Goal: Task Accomplishment & Management: Complete application form

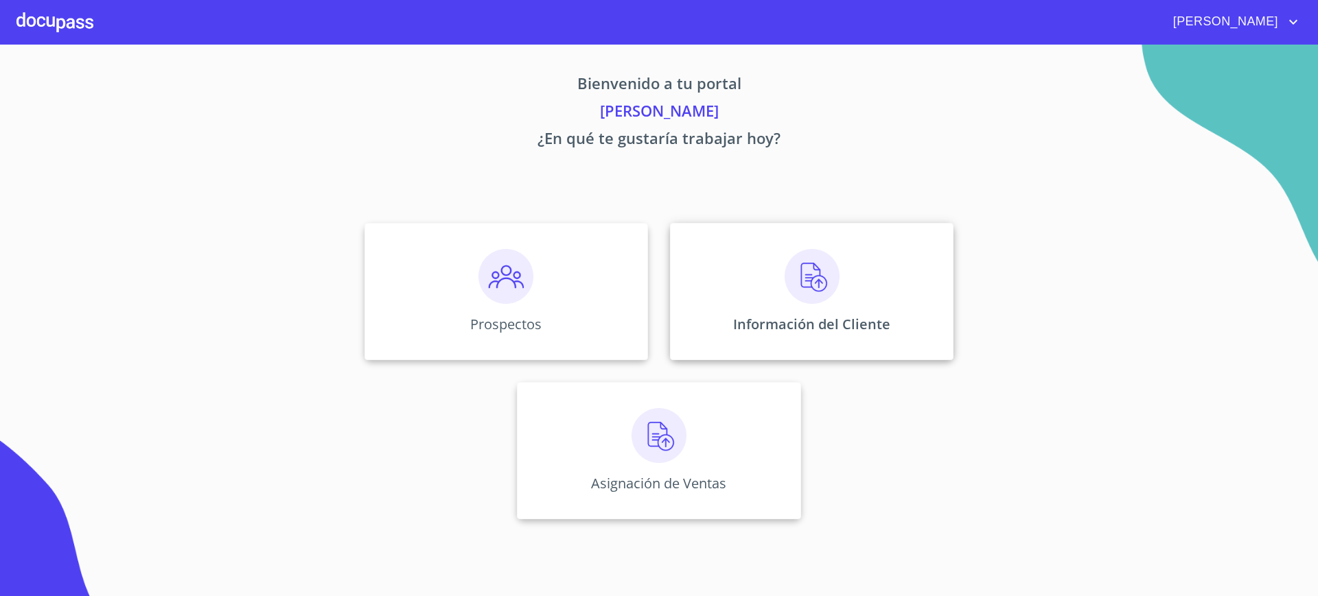
click at [756, 314] on div "Información del Cliente" at bounding box center [811, 291] width 283 height 137
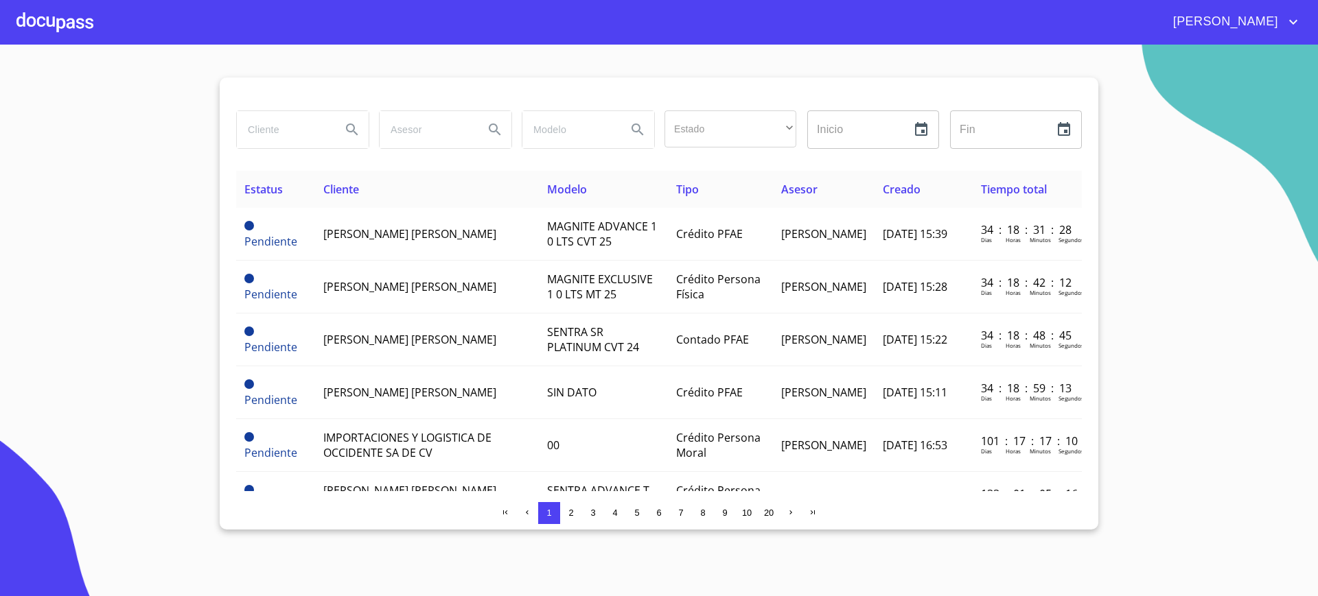
click at [57, 16] on div at bounding box center [54, 22] width 77 height 44
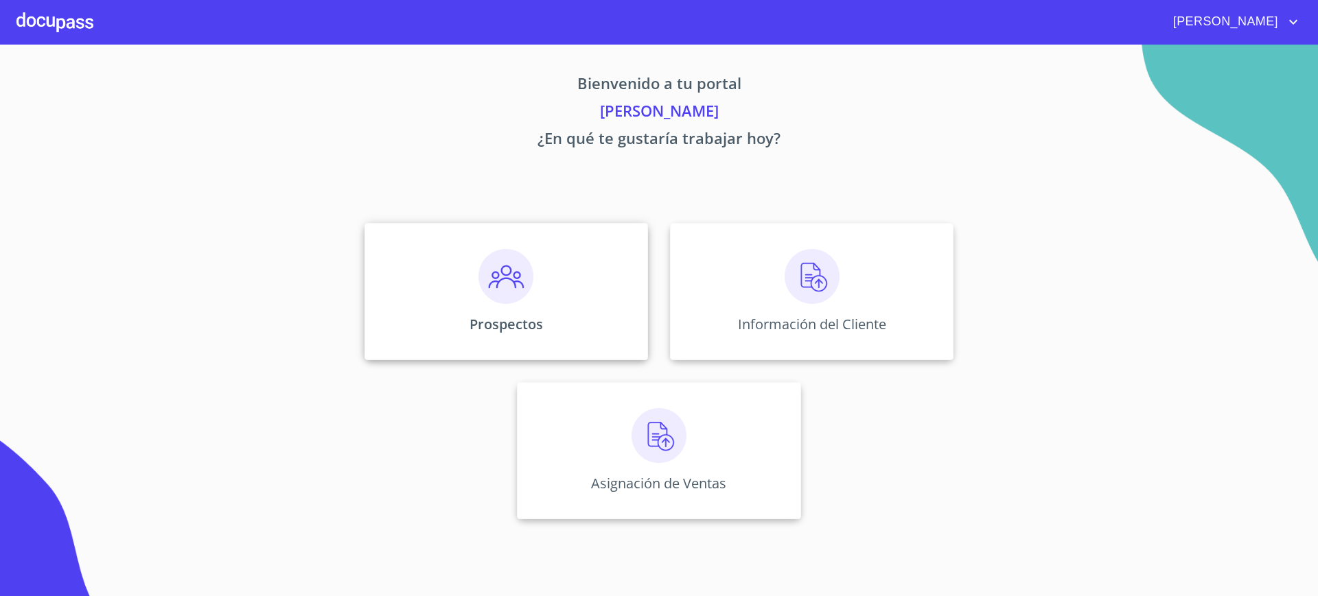
click at [404, 299] on div "Prospectos" at bounding box center [505, 291] width 283 height 137
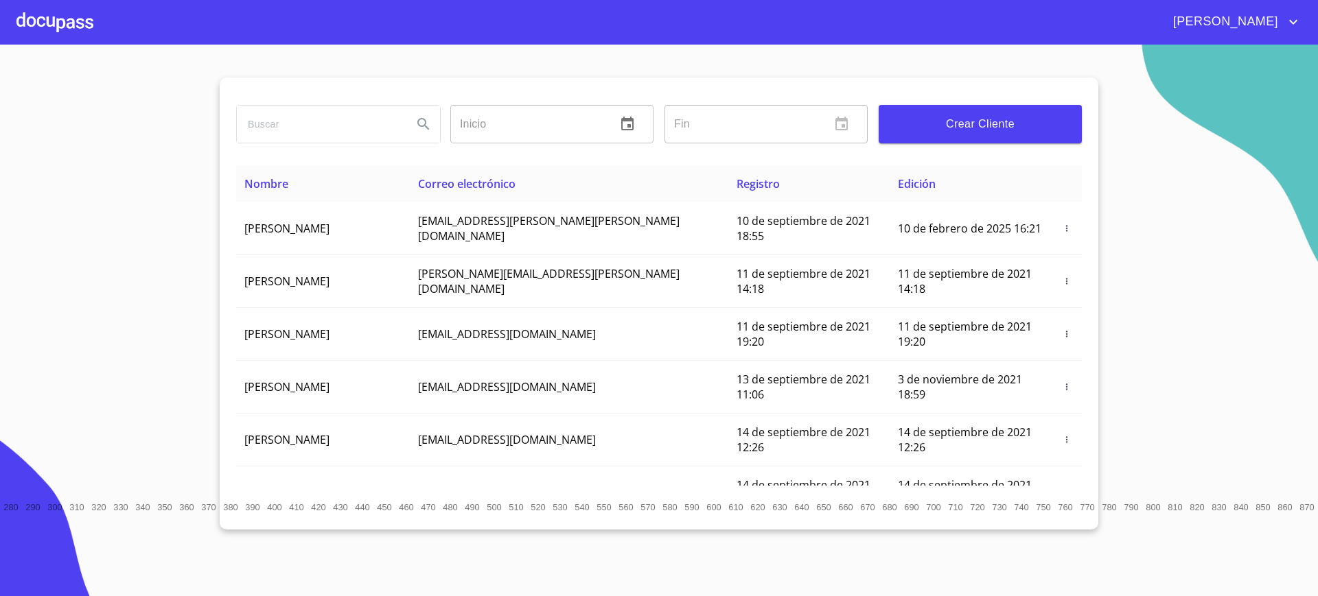
click at [963, 115] on span "Crear Cliente" at bounding box center [980, 124] width 181 height 19
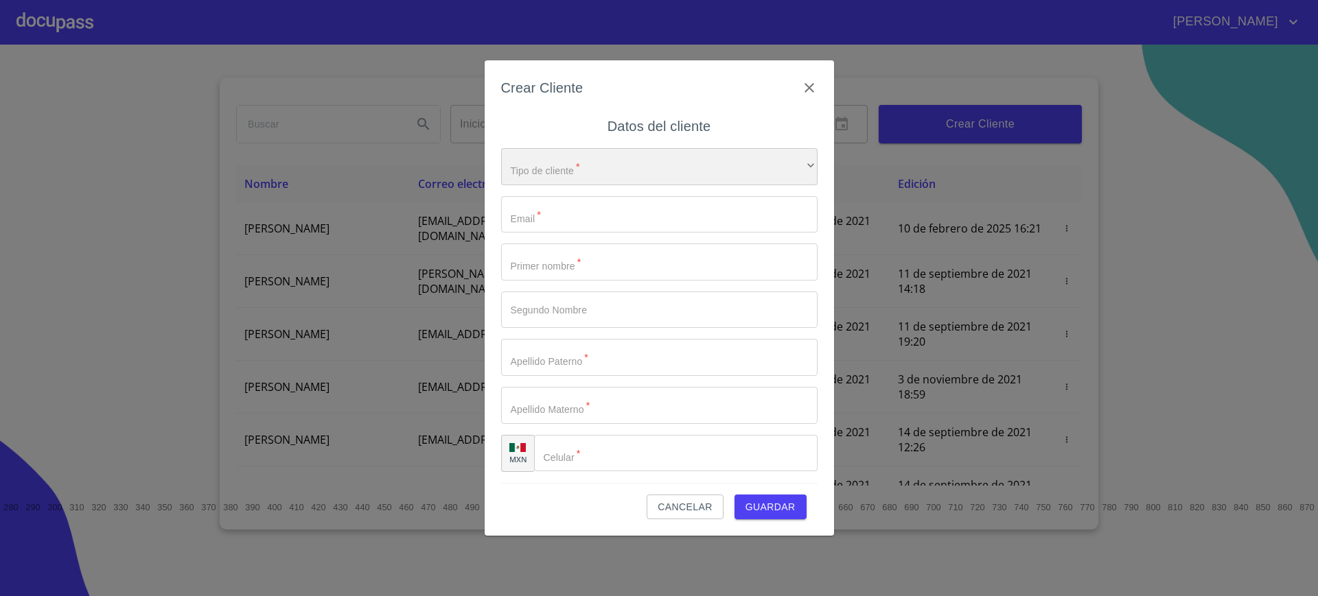
click at [653, 159] on div "​" at bounding box center [659, 166] width 316 height 37
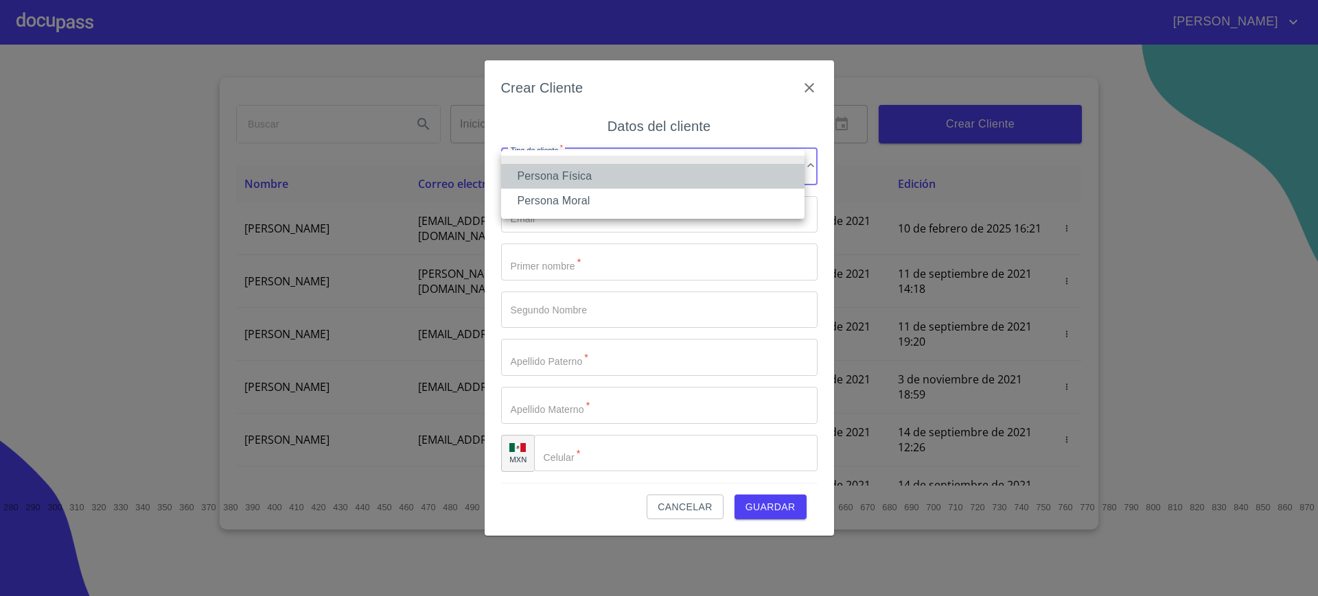
click at [627, 186] on li "Persona Física" at bounding box center [652, 176] width 303 height 25
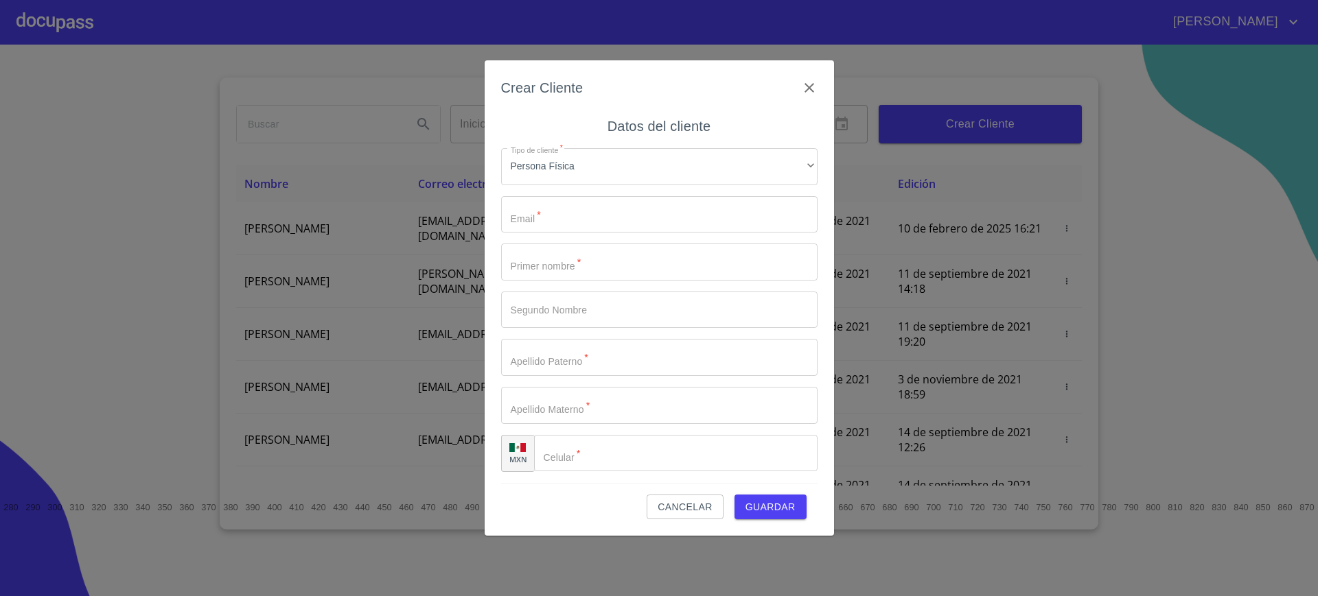
click at [630, 194] on div "Tipo de cliente   * Persona Física ​ Email   * ​ Primer nombre   * ​ Segundo No…" at bounding box center [659, 310] width 316 height 346
click at [625, 209] on input "Tipo de cliente   *" at bounding box center [659, 214] width 316 height 37
type input "aleorozcosantacruz@gmail.com"
type input "l"
type input "LUZ"
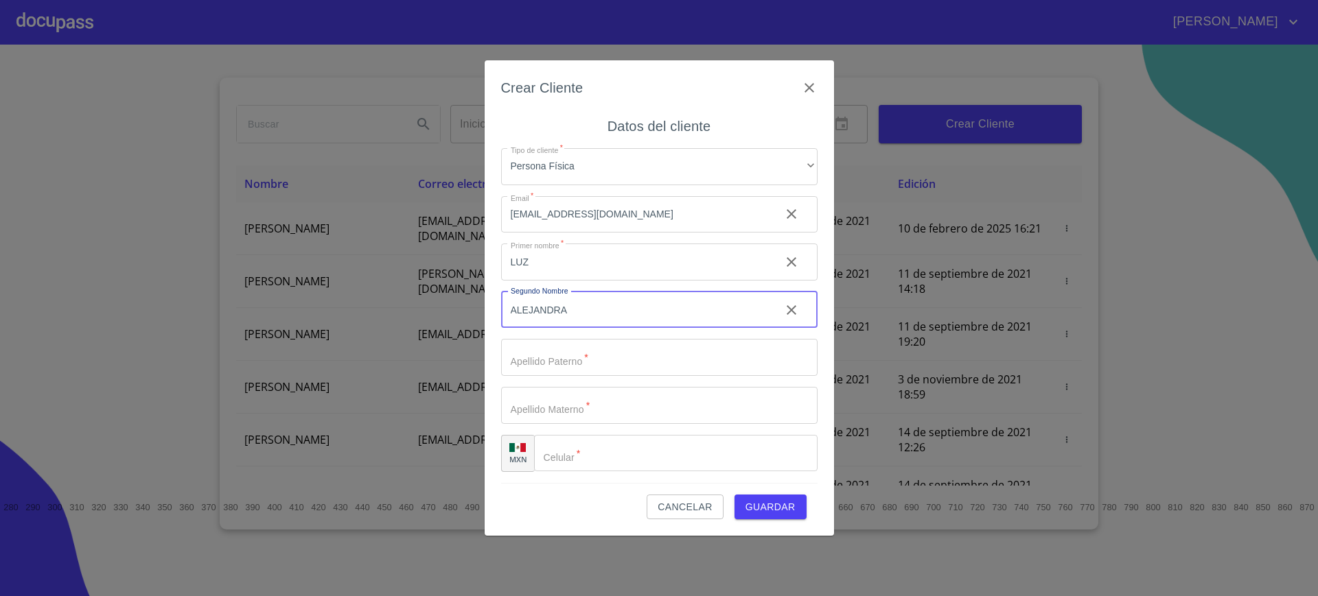
type input "ALEJANDRA"
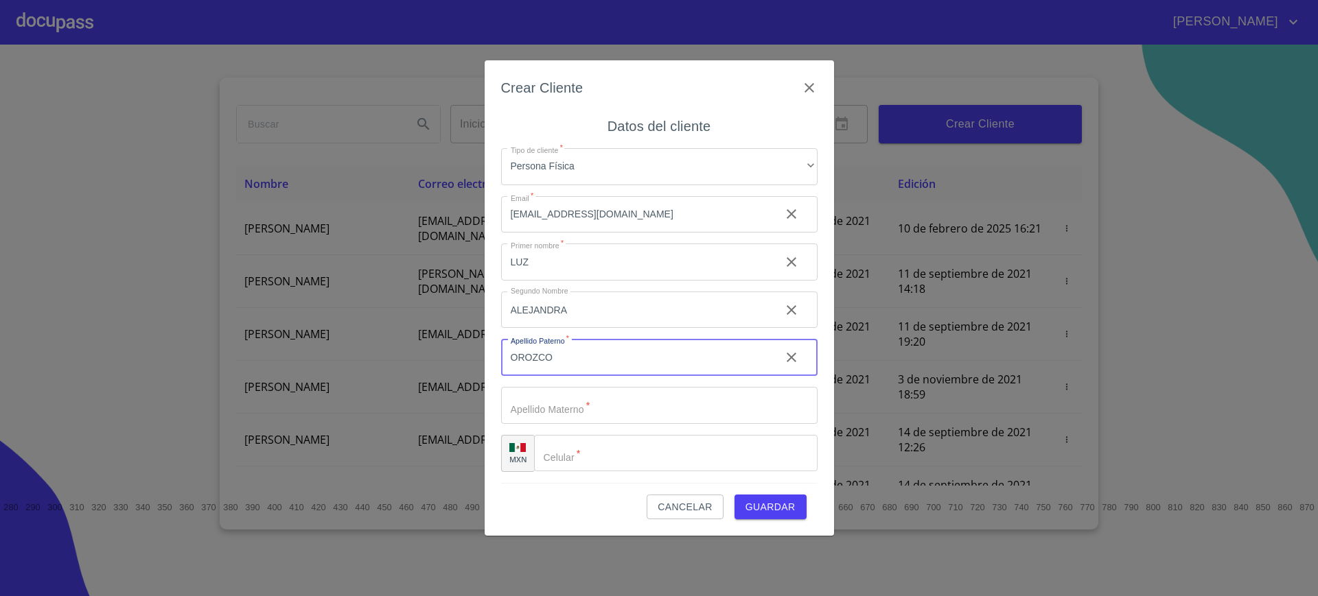
type input "OROZCO"
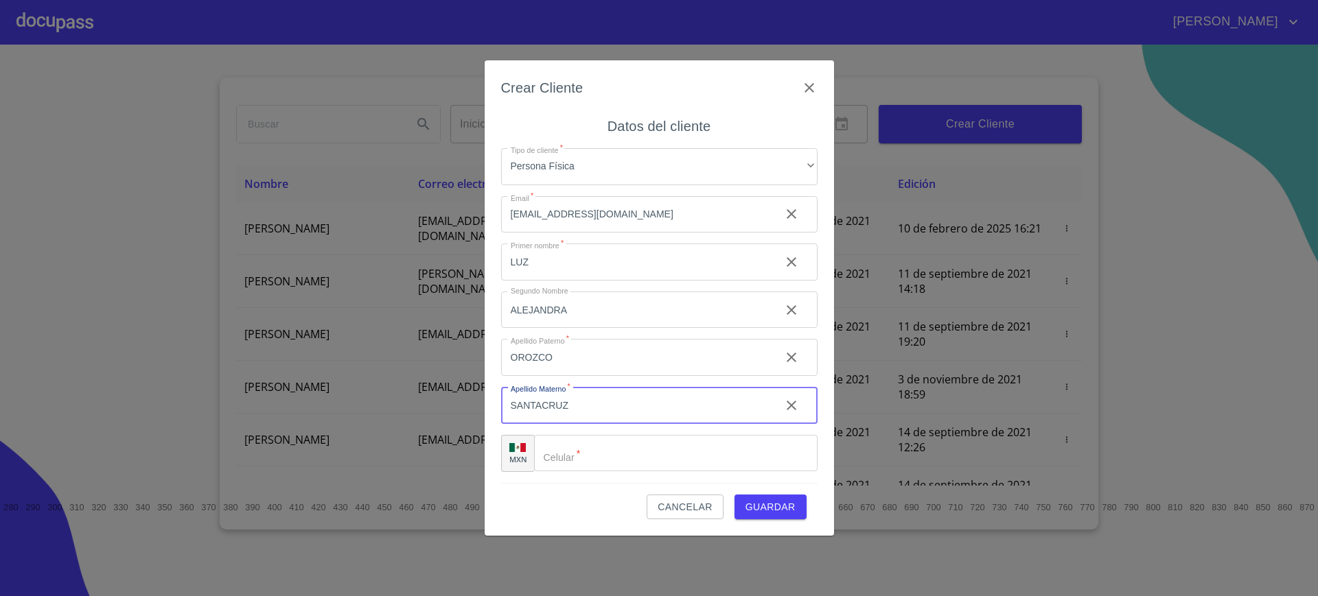
type input "SANTACRUZ"
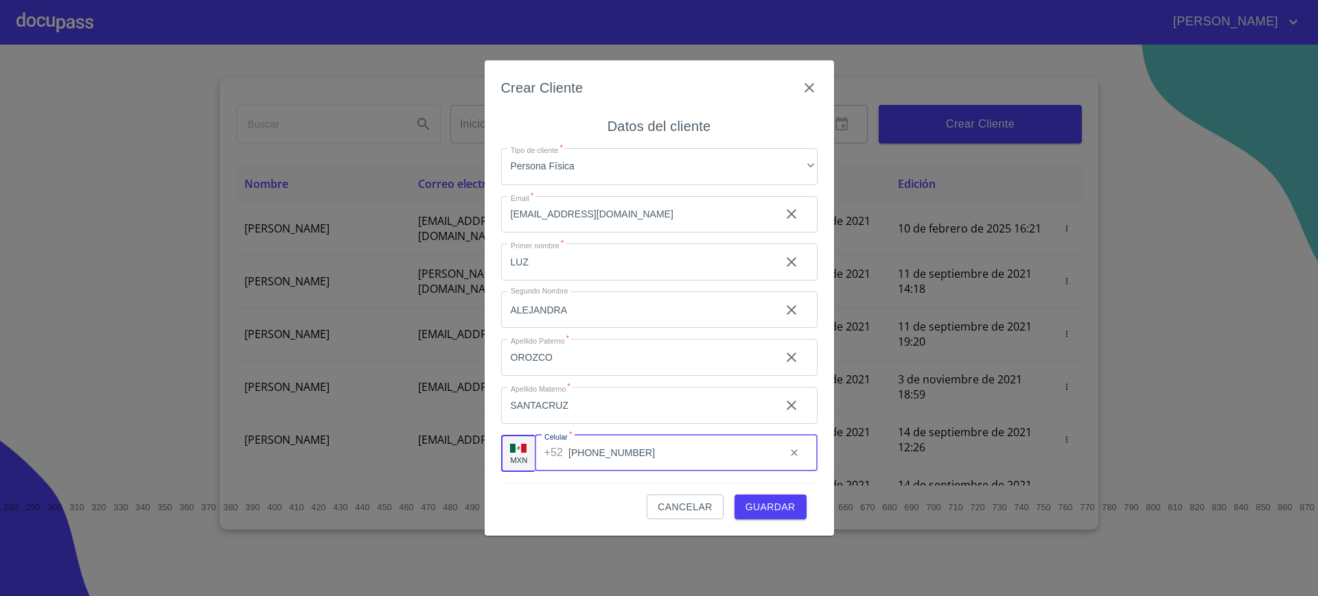
type input "[PHONE_NUMBER]"
click at [778, 507] on span "Guardar" at bounding box center [770, 507] width 50 height 17
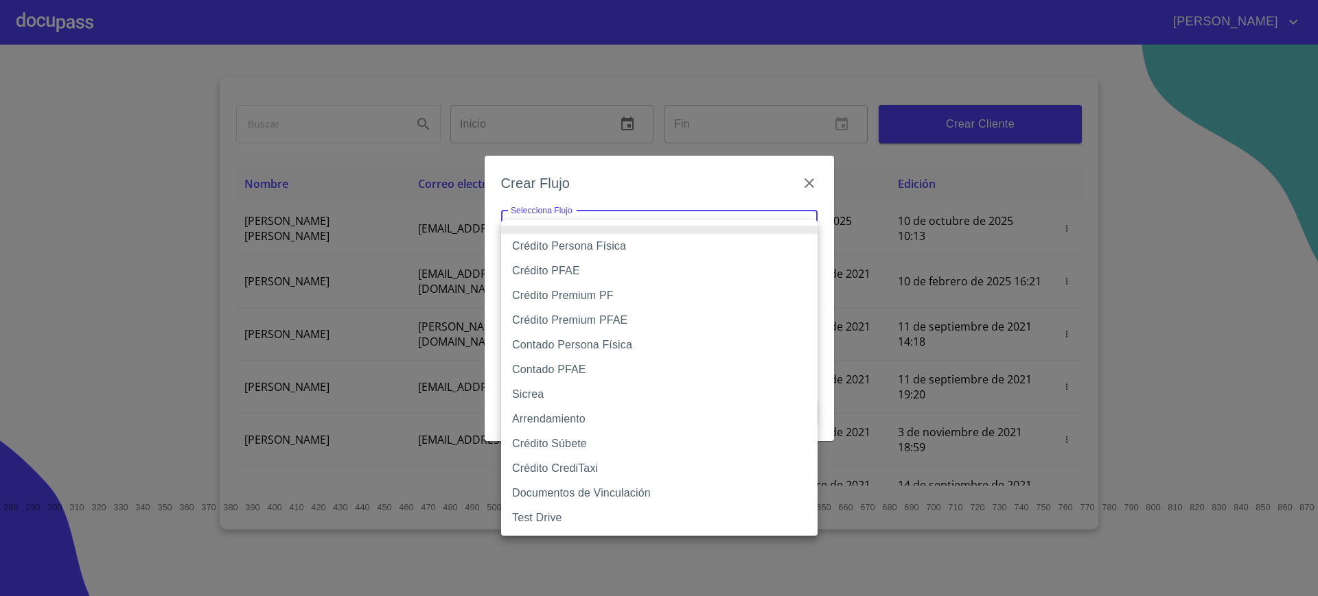
click at [688, 222] on body "Juan Inicio ​ Fin ​ Crear Cliente Nombre Correo electrónico Registro Edición LU…" at bounding box center [659, 298] width 1318 height 596
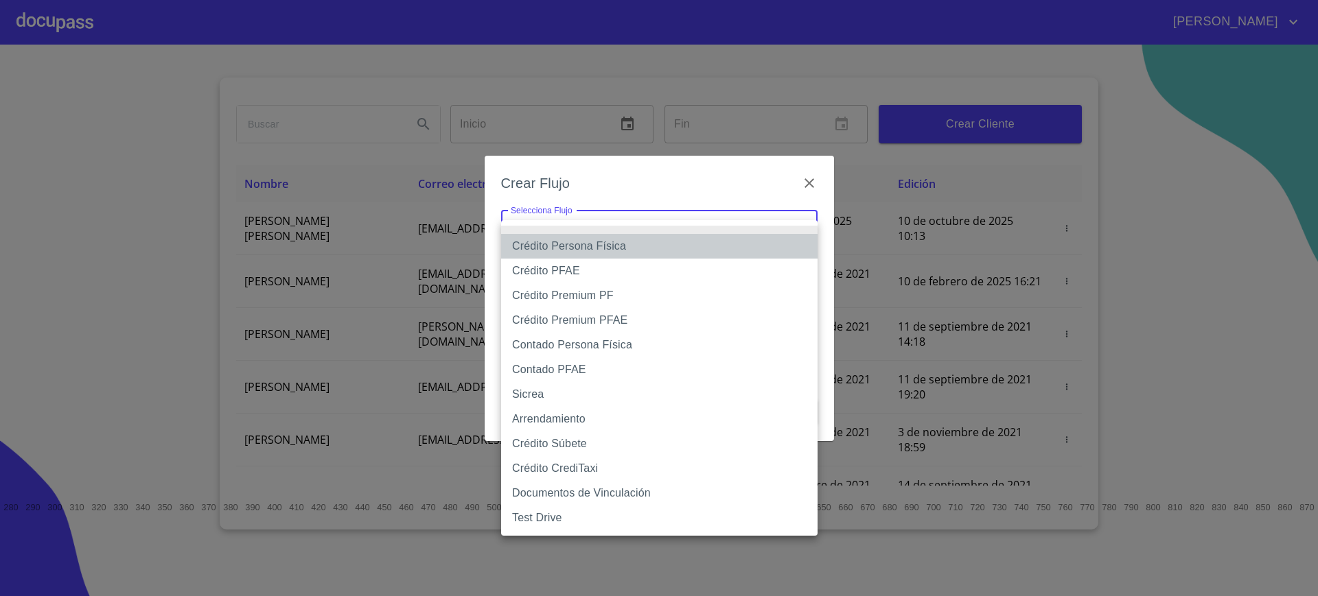
click at [654, 243] on li "Crédito Persona Física" at bounding box center [659, 246] width 316 height 25
type input "6009fb3c7d1714eb8809aa97"
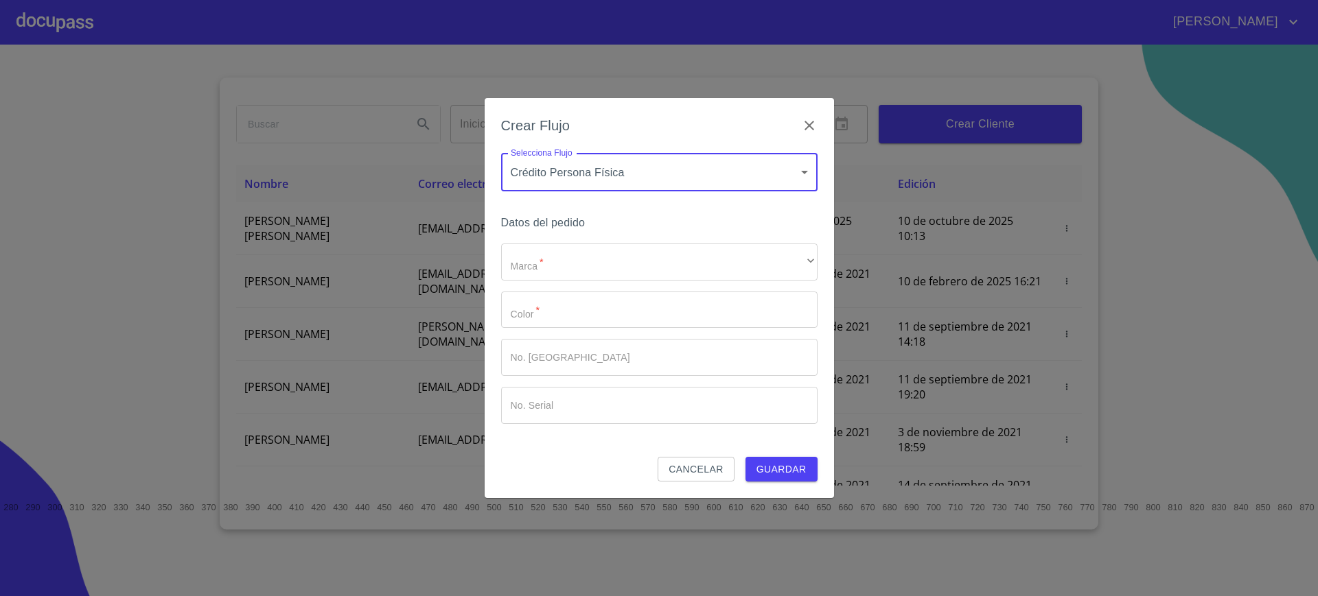
click at [602, 236] on div "Datos del pedido Marca   * ​ ​ Color   * ​ No. Pedido ​ No. Serial ​" at bounding box center [659, 335] width 316 height 244
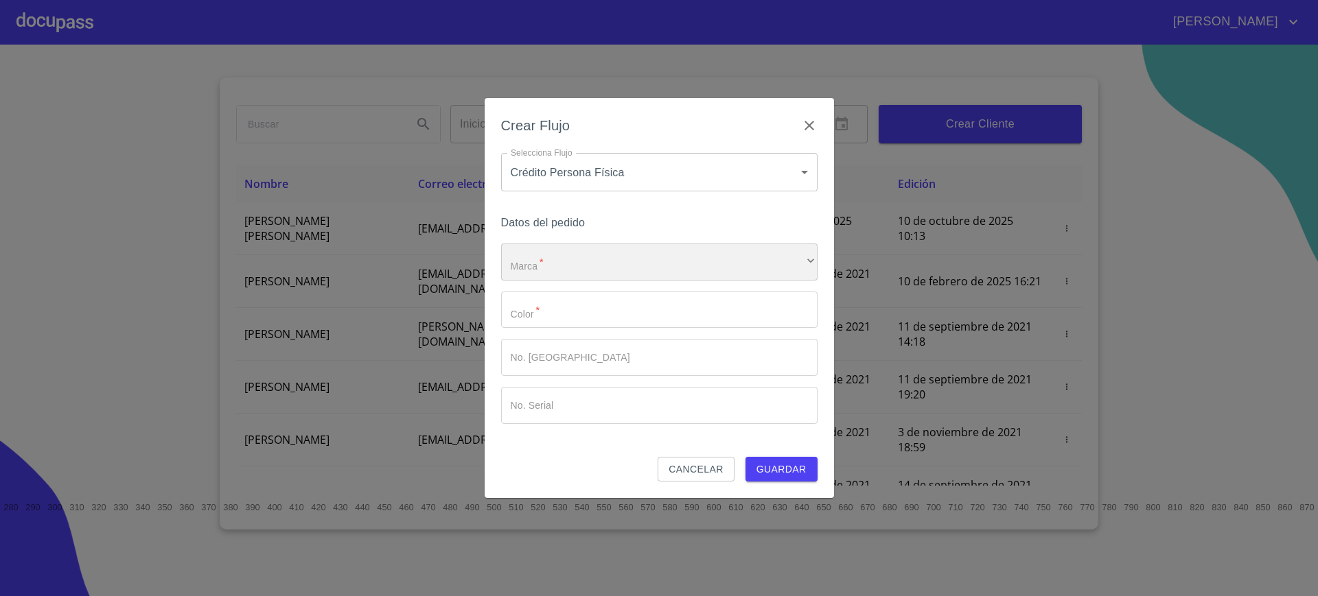
click at [590, 255] on div "​" at bounding box center [659, 262] width 316 height 37
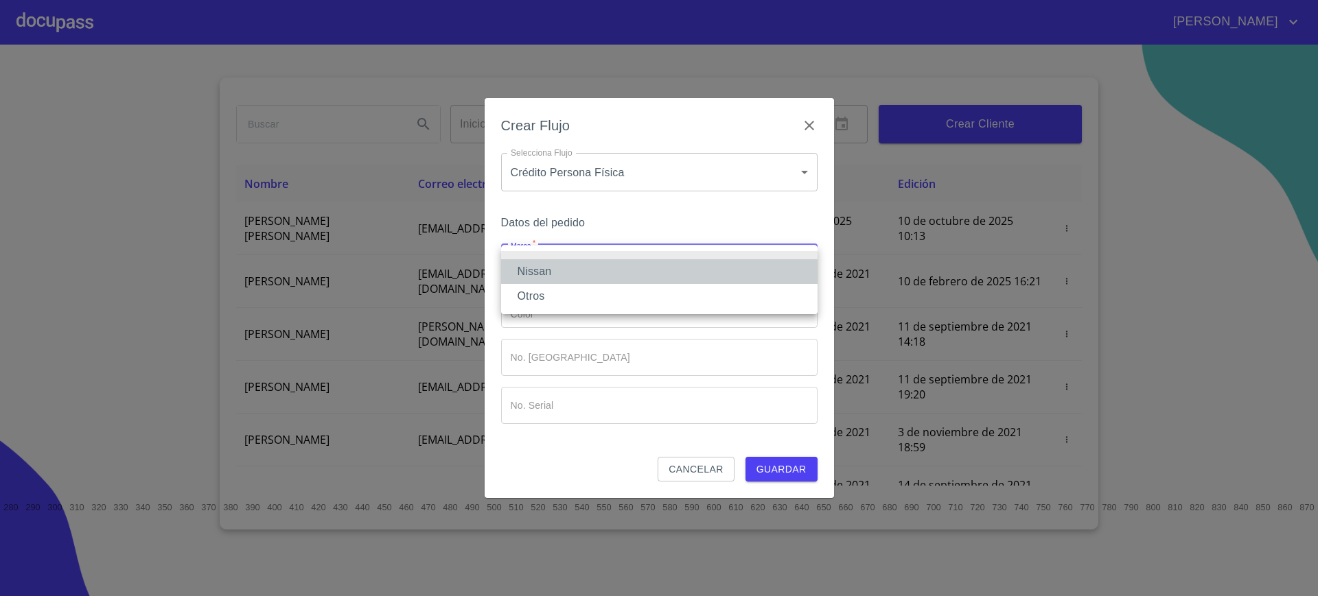
click at [581, 270] on li "Nissan" at bounding box center [659, 271] width 316 height 25
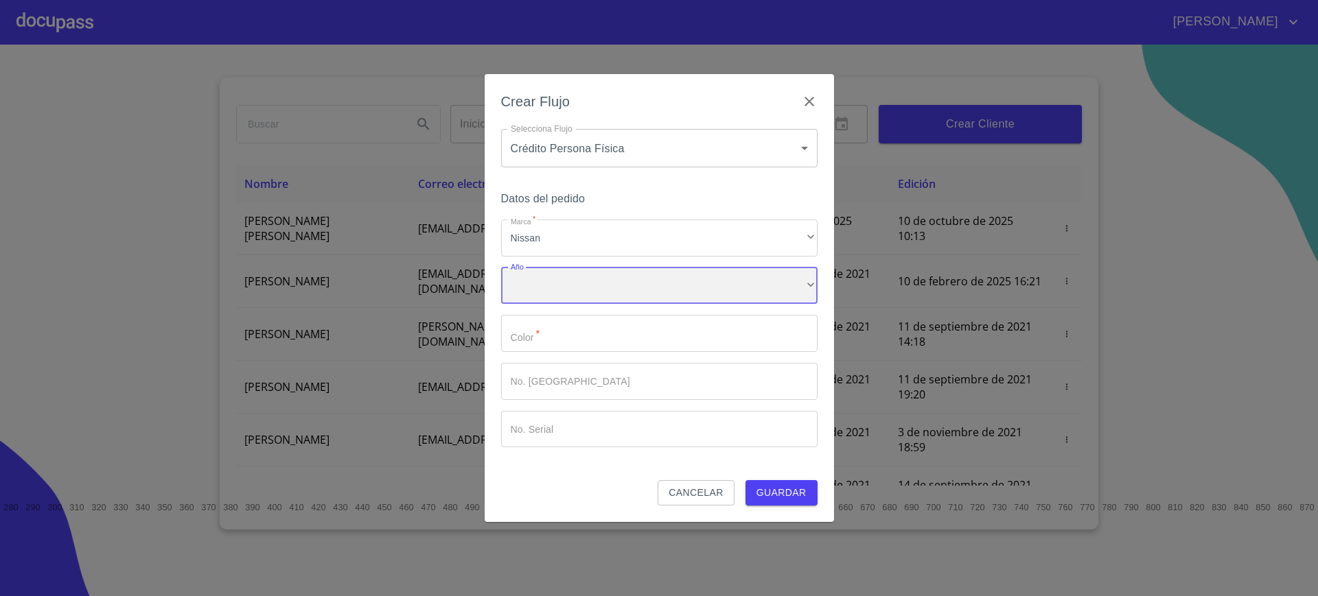
click at [575, 297] on div "​" at bounding box center [659, 286] width 316 height 37
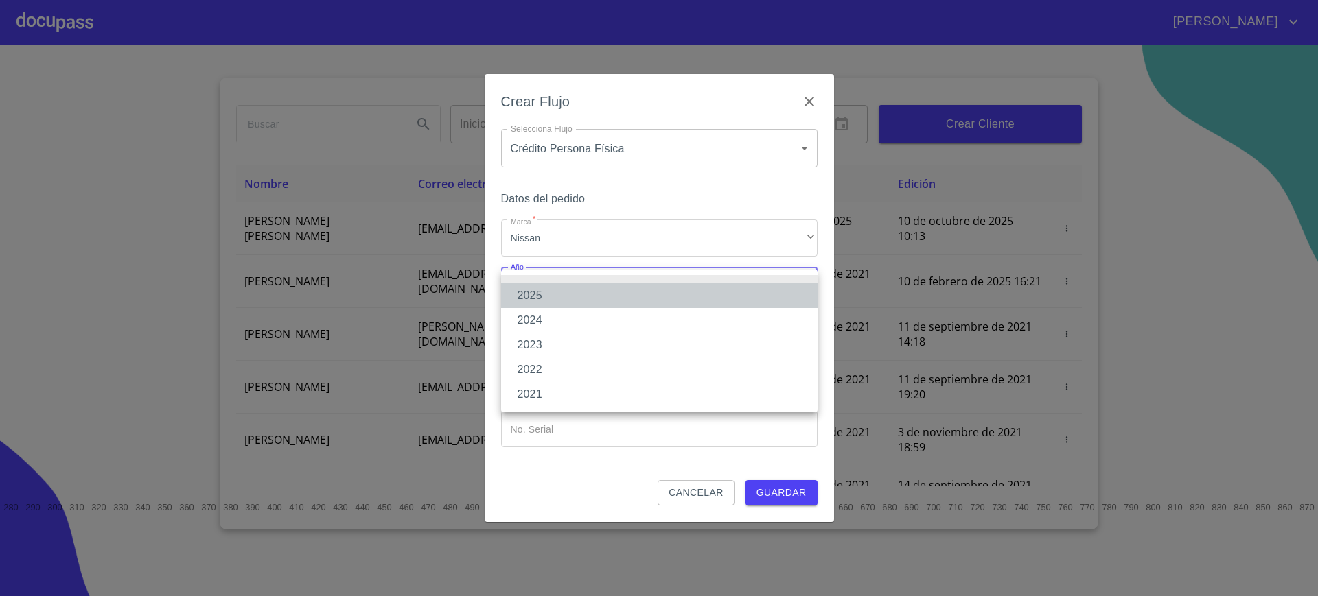
click at [575, 297] on li "2025" at bounding box center [659, 295] width 316 height 25
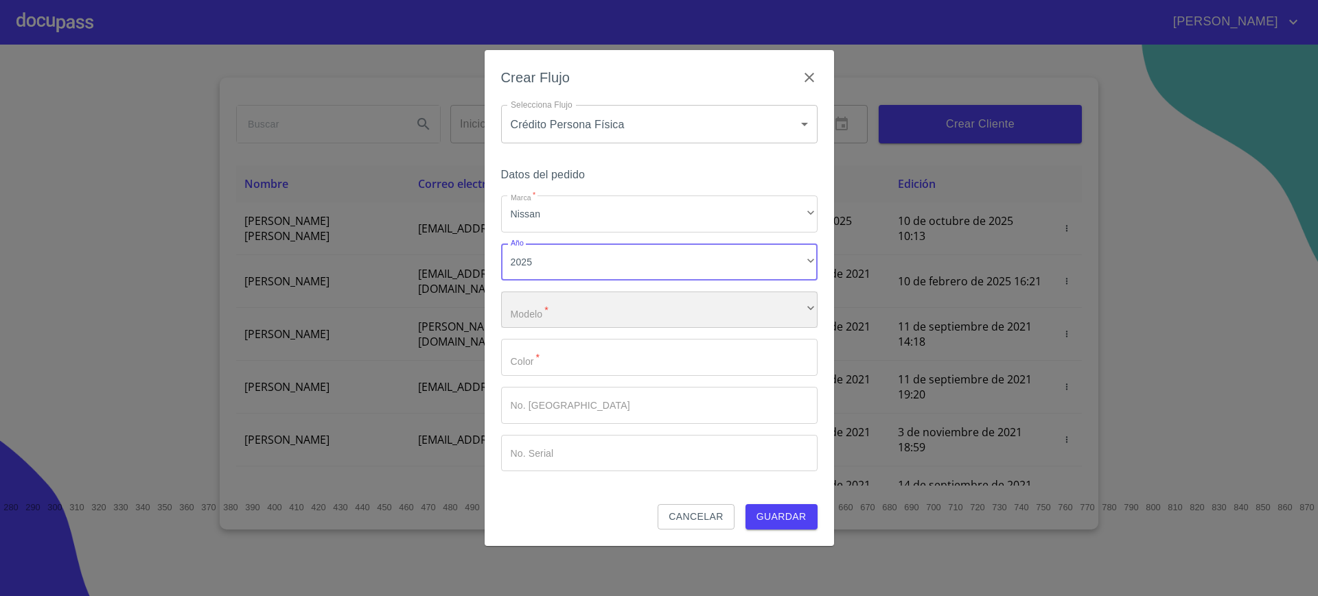
click at [581, 323] on div "​" at bounding box center [659, 310] width 316 height 37
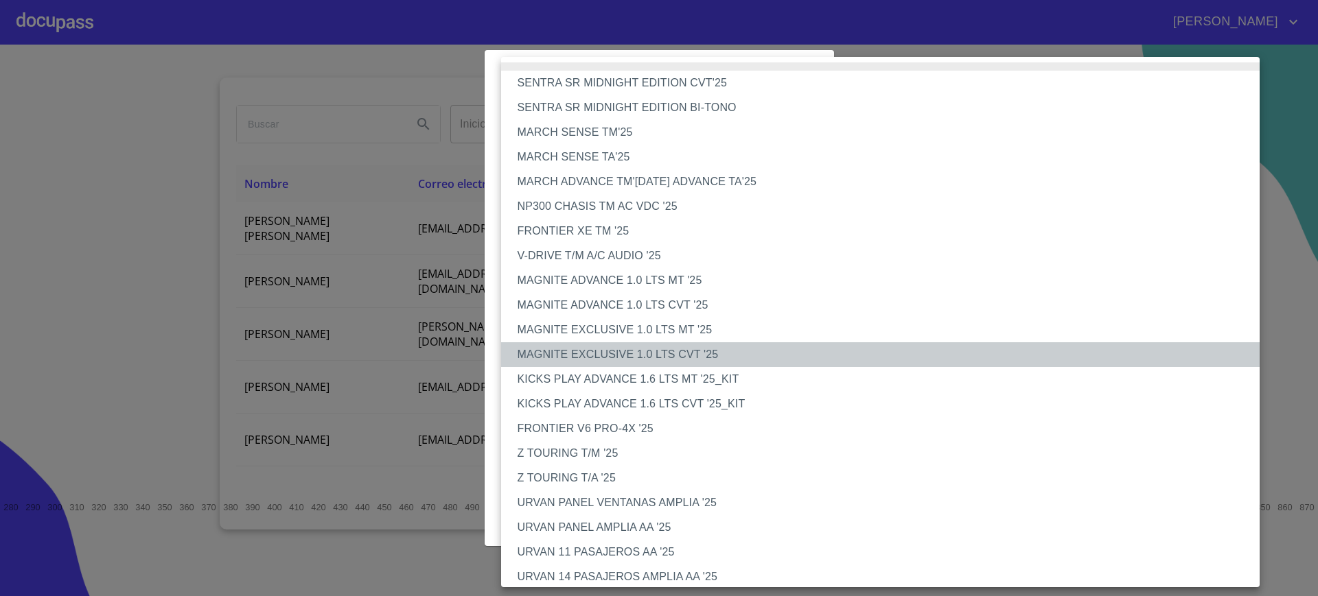
click at [689, 356] on li "MAGNITE EXCLUSIVE 1.0 LTS CVT '25" at bounding box center [887, 354] width 772 height 25
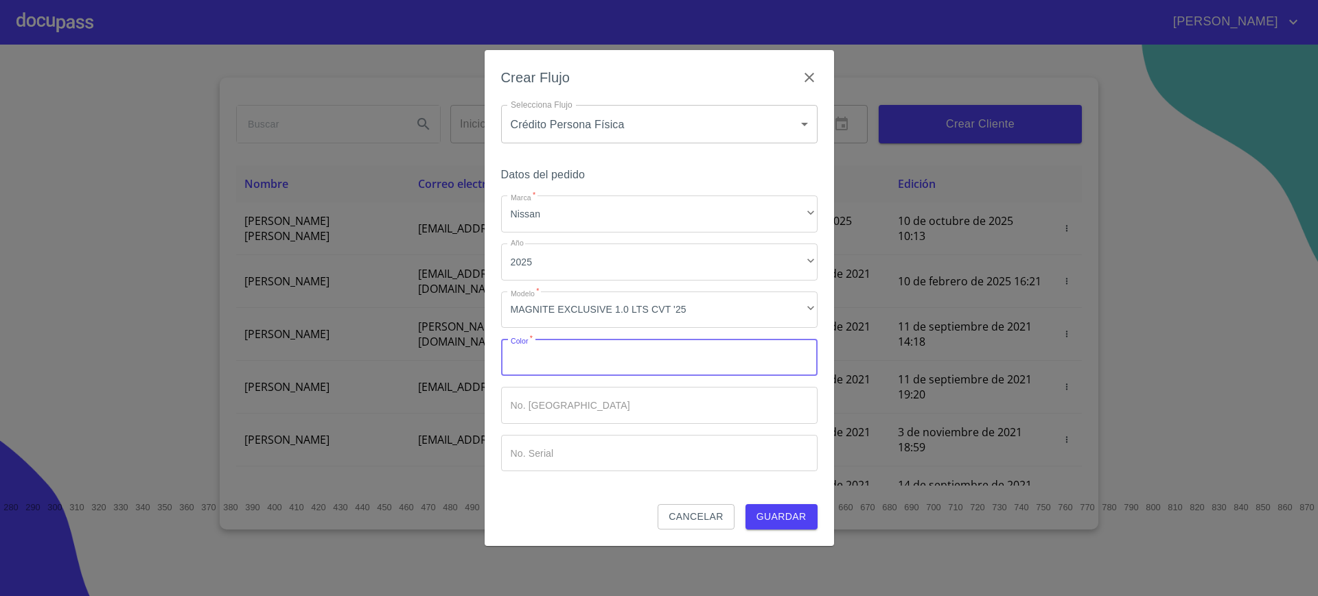
click at [609, 373] on input "Marca   *" at bounding box center [659, 357] width 316 height 37
type input "B"
type input "BLANCO"
click at [787, 496] on div "Datos del pedido Marca   * Nissan ​ Año 2025 ​ Modelo   * MAGNITE EXCLUSIVE 1.0…" at bounding box center [659, 334] width 316 height 339
click at [785, 510] on span "Guardar" at bounding box center [781, 517] width 50 height 17
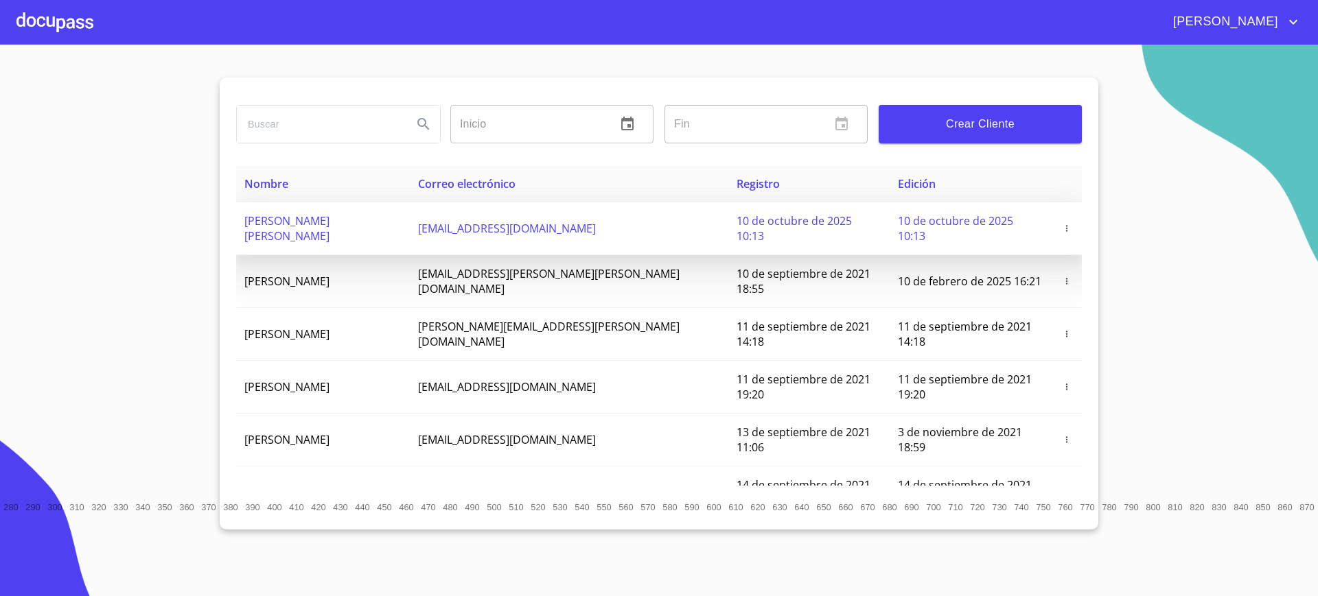
click at [488, 232] on td "aleorozcosantacruz@gmail.com" at bounding box center [569, 228] width 318 height 53
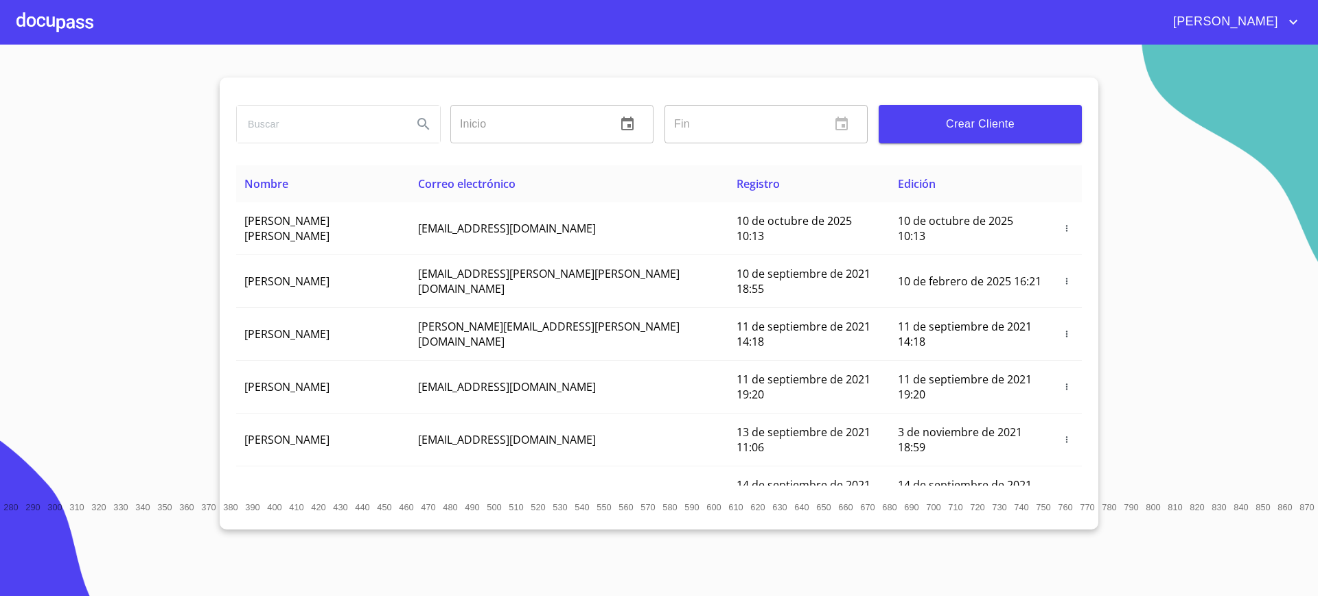
click at [83, 34] on div at bounding box center [54, 22] width 77 height 44
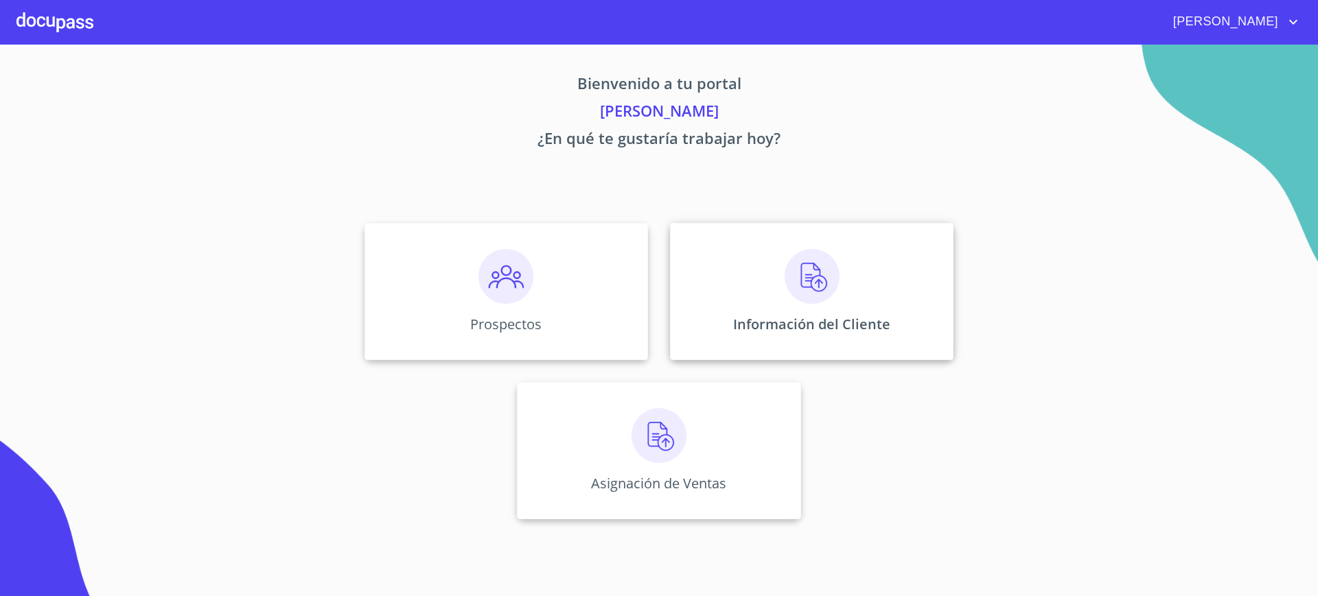
click at [686, 286] on div "Información del Cliente" at bounding box center [811, 291] width 283 height 137
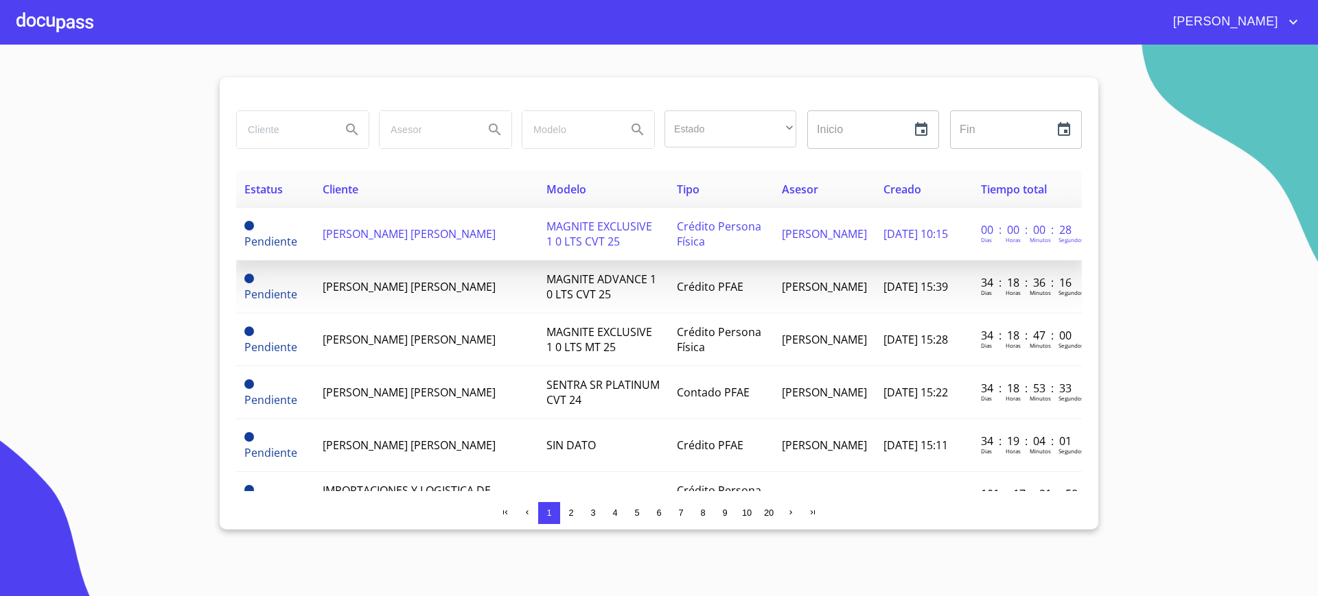
click at [379, 227] on span "[PERSON_NAME] [PERSON_NAME]" at bounding box center [409, 234] width 173 height 15
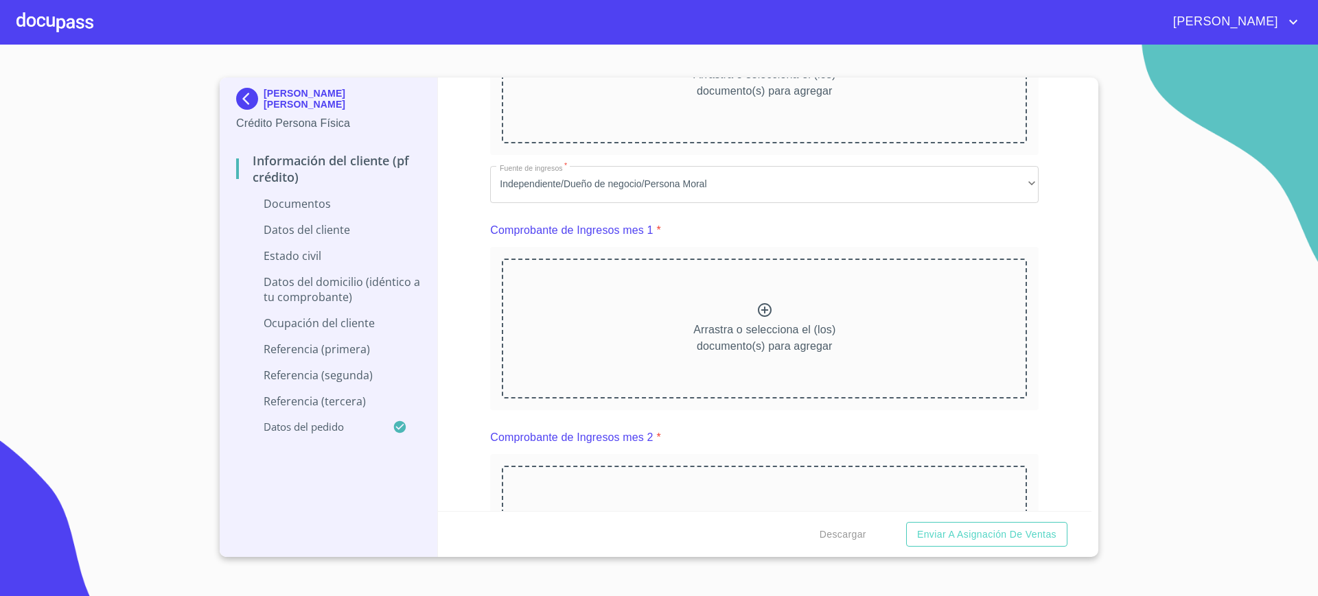
scroll to position [550, 0]
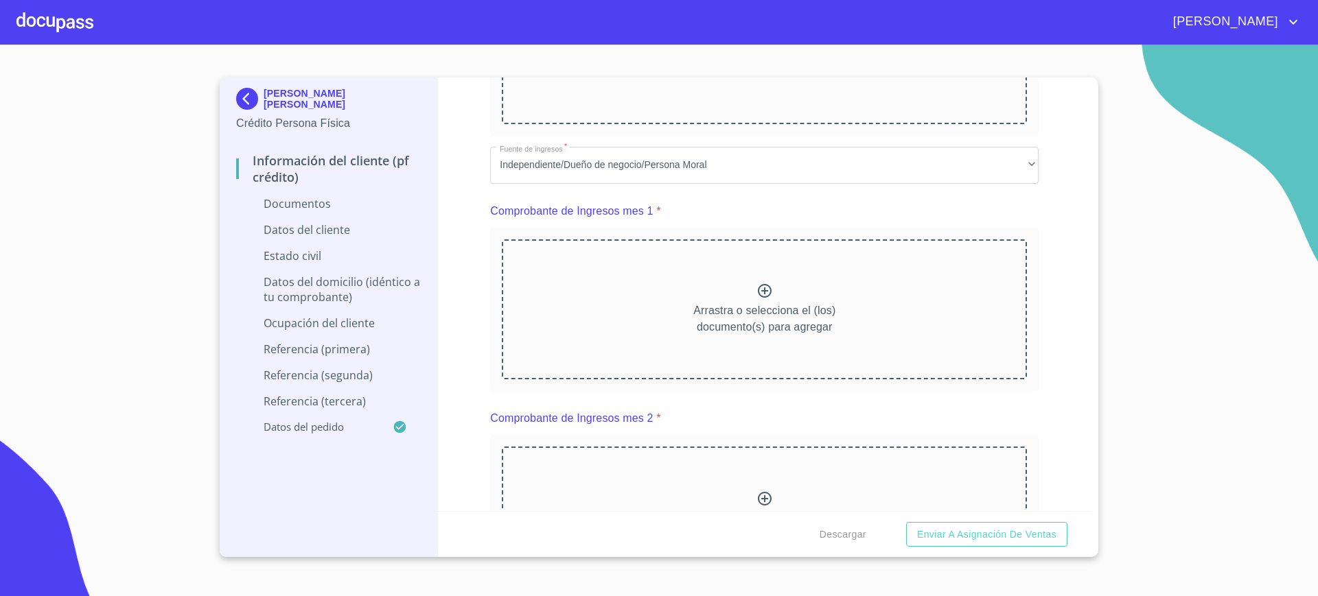
click at [819, 413] on div "Documento de identificación.   * INE ​ Identificación Oficial * Identificación …" at bounding box center [764, 432] width 548 height 1599
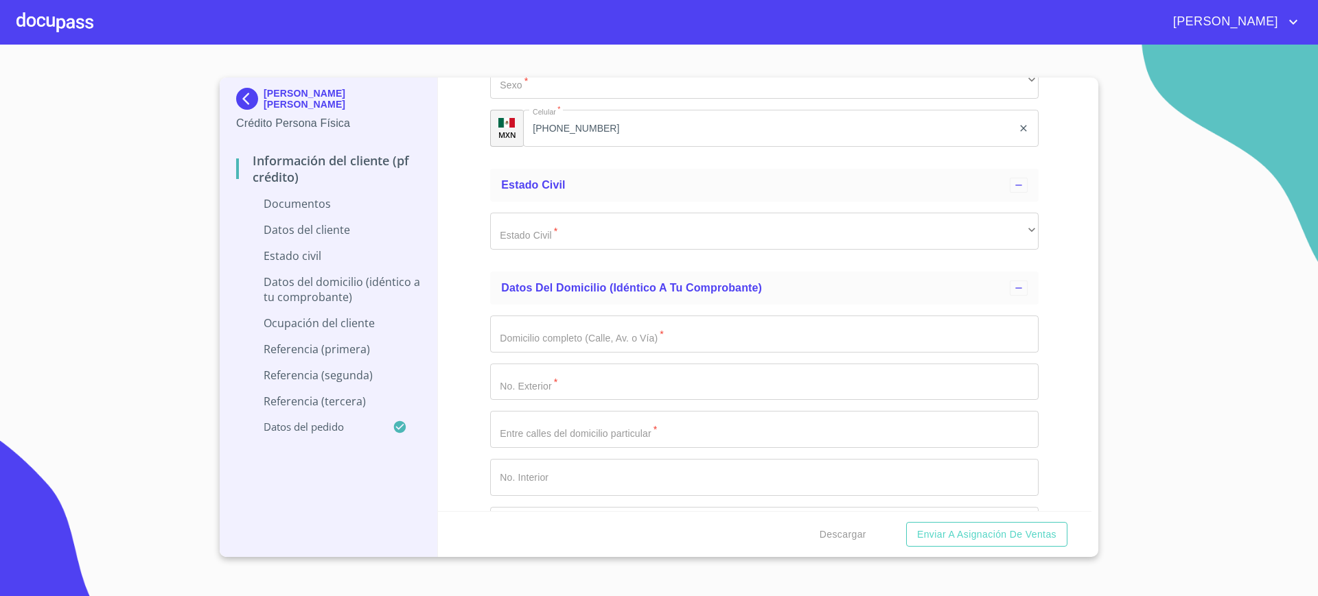
scroll to position [2881, 0]
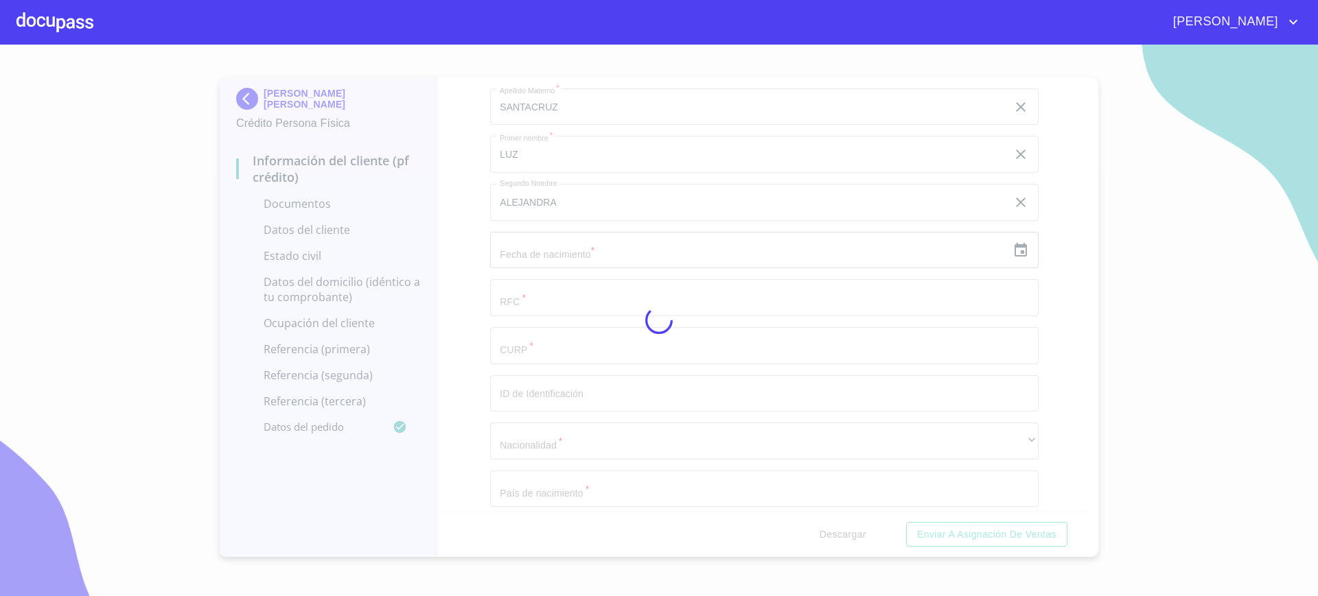
drag, startPoint x: 423, startPoint y: 224, endPoint x: 449, endPoint y: 243, distance: 31.8
click at [423, 224] on div at bounding box center [659, 321] width 1318 height 552
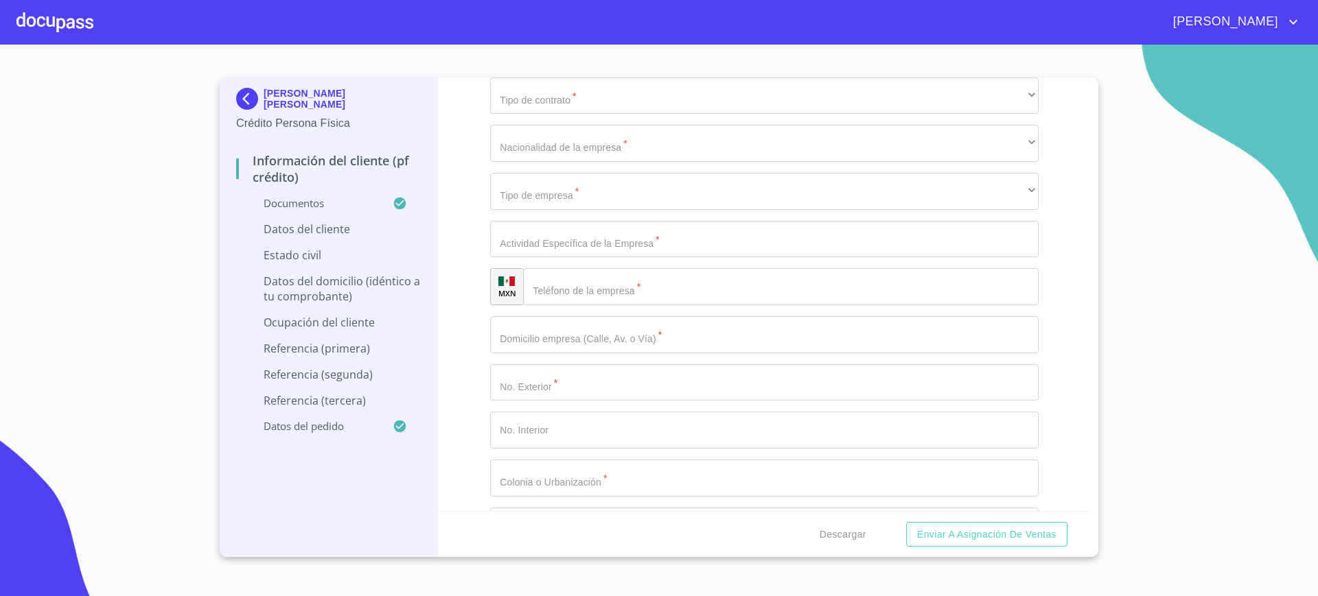
scroll to position [4387, 0]
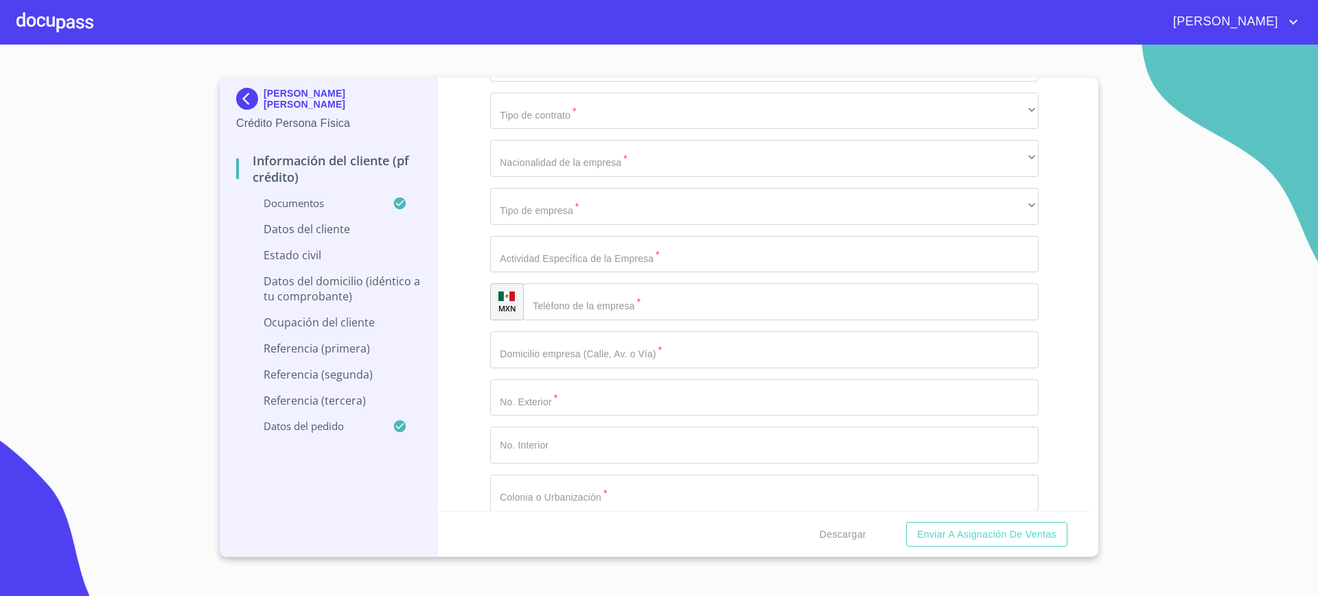
type input "0_"
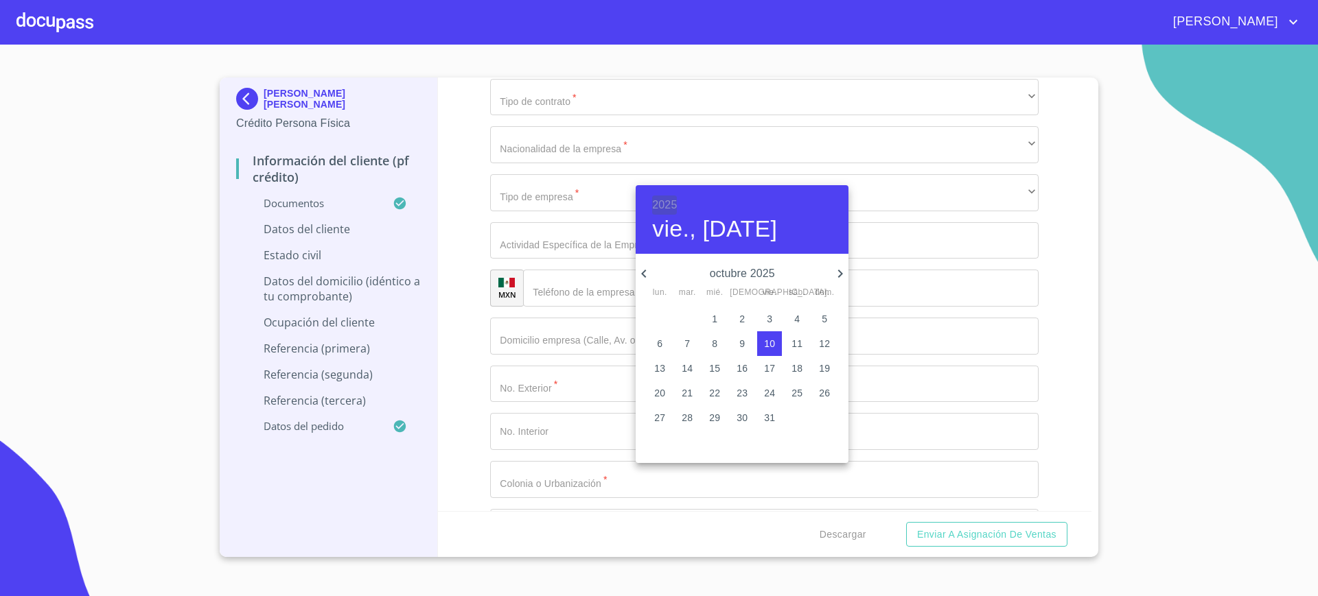
click at [663, 209] on h6 "2025" at bounding box center [664, 205] width 25 height 19
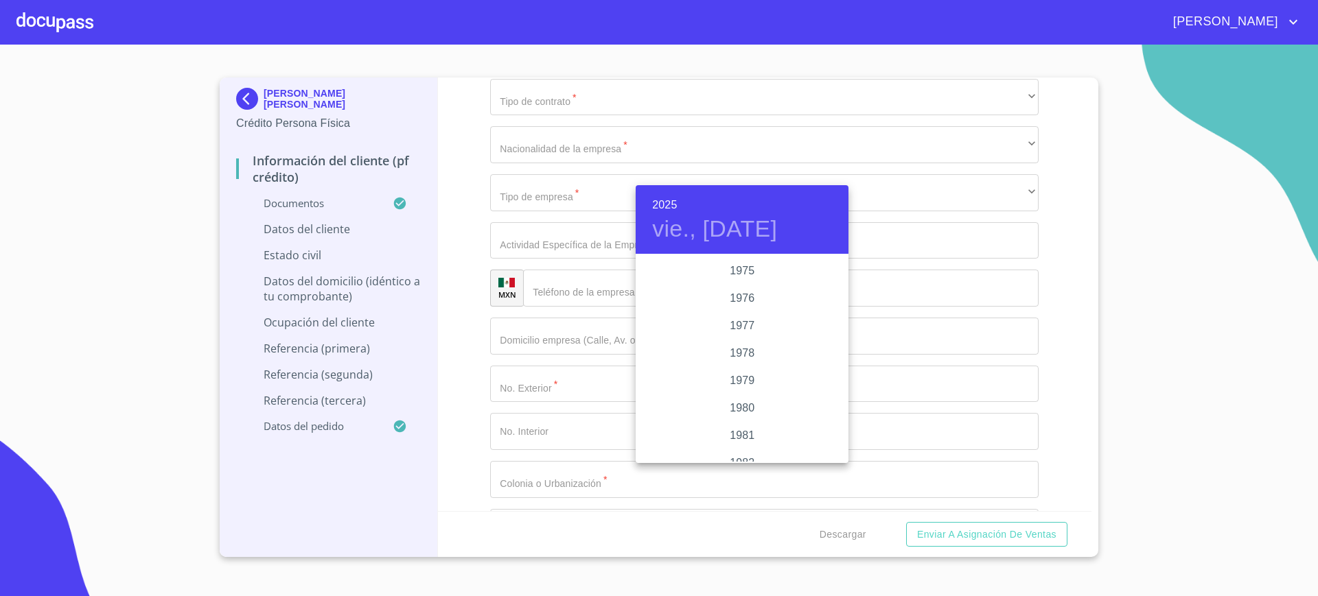
scroll to position [1324, 0]
click at [739, 342] on div "1976" at bounding box center [742, 345] width 213 height 27
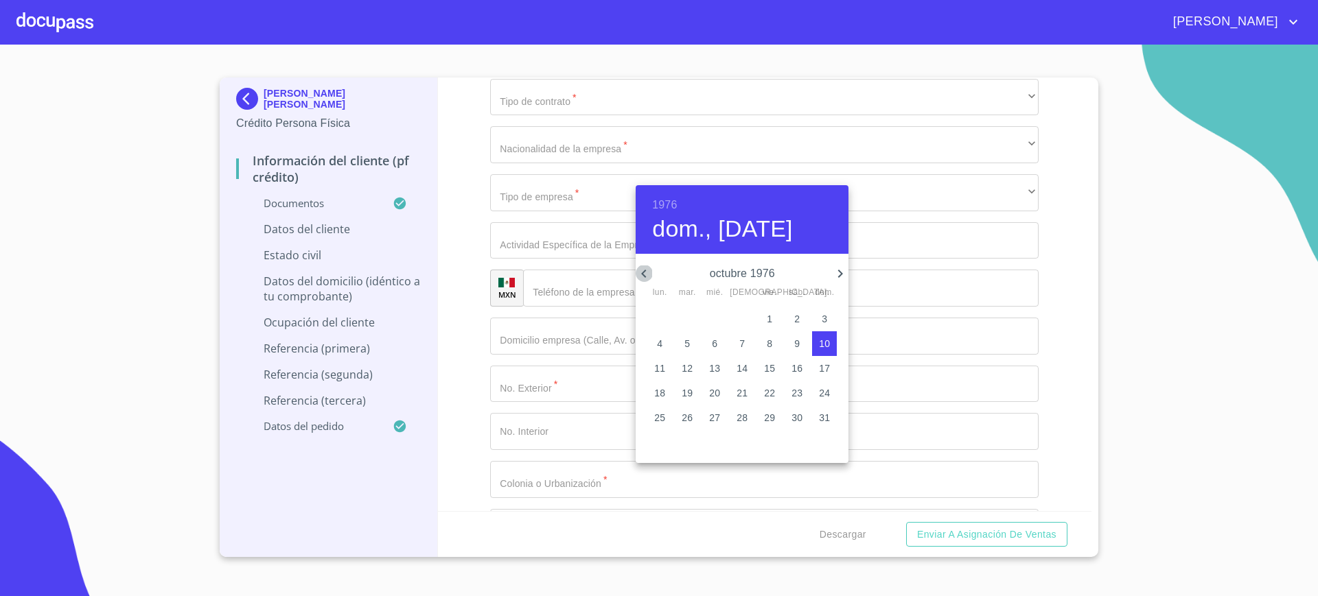
click at [636, 274] on icon "button" at bounding box center [644, 274] width 16 height 16
click at [710, 318] on span "2" at bounding box center [714, 319] width 25 height 14
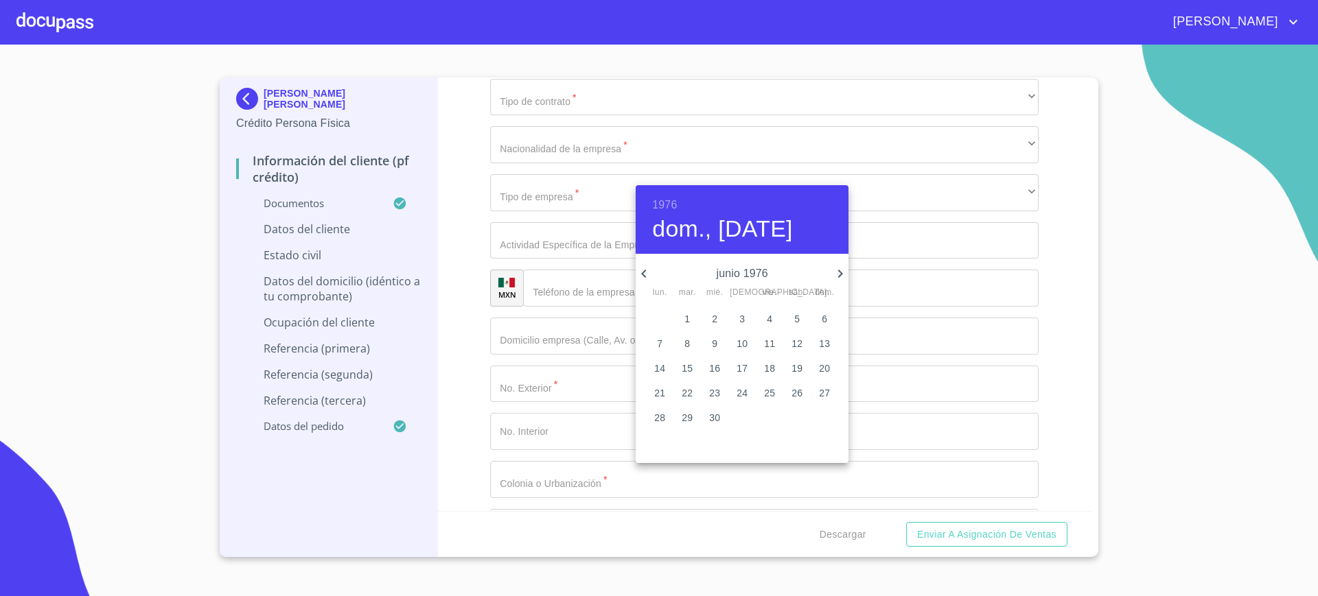
type input "2 de jun. de 1976"
click at [539, 208] on div at bounding box center [659, 298] width 1318 height 596
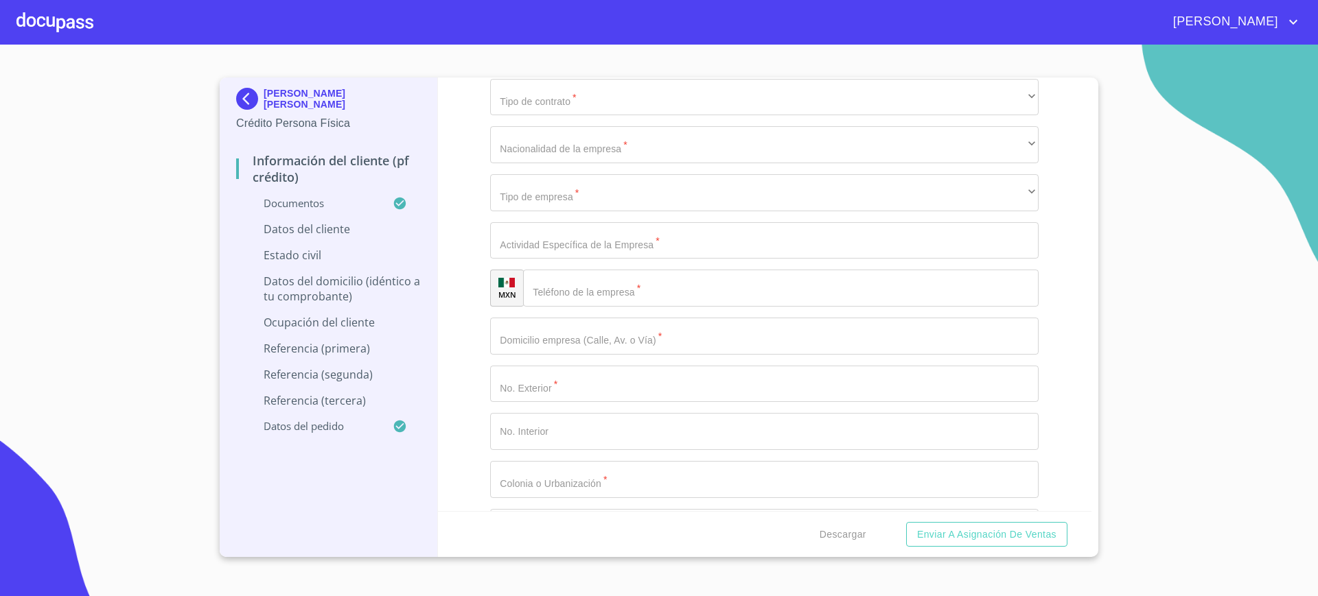
click at [539, 208] on div "1976 mié., jun. 2 junio 1976 lun. mar. mié. jue. vie. sáb. dom. 31 1 2 3 4 5 6 …" at bounding box center [659, 298] width 1318 height 596
type input "O"
type input "OOSL760602E7A"
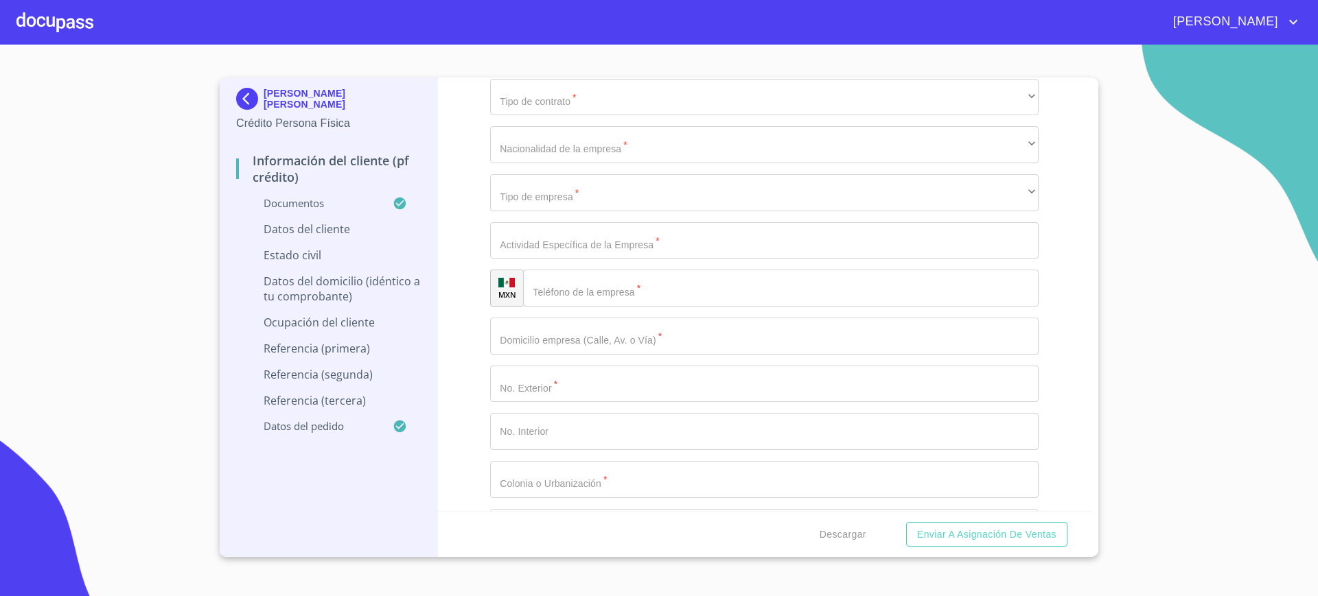
paste input "OOSL760602MDFRNZ09"
type input "OOSL760602MDFRNZ09"
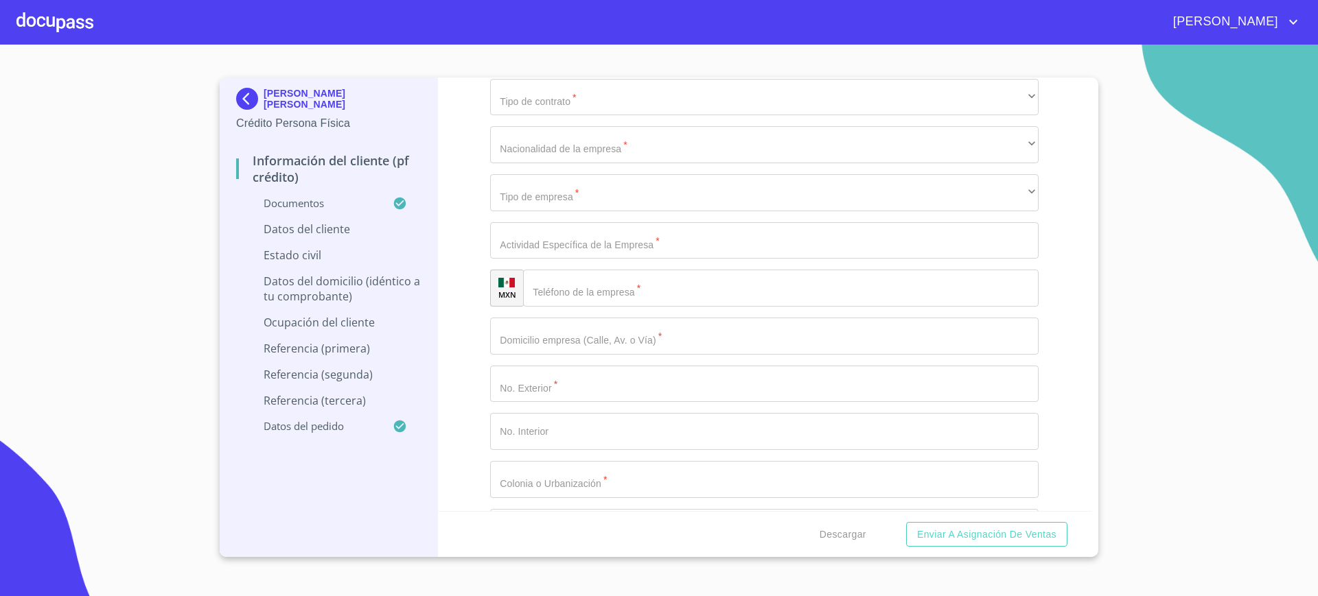
type input "214370"
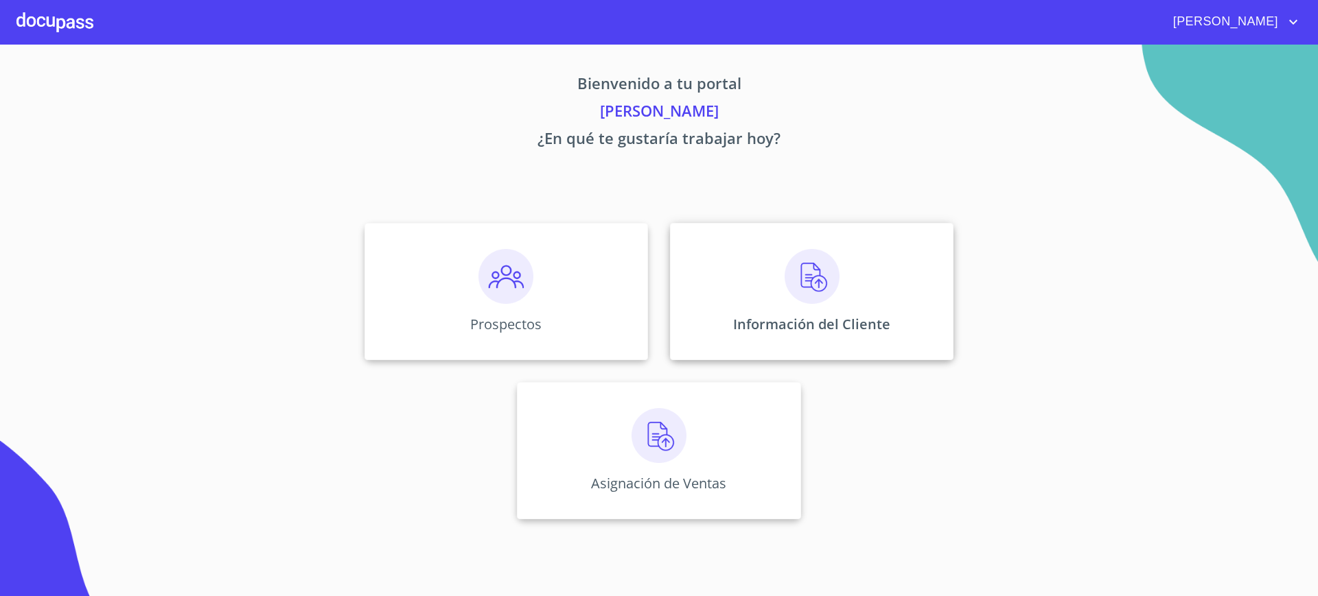
click at [812, 326] on p "Información del Cliente" at bounding box center [811, 324] width 157 height 19
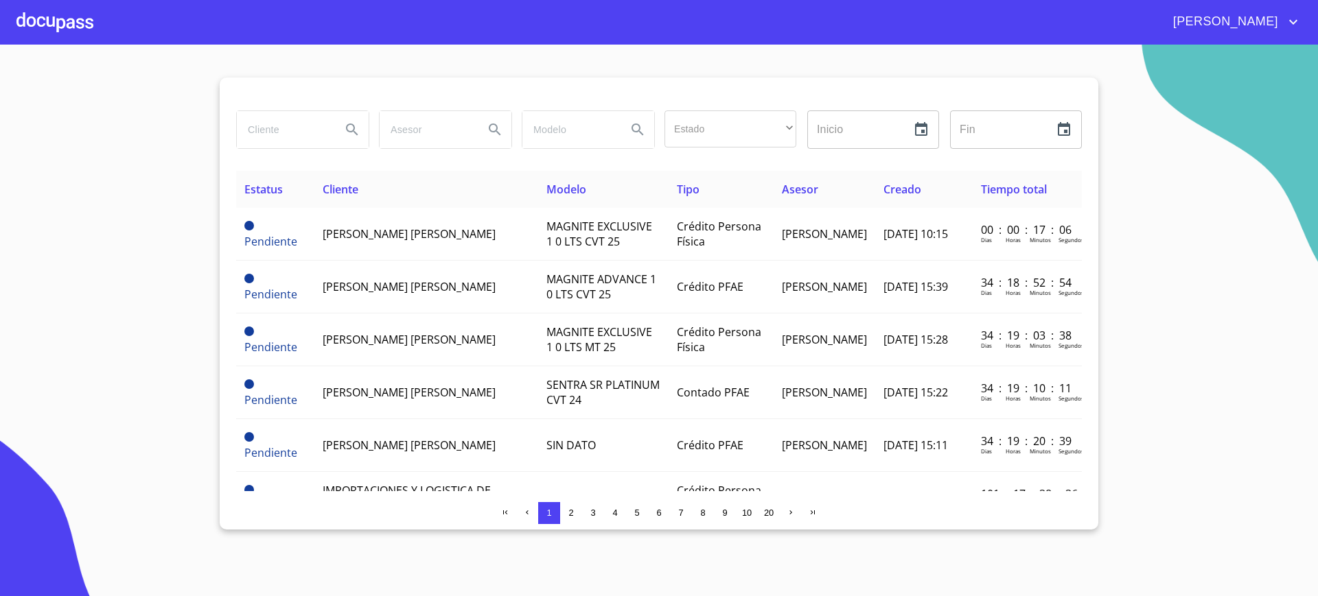
click at [246, 117] on input "search" at bounding box center [283, 129] width 93 height 37
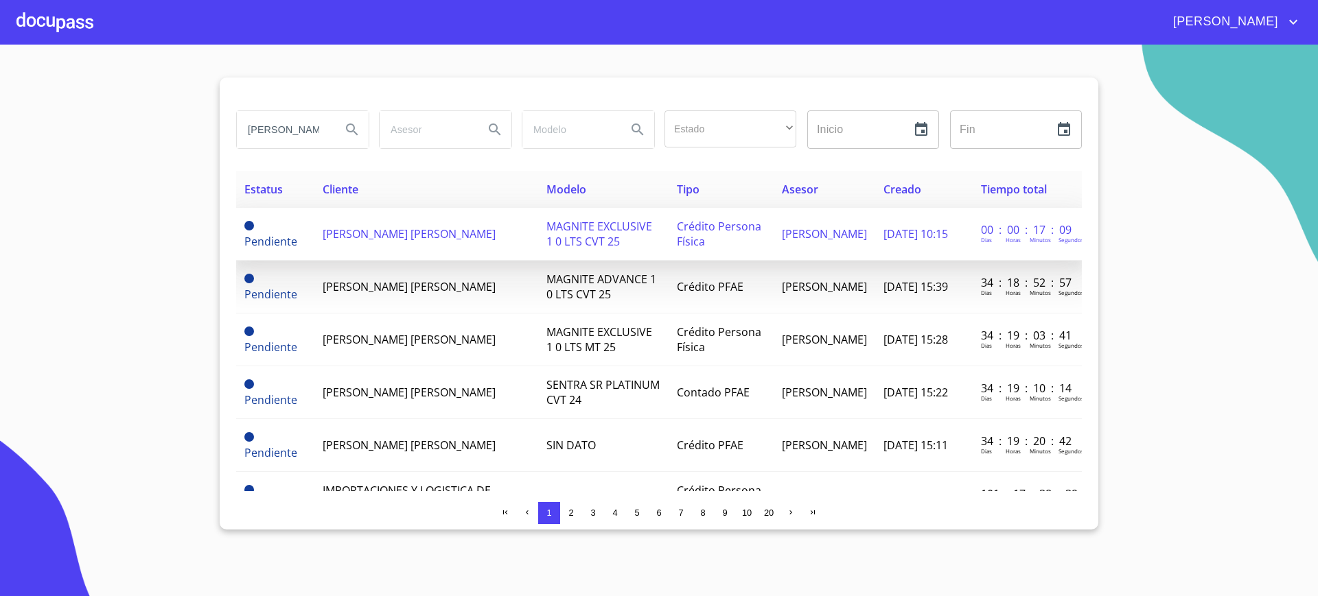
type input "[PERSON_NAME] A"
click at [364, 209] on td "[PERSON_NAME] [PERSON_NAME]" at bounding box center [425, 234] width 223 height 53
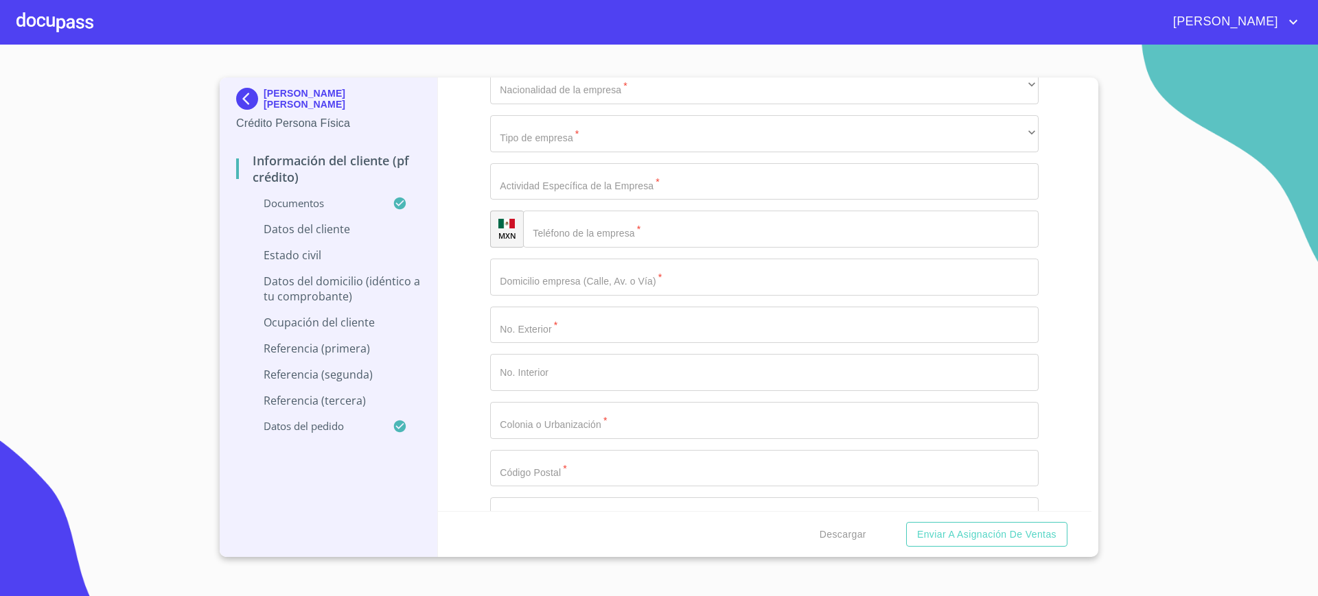
scroll to position [4446, 0]
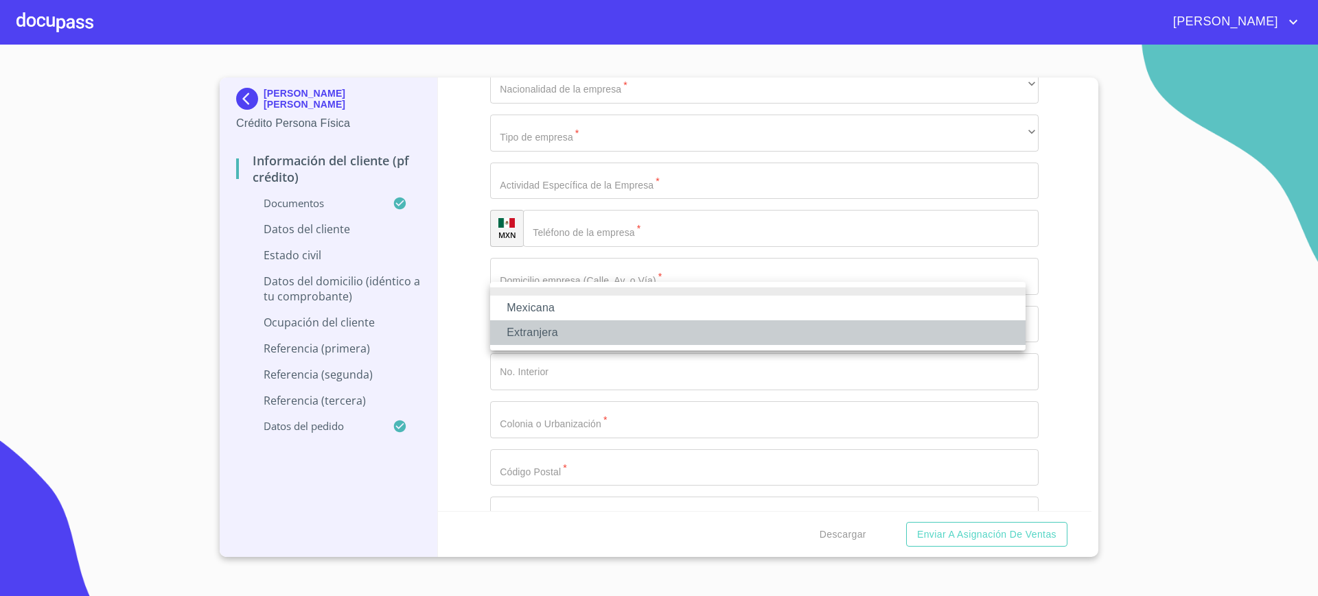
click at [605, 318] on ul "Mexicana Extranjera" at bounding box center [757, 316] width 535 height 69
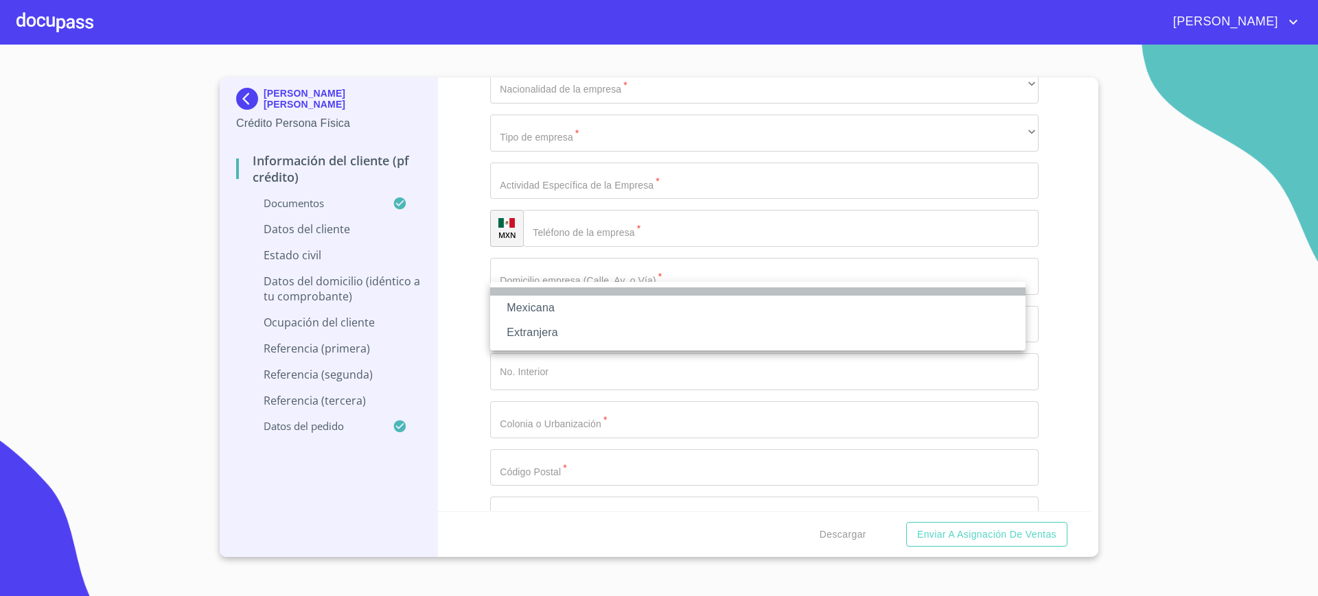
click at [629, 292] on li at bounding box center [757, 292] width 535 height 8
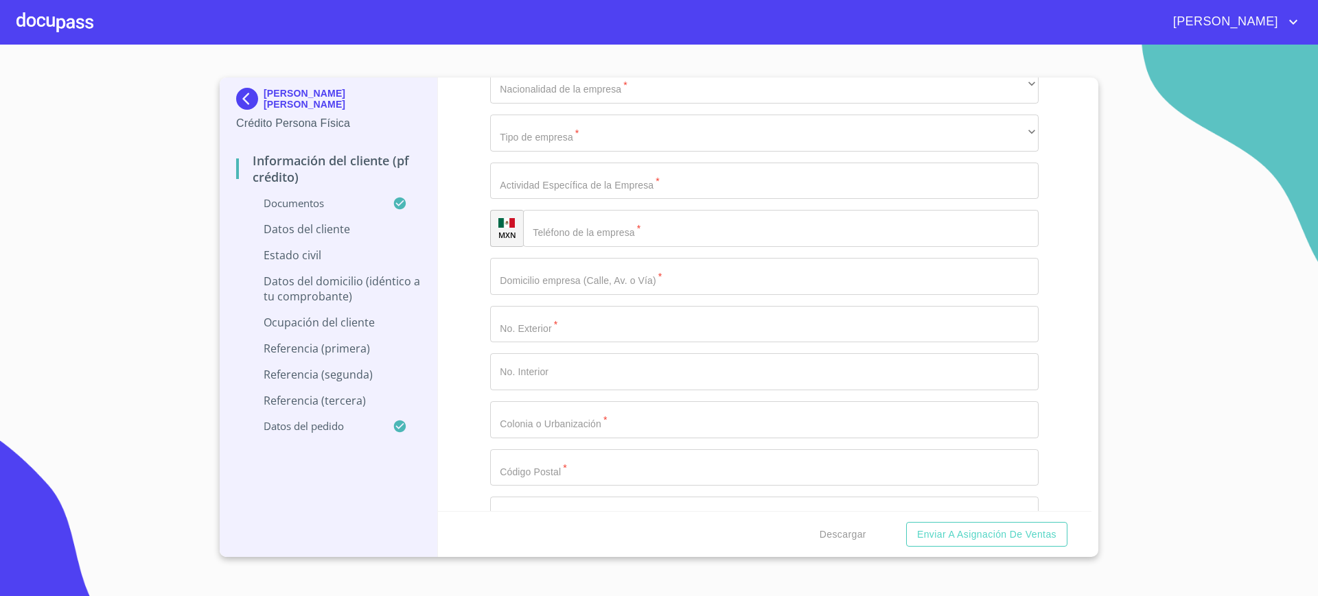
click at [588, 308] on li "Mexicana" at bounding box center [757, 308] width 535 height 25
type input "[GEOGRAPHIC_DATA]"
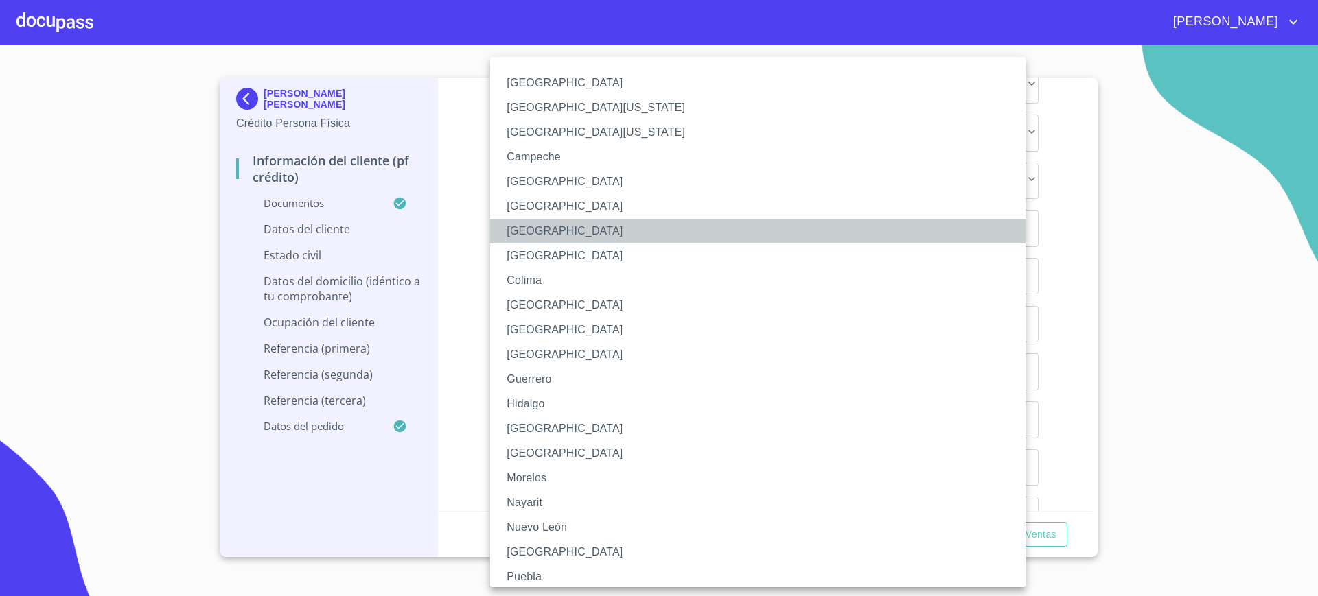
click at [595, 239] on li "[GEOGRAPHIC_DATA]" at bounding box center [764, 231] width 548 height 25
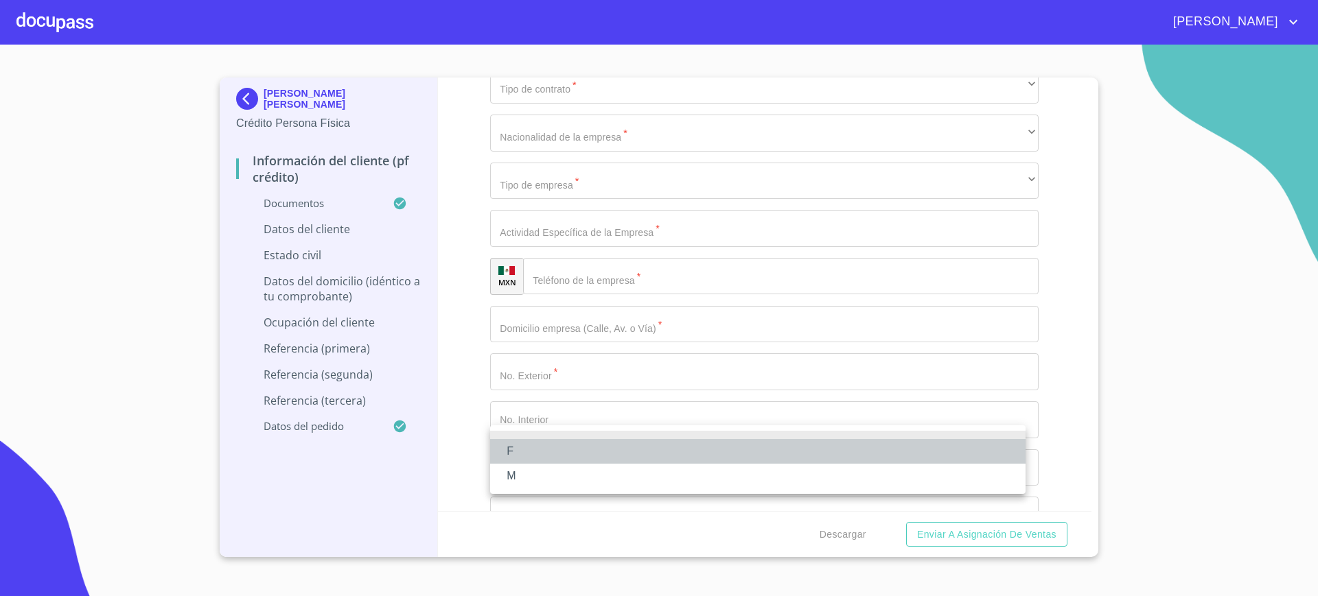
click at [559, 461] on li "F" at bounding box center [757, 451] width 535 height 25
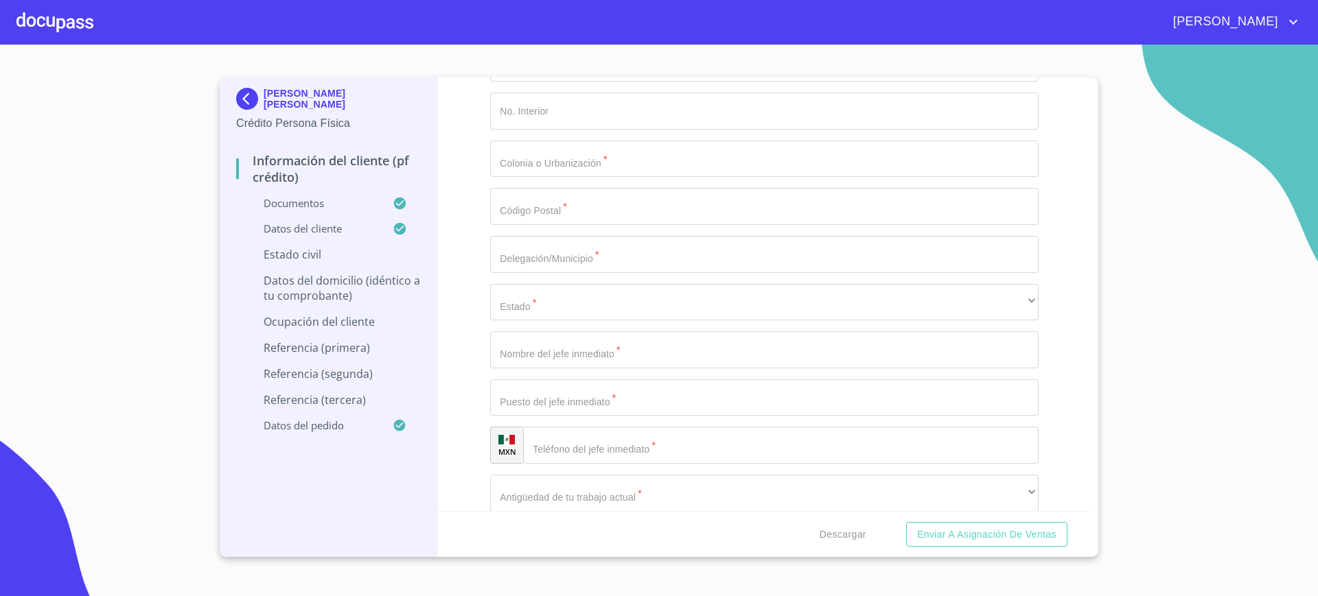
scroll to position [4761, 0]
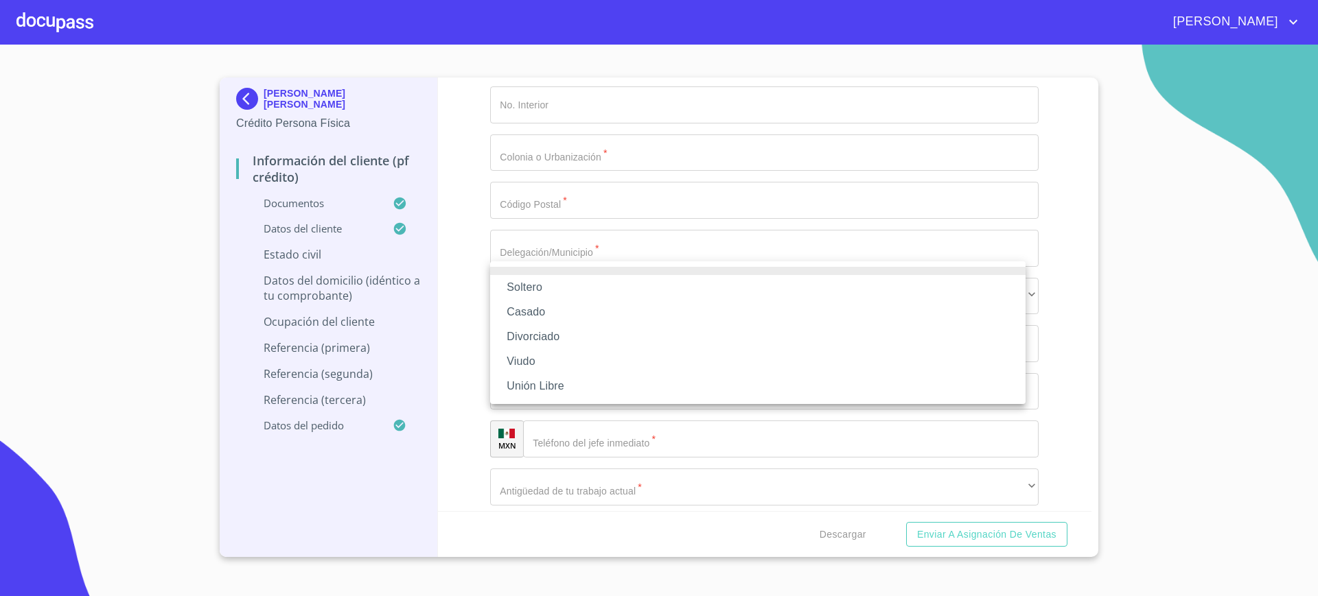
click at [588, 294] on li "Soltero" at bounding box center [757, 287] width 535 height 25
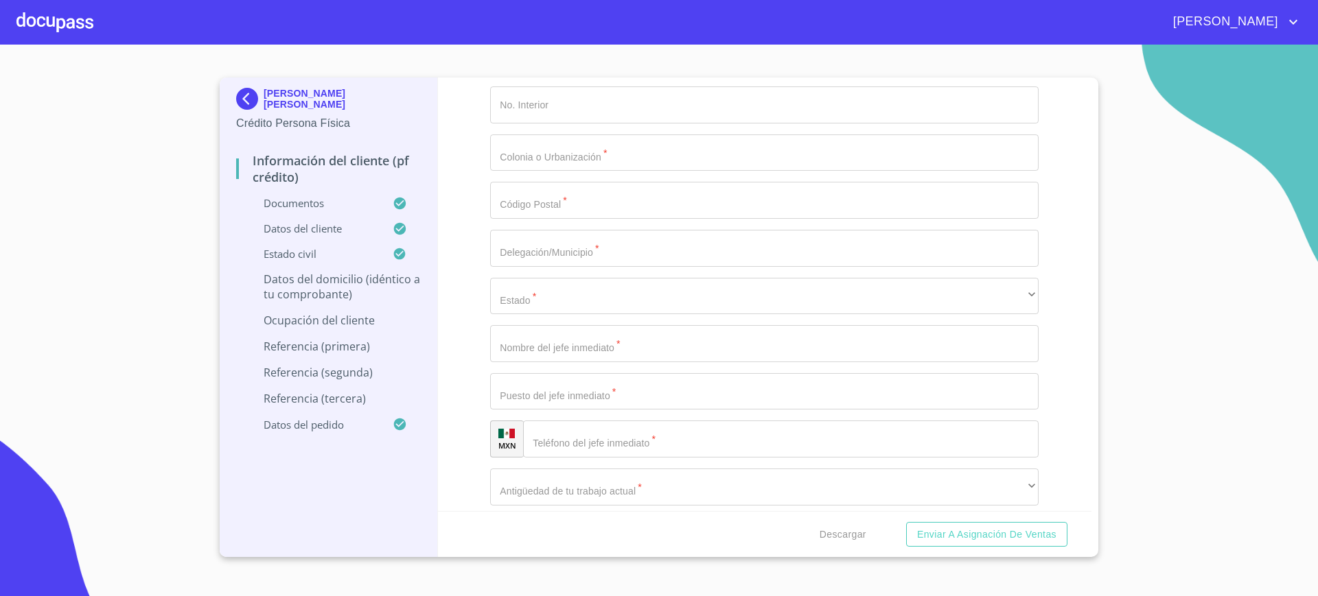
type input "CALLE [PERSON_NAME]"
type input "4323"
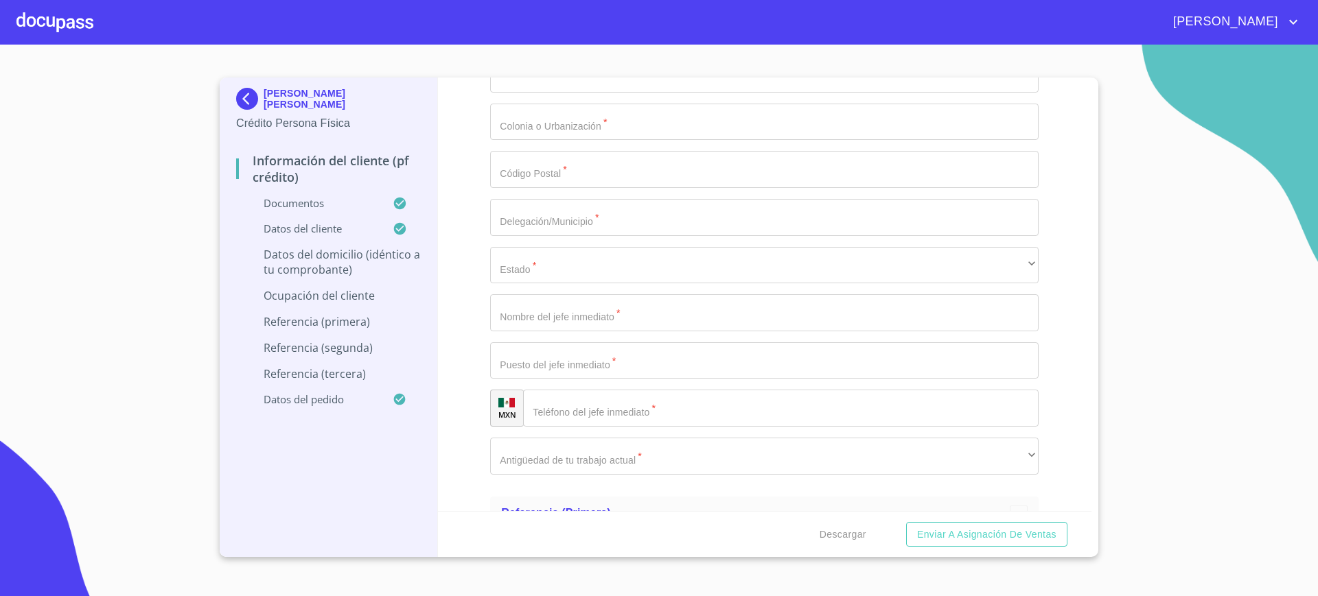
type input "7B"
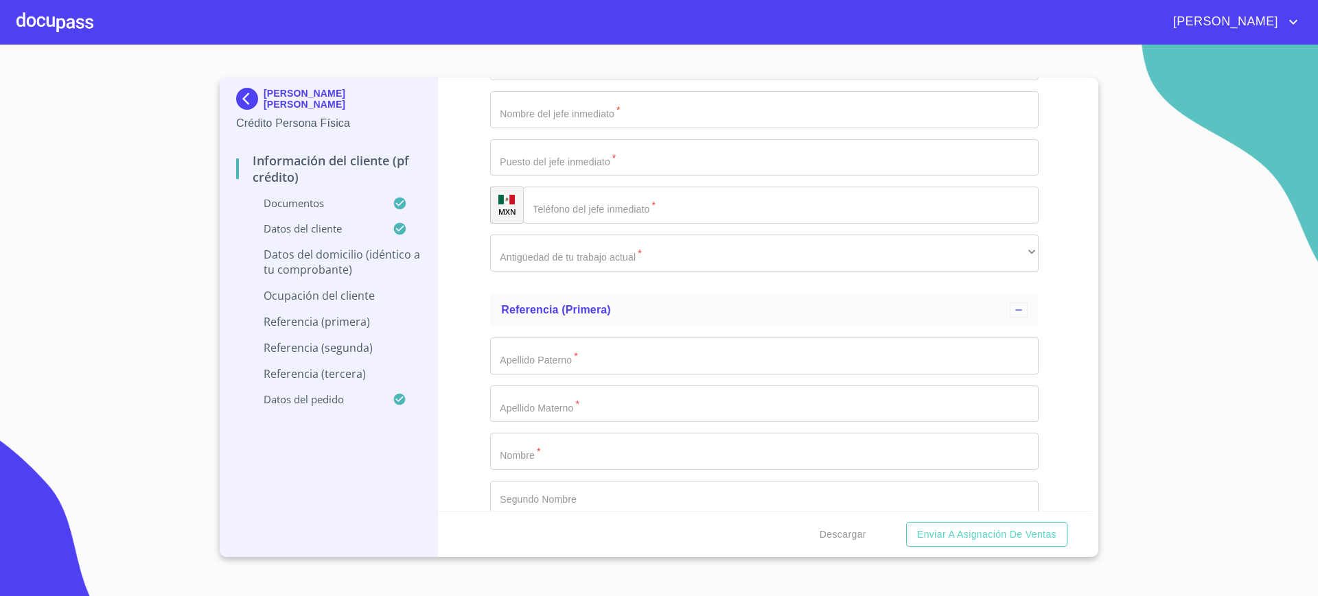
type input "CALLE ORGANIZACION Y [GEOGRAPHIC_DATA][PERSON_NAME][PERSON_NAME]"
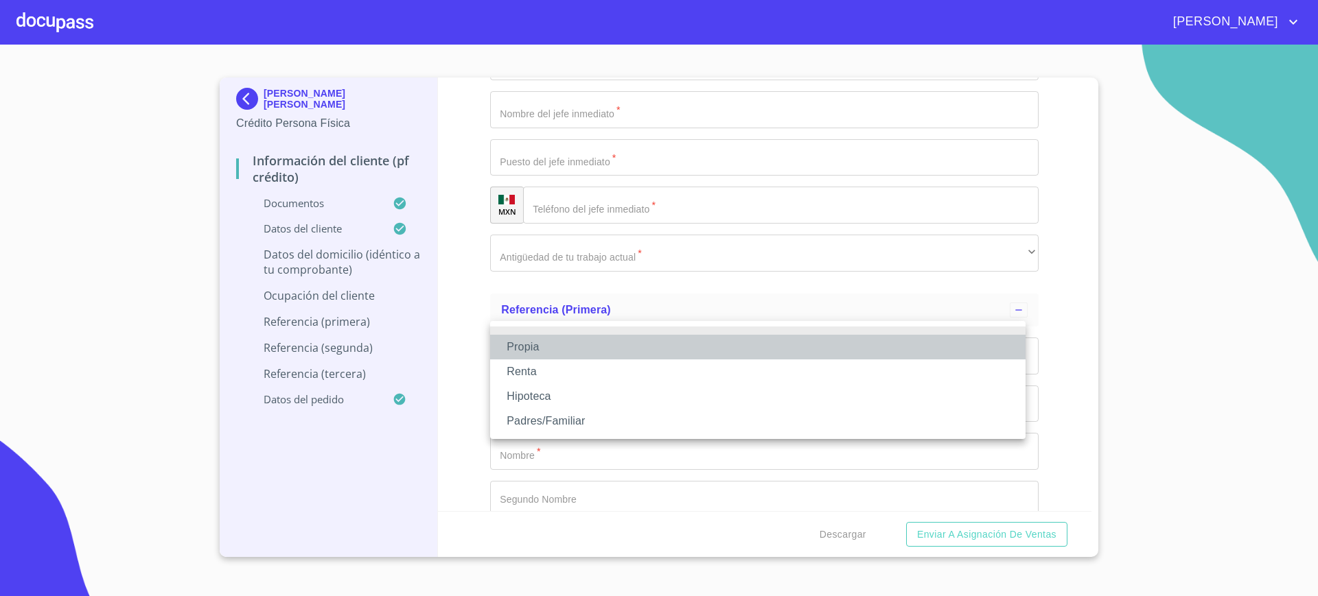
click at [535, 338] on li "Propia" at bounding box center [757, 347] width 535 height 25
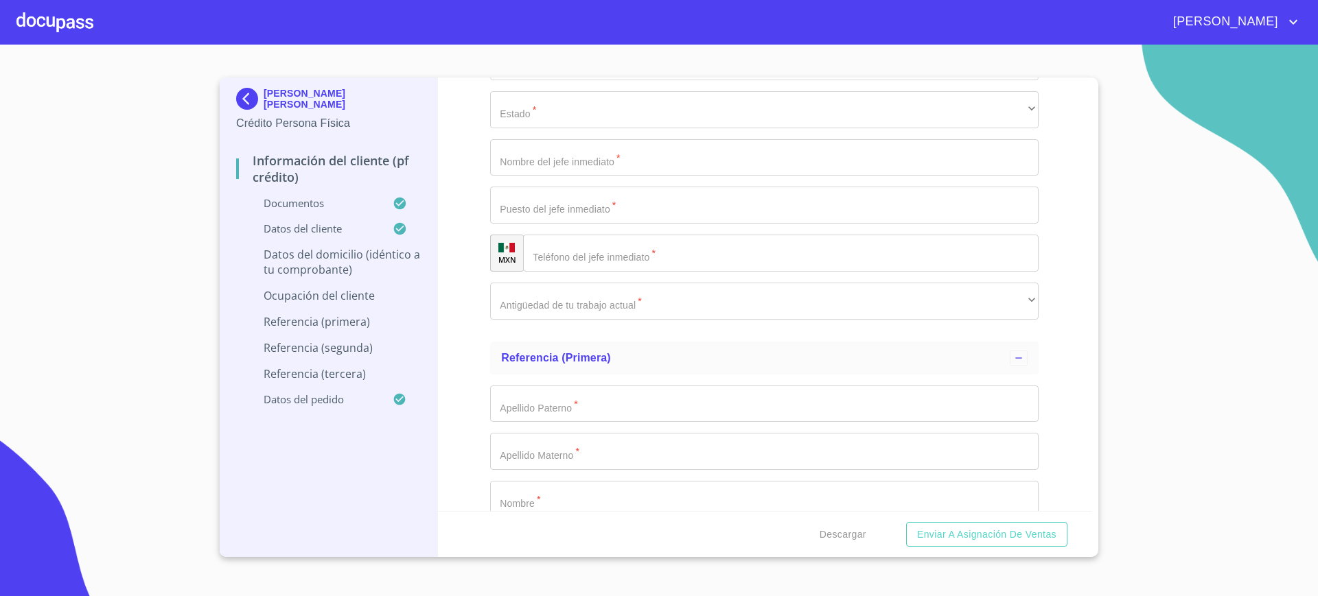
type input "$1,500,000"
type input "CIUDAD DE LOS NIÑOS"
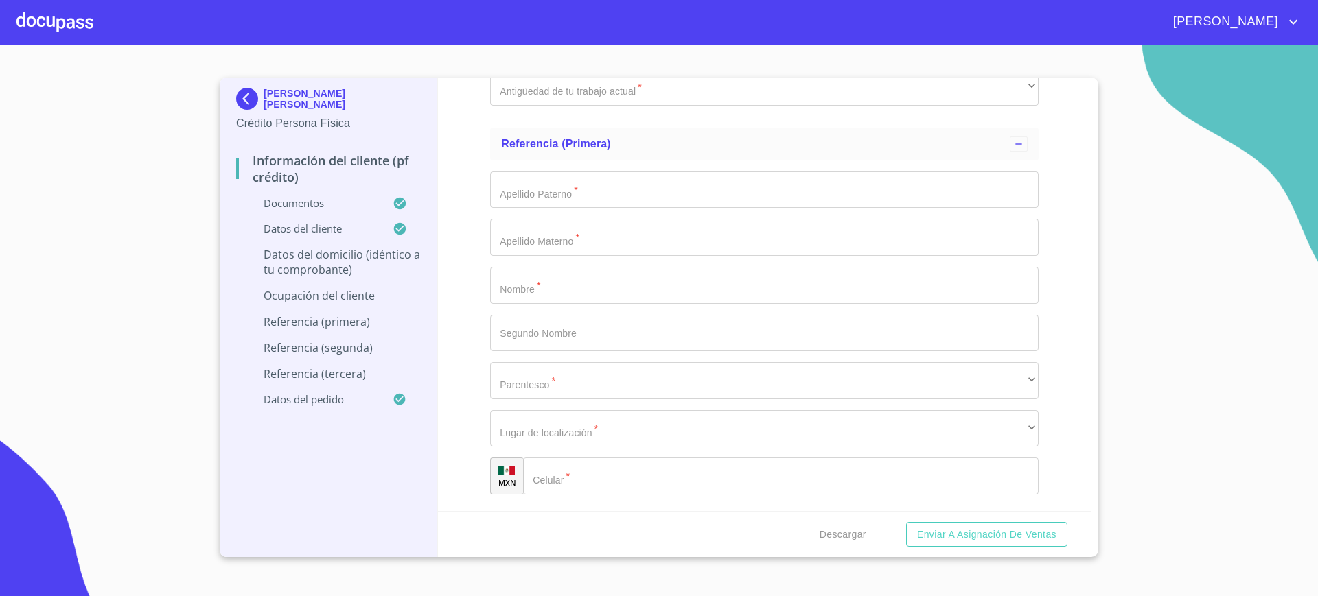
scroll to position [5211, 0]
type input "[GEOGRAPHIC_DATA]"
type input "ZAPOPAN"
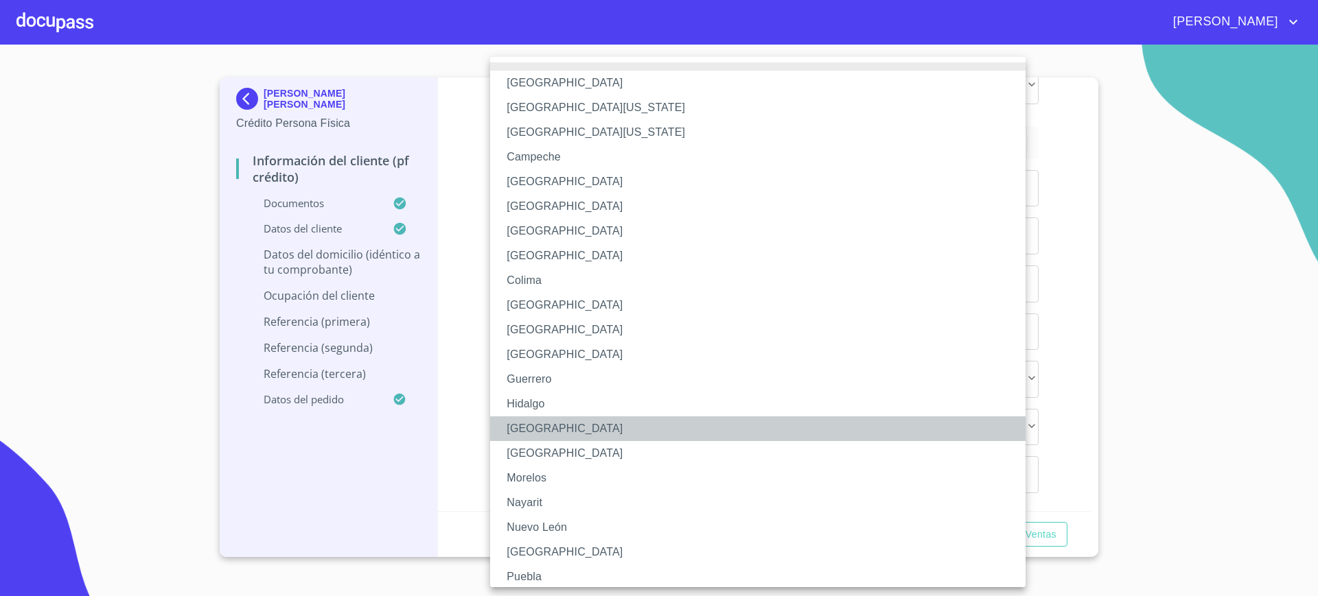
click at [554, 433] on li "[GEOGRAPHIC_DATA]" at bounding box center [764, 429] width 548 height 25
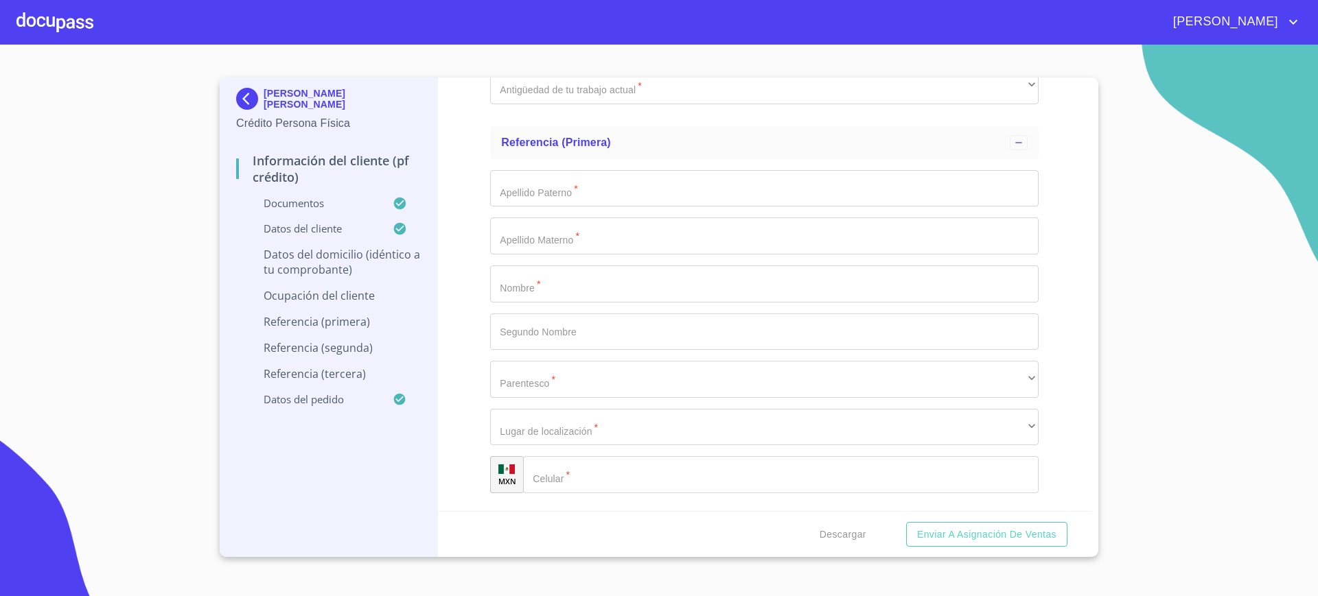
type input "45040"
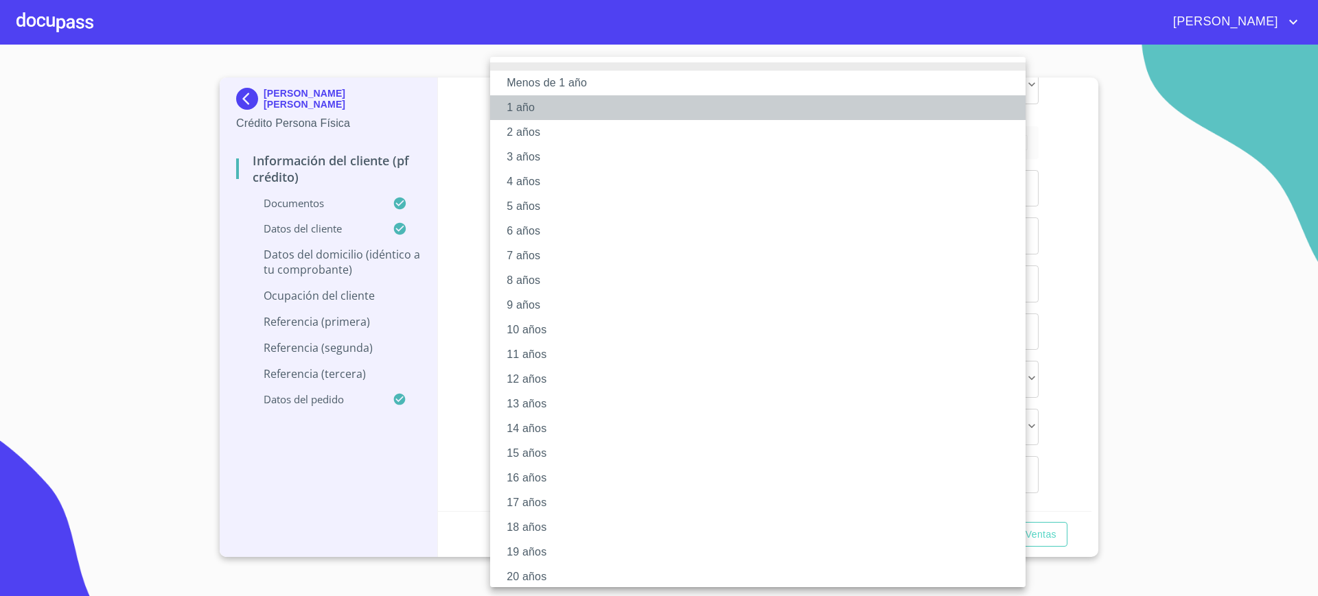
click at [579, 99] on li "1 año" at bounding box center [764, 107] width 548 height 25
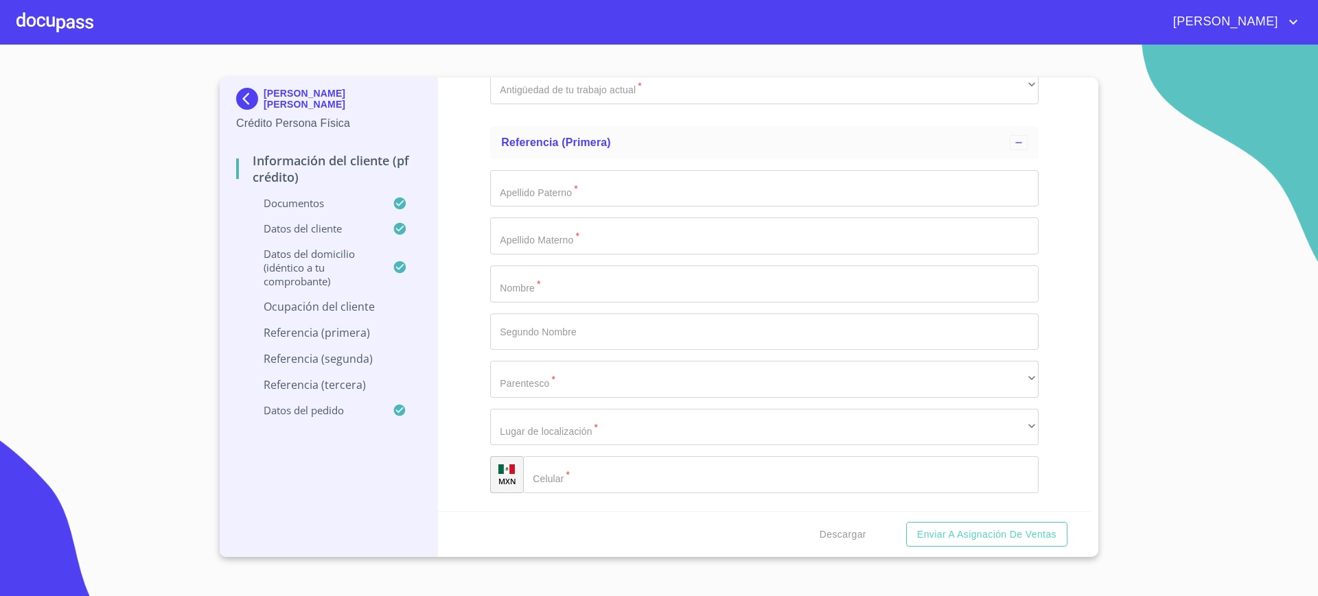
click at [472, 344] on div "Información del cliente (PF crédito) Documentos Documento de identificación.   …" at bounding box center [765, 295] width 654 height 434
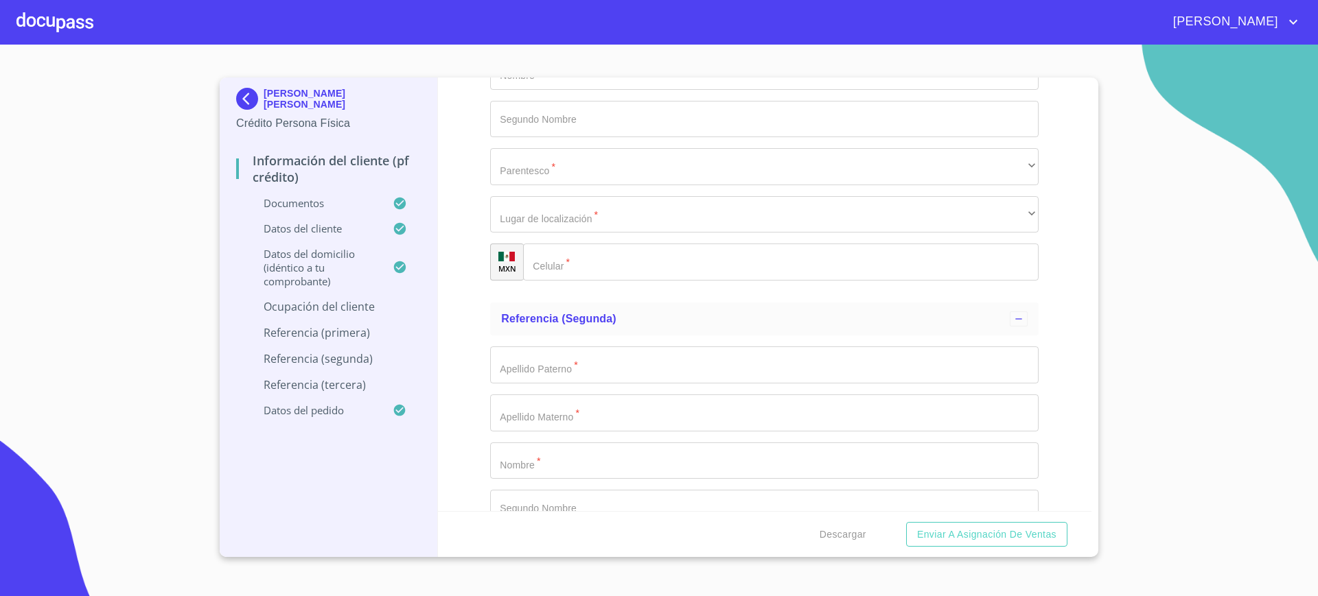
scroll to position [5448, 0]
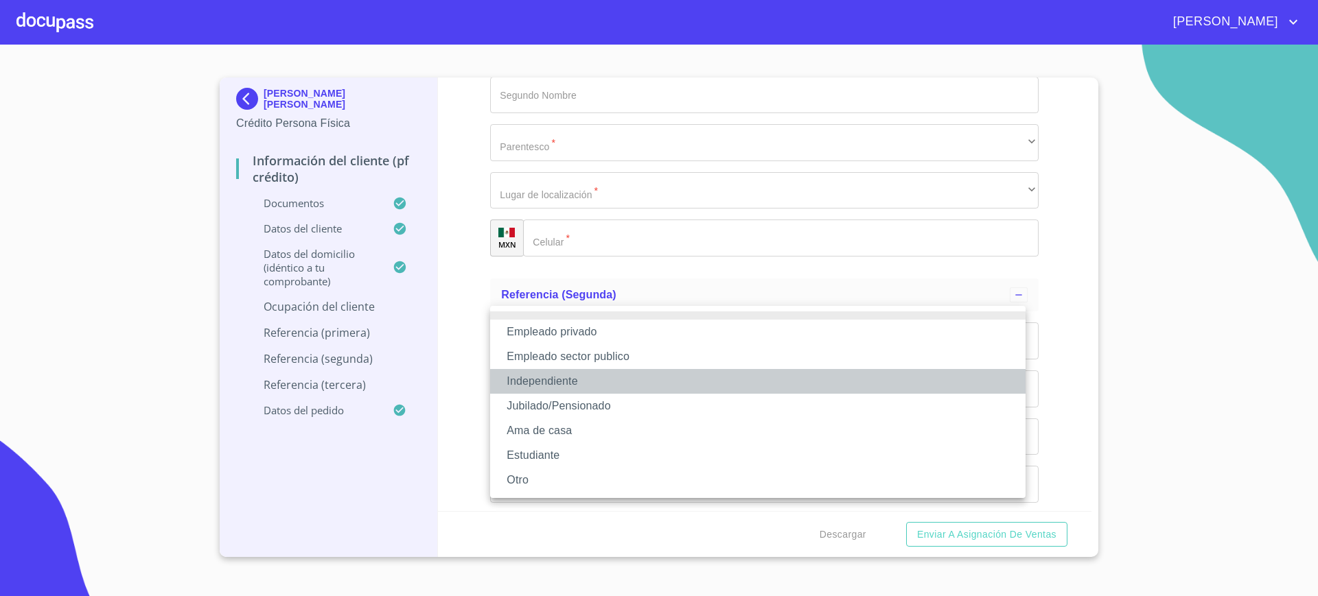
click at [561, 383] on li "Independiente" at bounding box center [757, 381] width 535 height 25
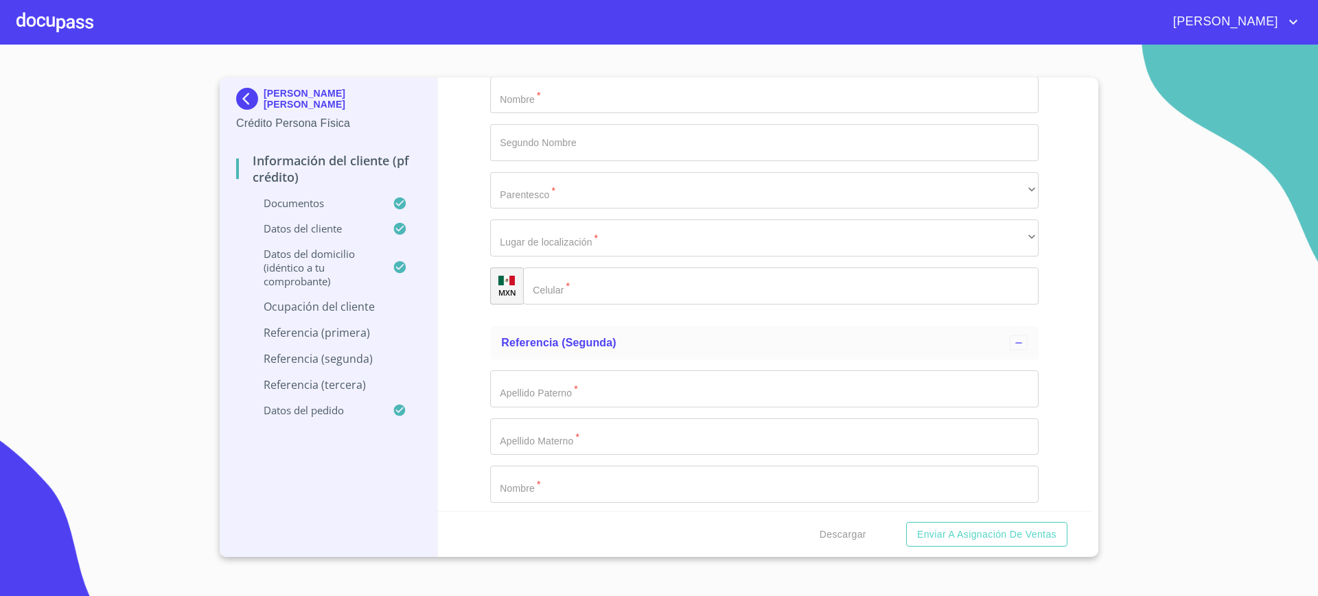
type input "[PERSON_NAME] [PERSON_NAME]"
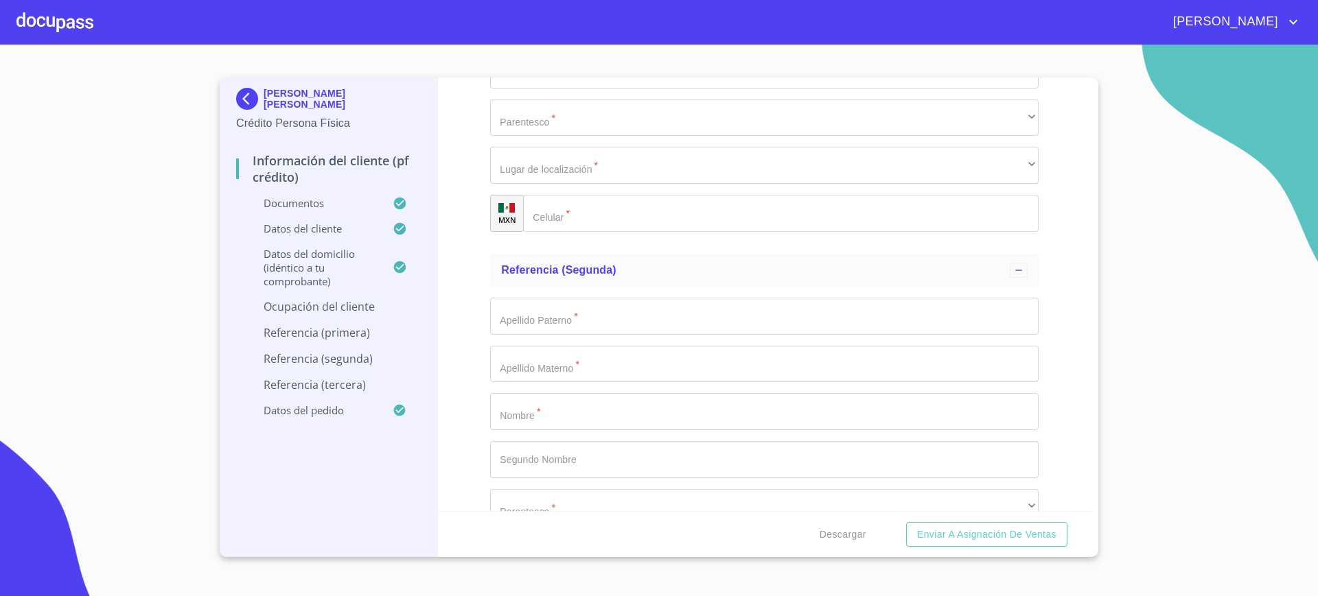
scroll to position [5526, 0]
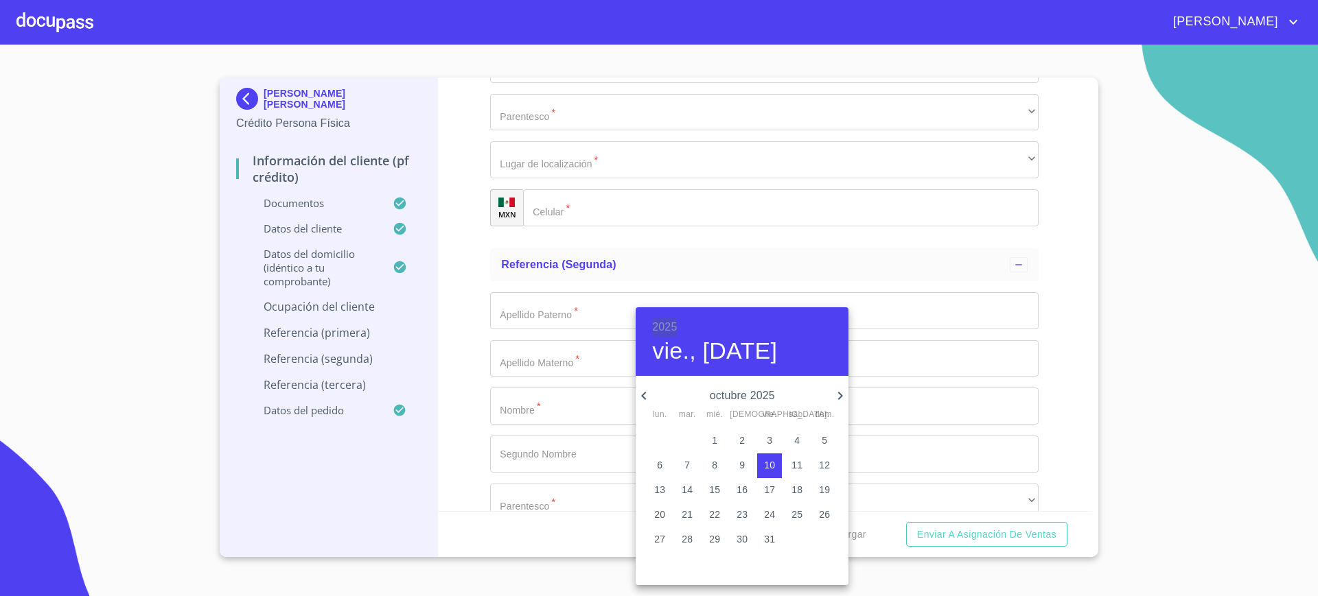
click at [653, 322] on h6 "2025" at bounding box center [664, 327] width 25 height 19
click at [725, 413] on div "2014" at bounding box center [742, 413] width 213 height 27
click at [651, 406] on div "octubre 2014 lun. mar. mié. jue. vie. sáb. dom." at bounding box center [742, 403] width 213 height 36
click at [651, 404] on div "octubre 2014 lun. mar. mié. jue. vie. sáb. dom." at bounding box center [742, 403] width 213 height 36
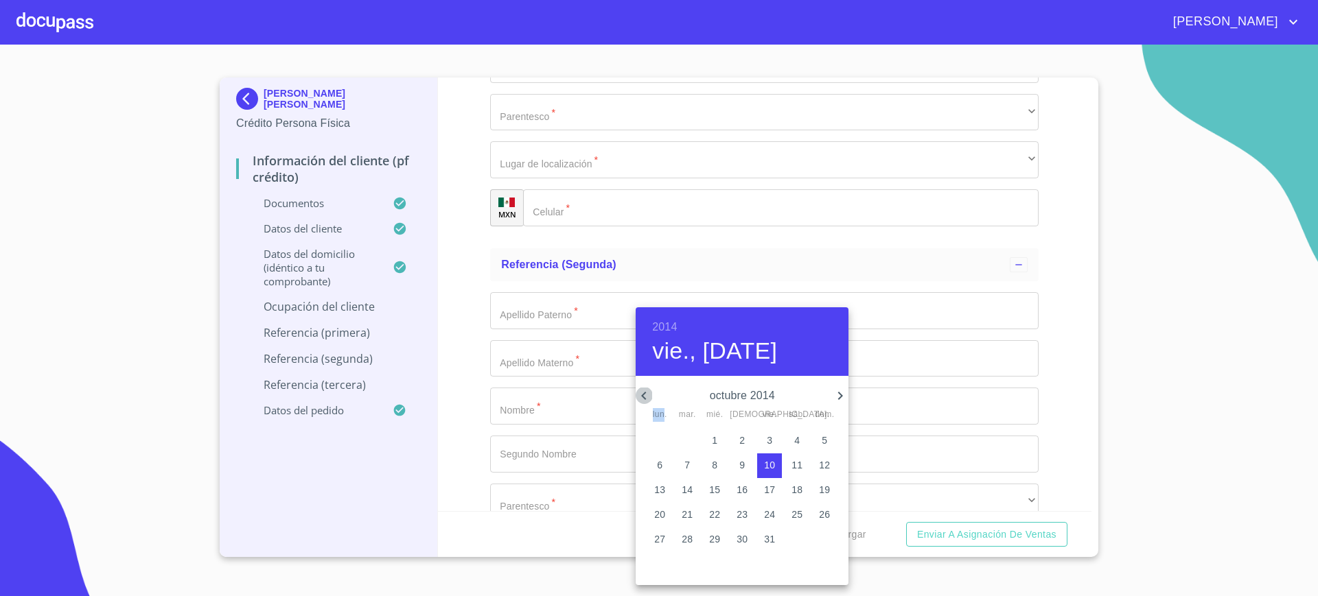
click at [651, 403] on icon "button" at bounding box center [644, 396] width 16 height 16
click at [691, 476] on button "3" at bounding box center [687, 466] width 25 height 25
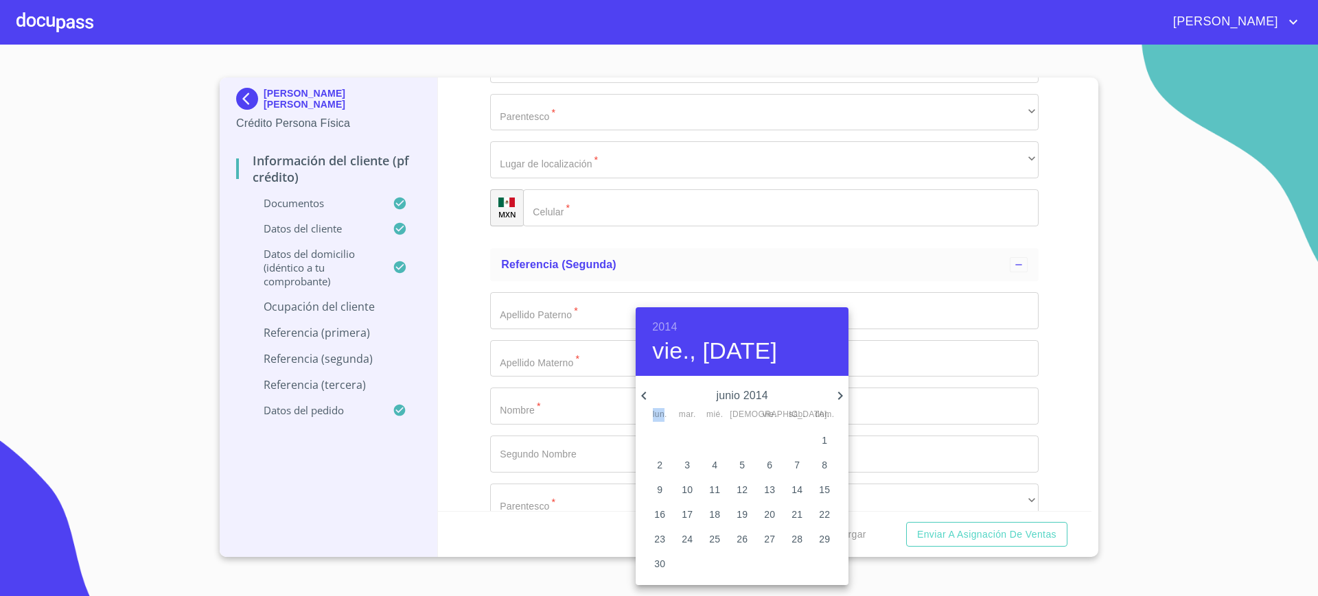
type input "3 de jun. de 2014"
click at [564, 379] on div at bounding box center [659, 298] width 1318 height 596
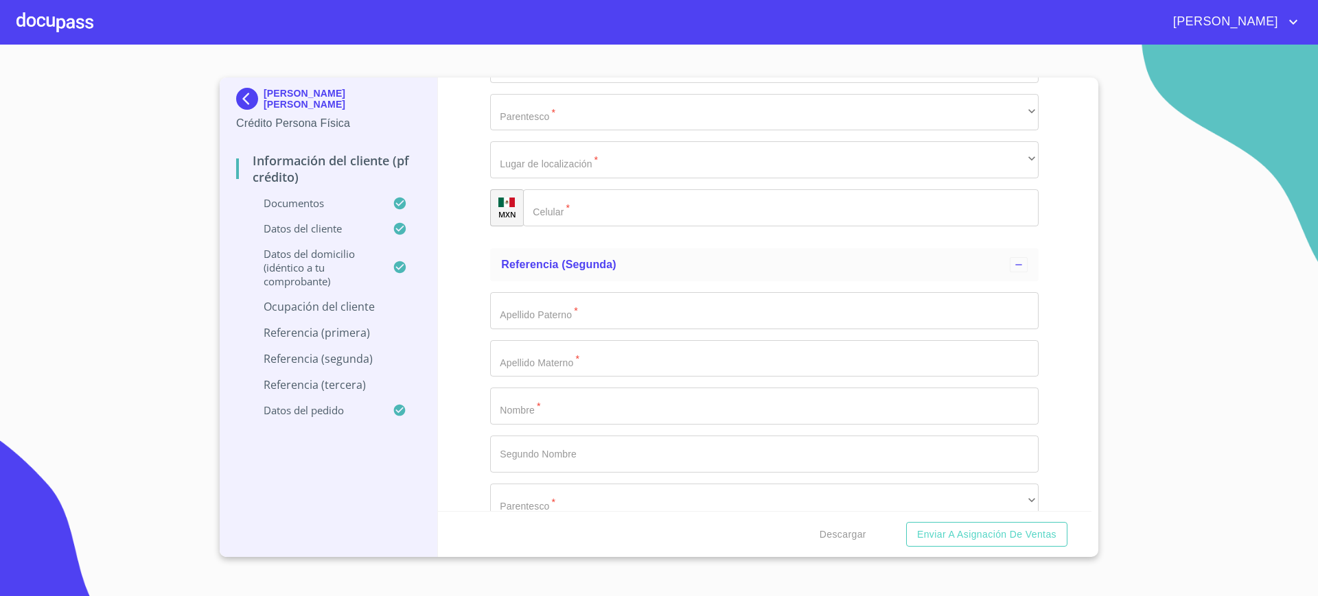
type input "TERAPEUTA OLISSTICA"
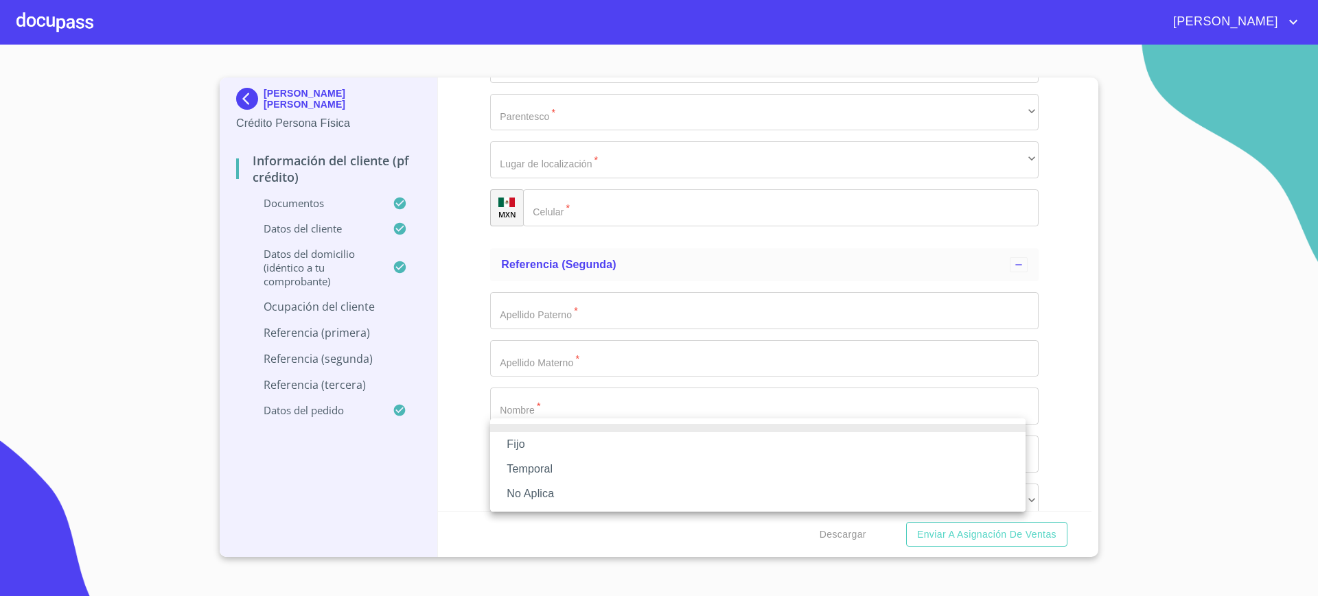
click at [570, 497] on li "No Aplica" at bounding box center [757, 494] width 535 height 25
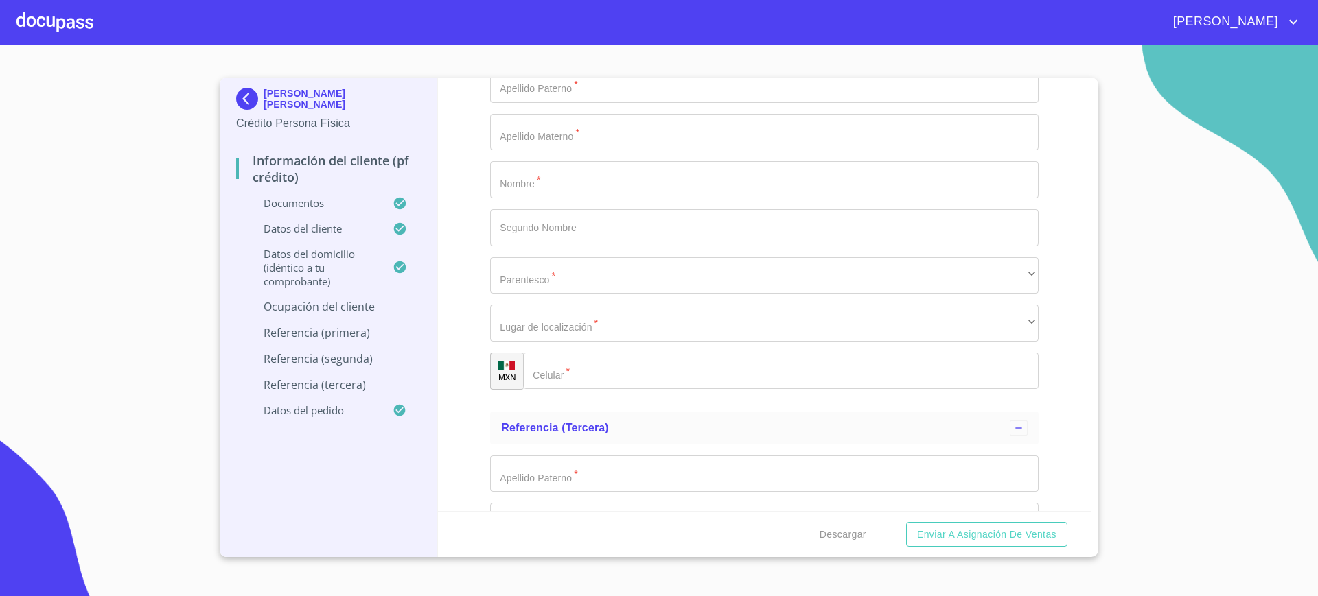
scroll to position [5759, 0]
type input "40000"
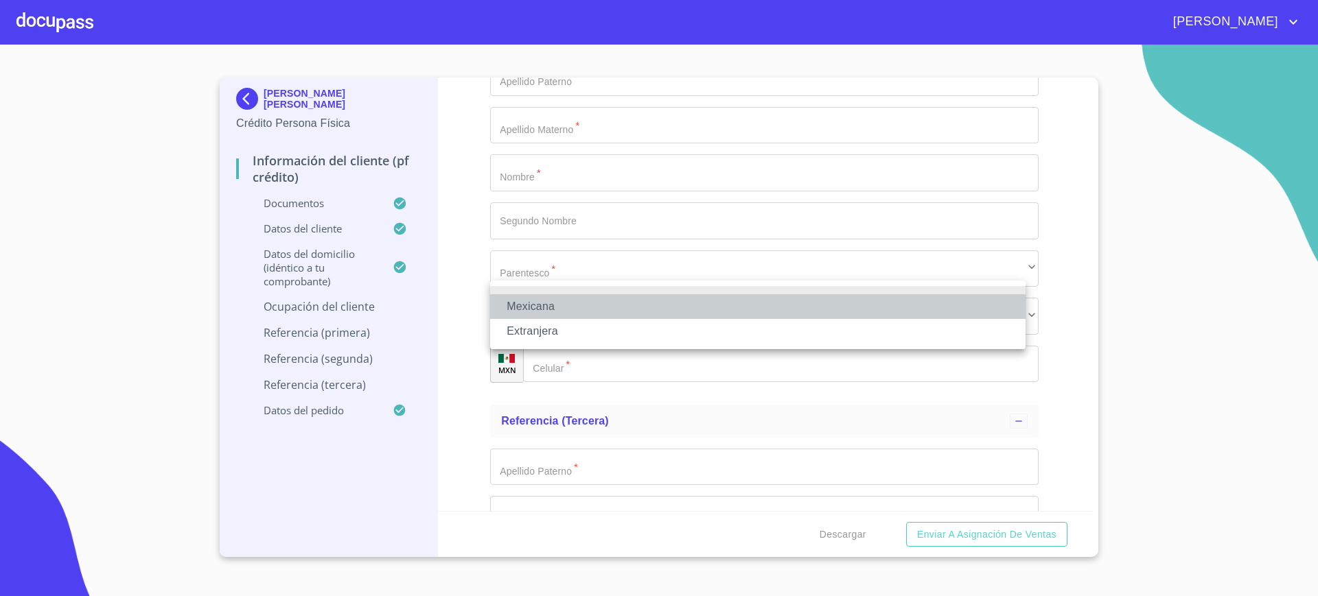
click at [609, 310] on li "Mexicana" at bounding box center [757, 306] width 535 height 25
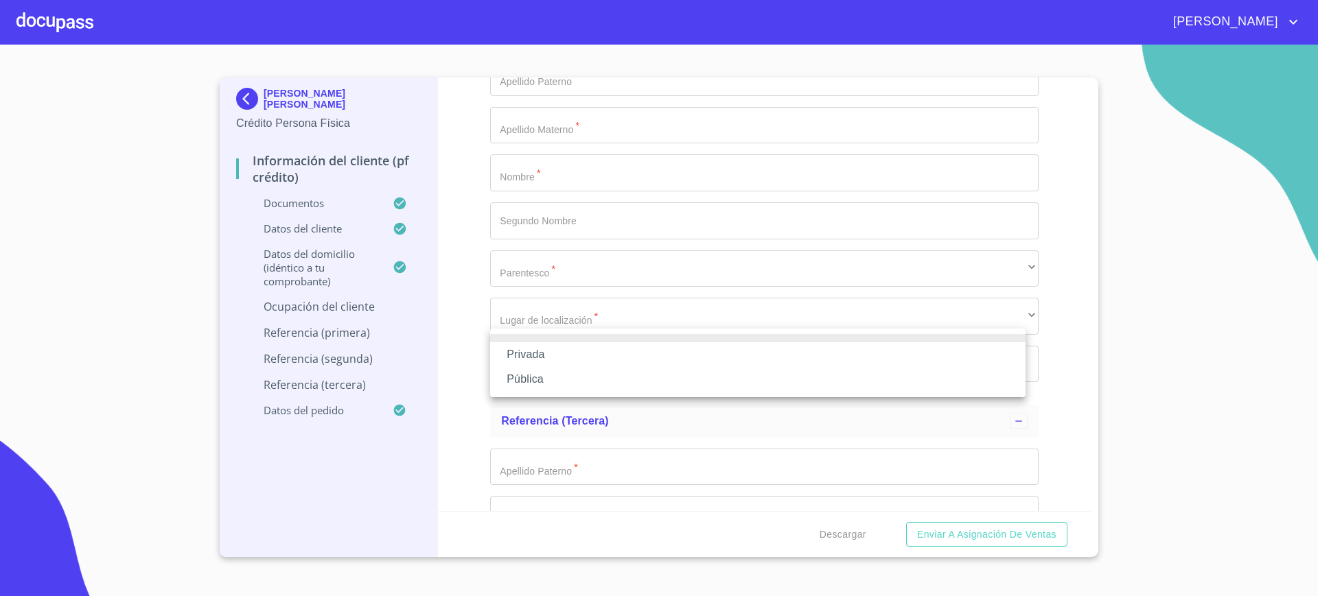
click at [551, 351] on li "Privada" at bounding box center [757, 354] width 535 height 25
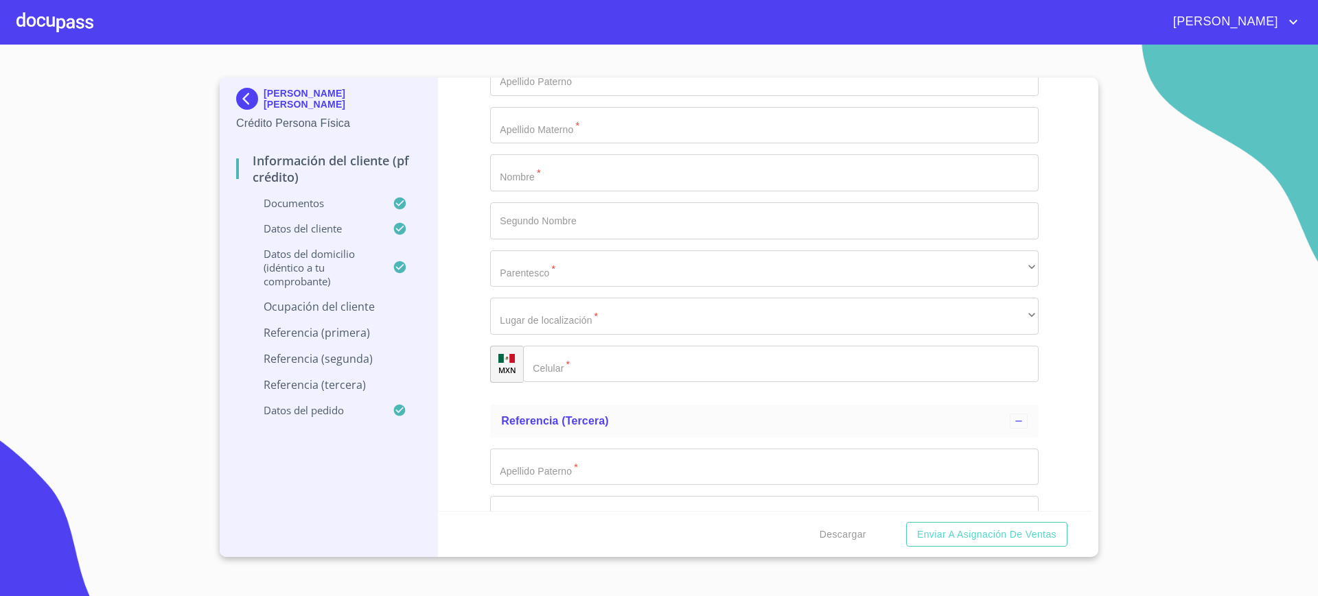
type input "S"
type input "TERAPEUTA"
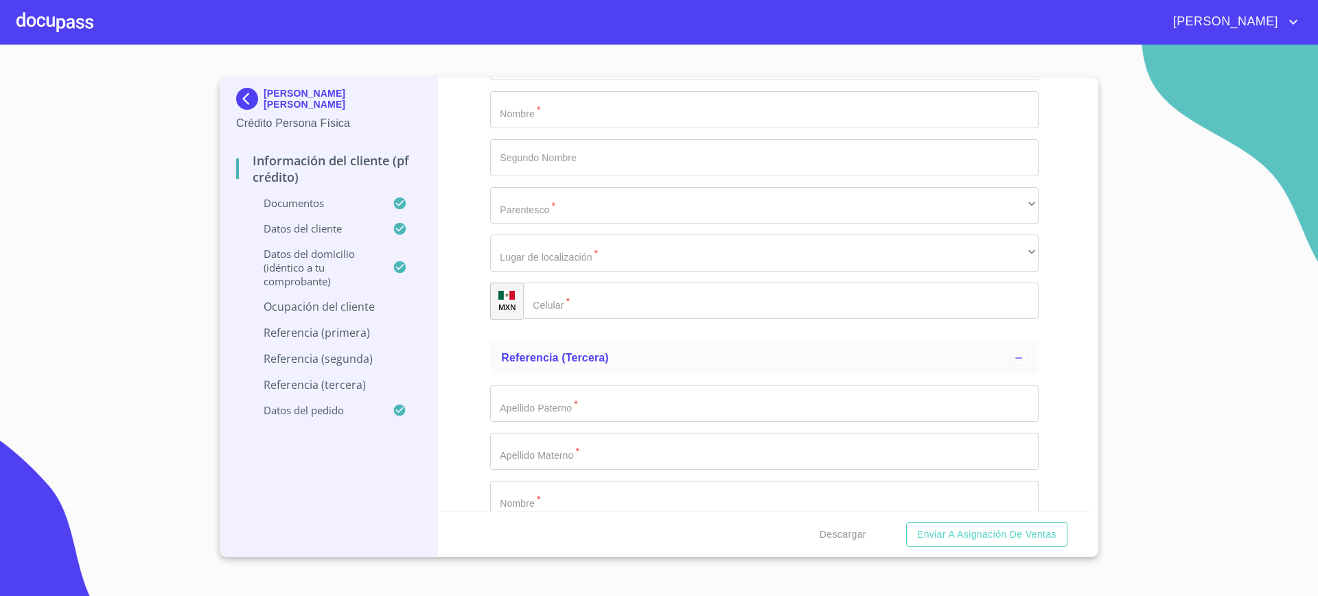
type input "[PHONE_NUMBER]"
paste input "[PERSON_NAME][STREET_ADDRESS]"
drag, startPoint x: 745, startPoint y: 420, endPoint x: 789, endPoint y: 415, distance: 44.3
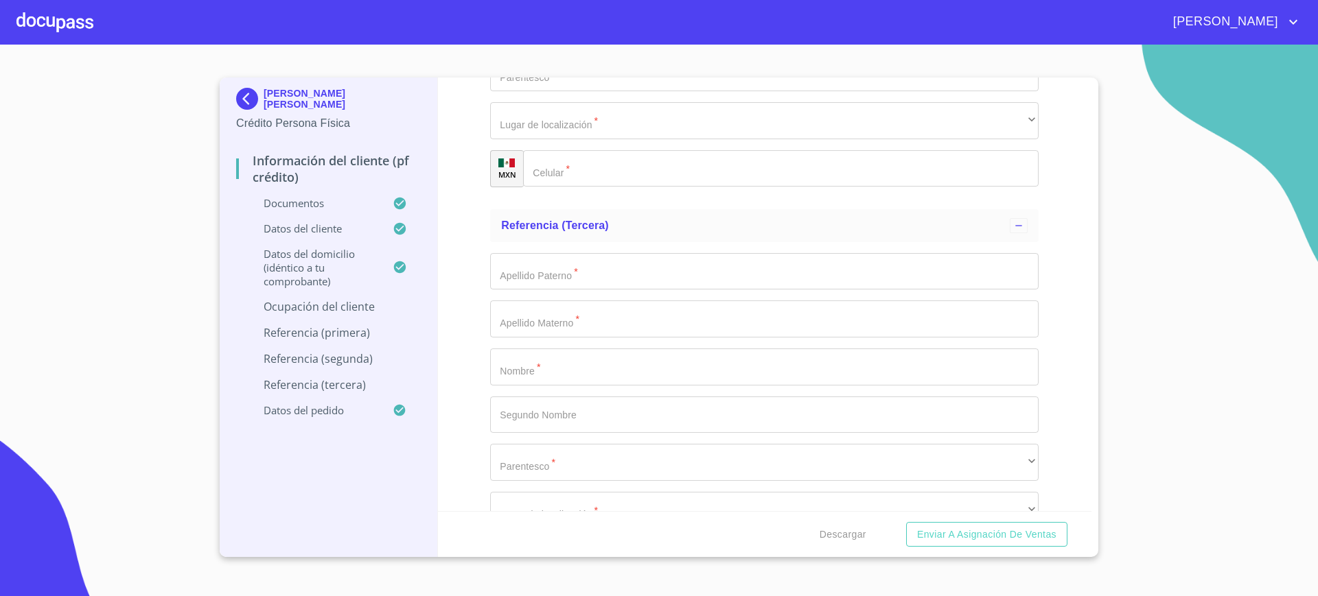
scroll to position [5959, 0]
type input "[PERSON_NAME][STREET_ADDRESS]"
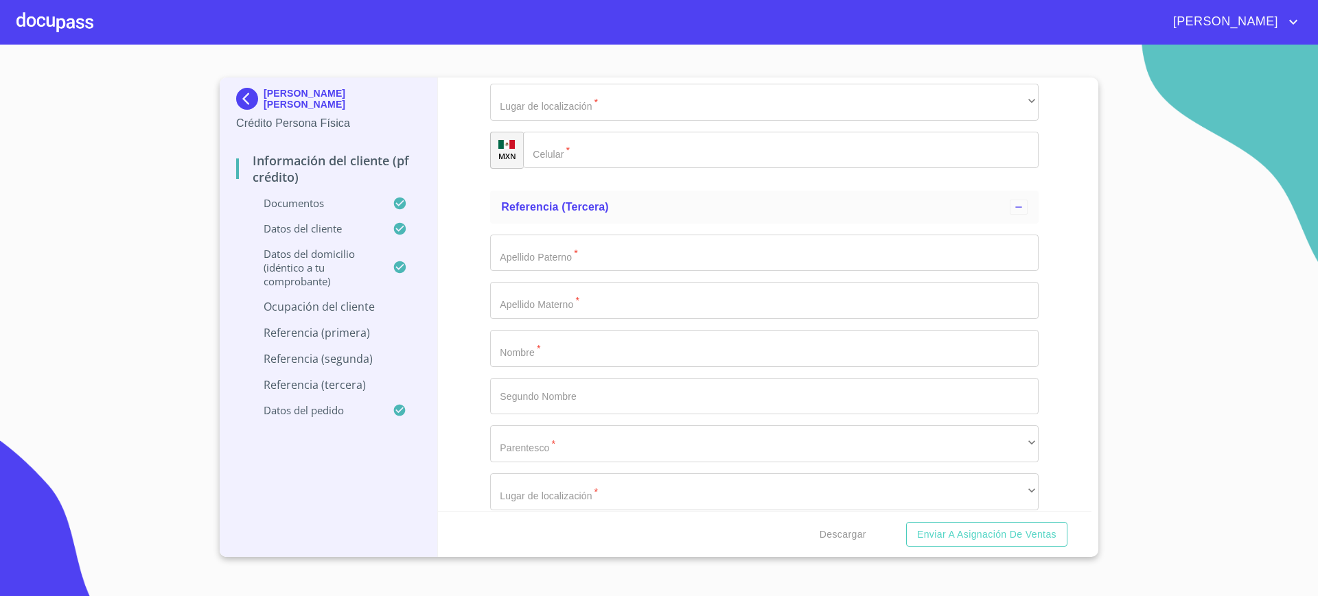
type input "5126"
type input "LA ESTANCIA"
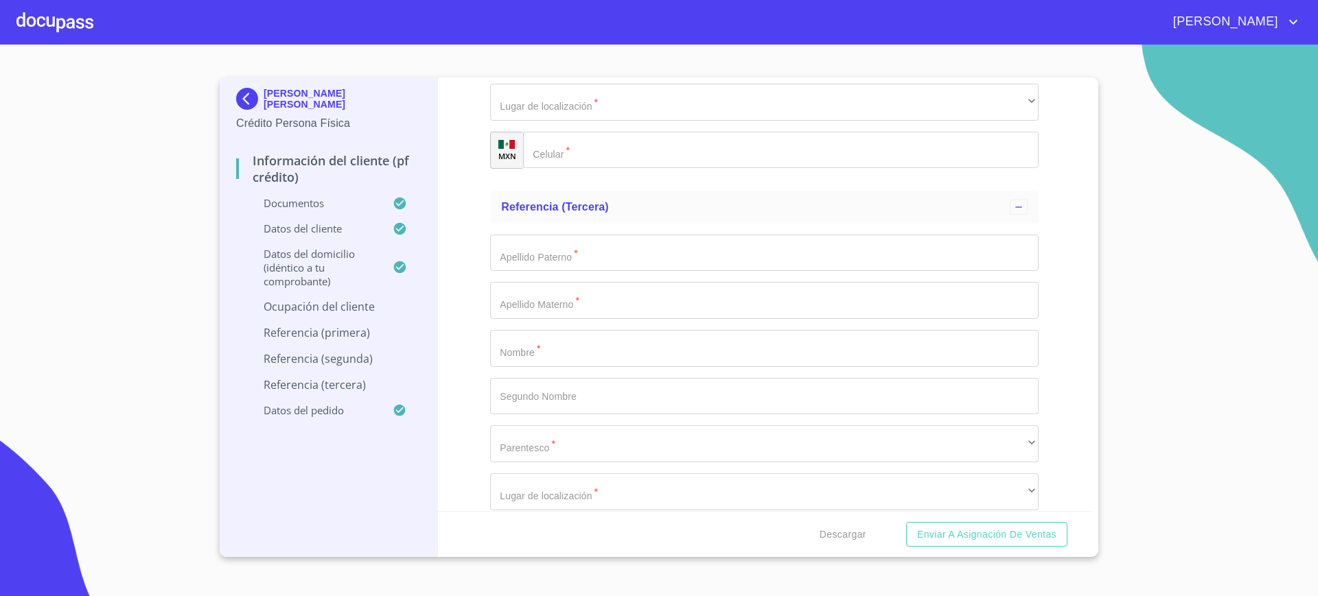
type input "45030"
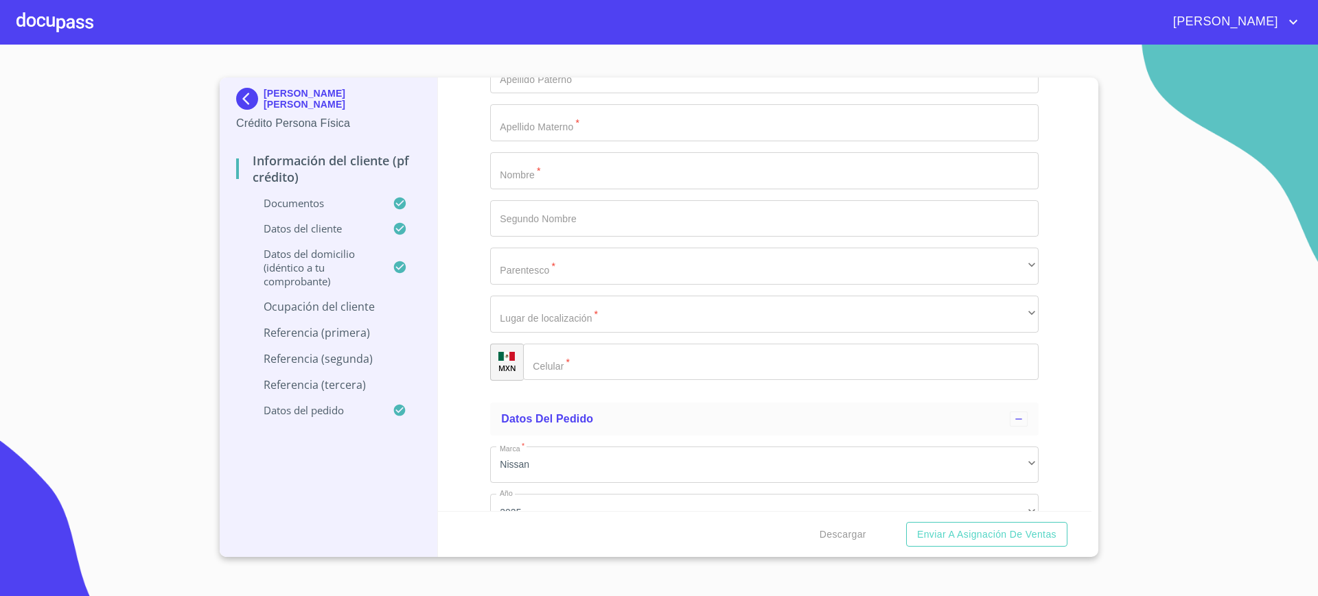
scroll to position [6176, 0]
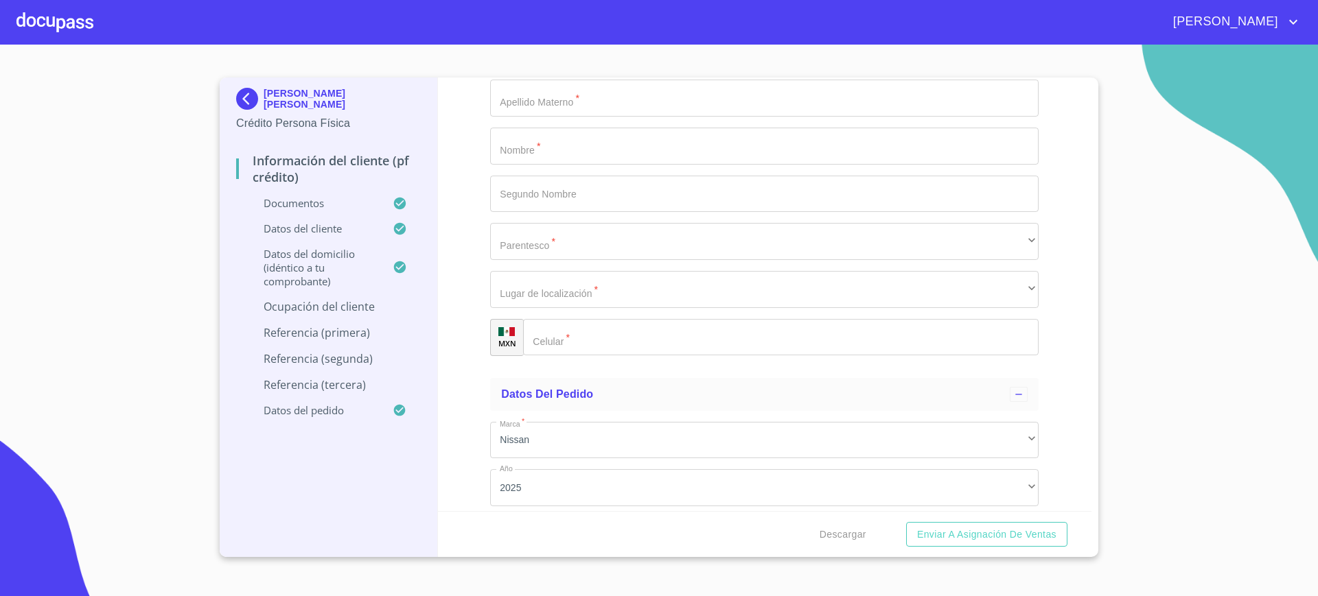
type input "[PERSON_NAME]"
type input "ZAPOPAN"
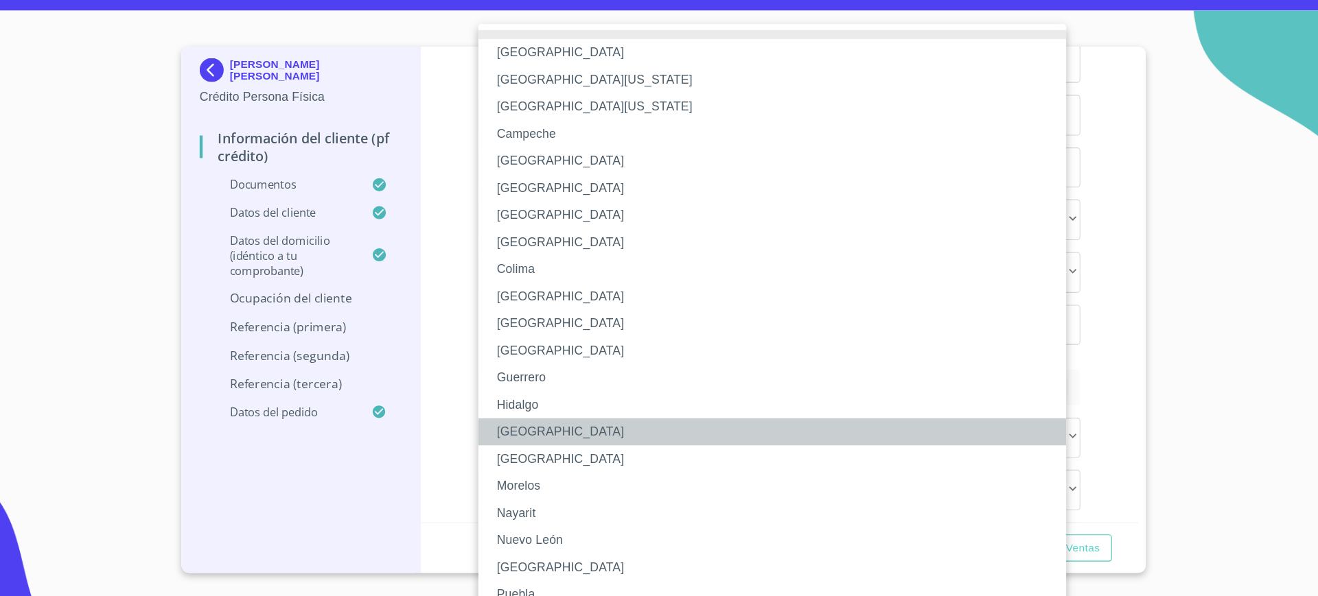
click at [574, 437] on li "[GEOGRAPHIC_DATA]" at bounding box center [764, 429] width 548 height 25
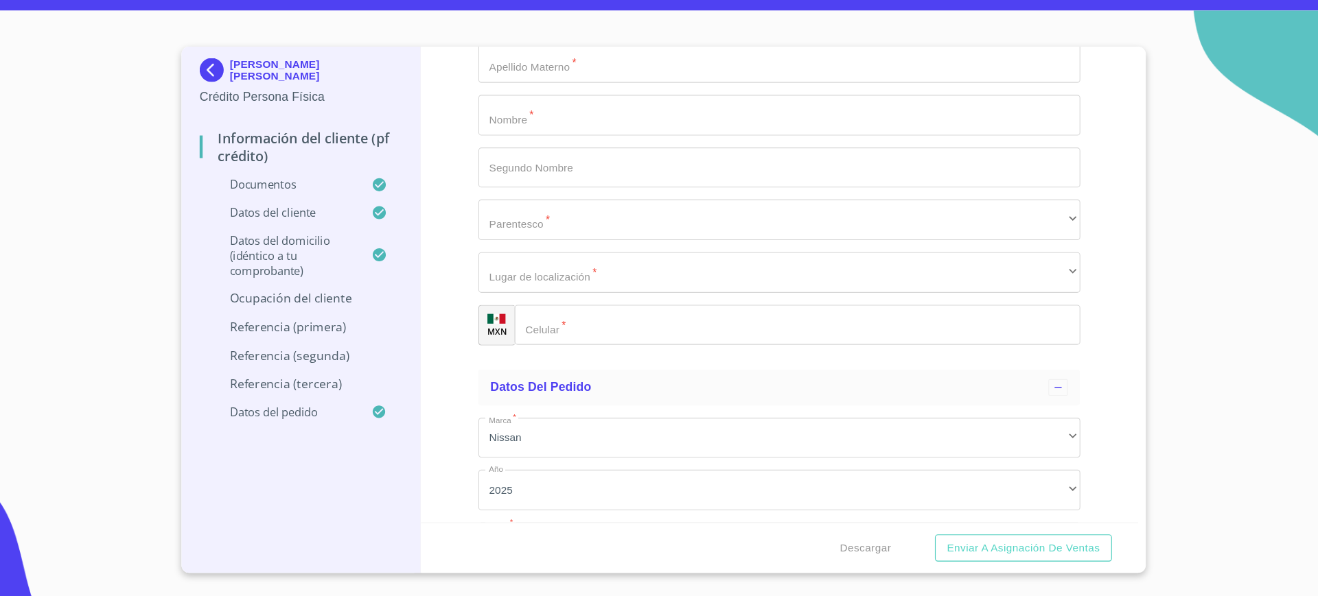
type input "[PERSON_NAME] [PERSON_NAME]"
type input "D"
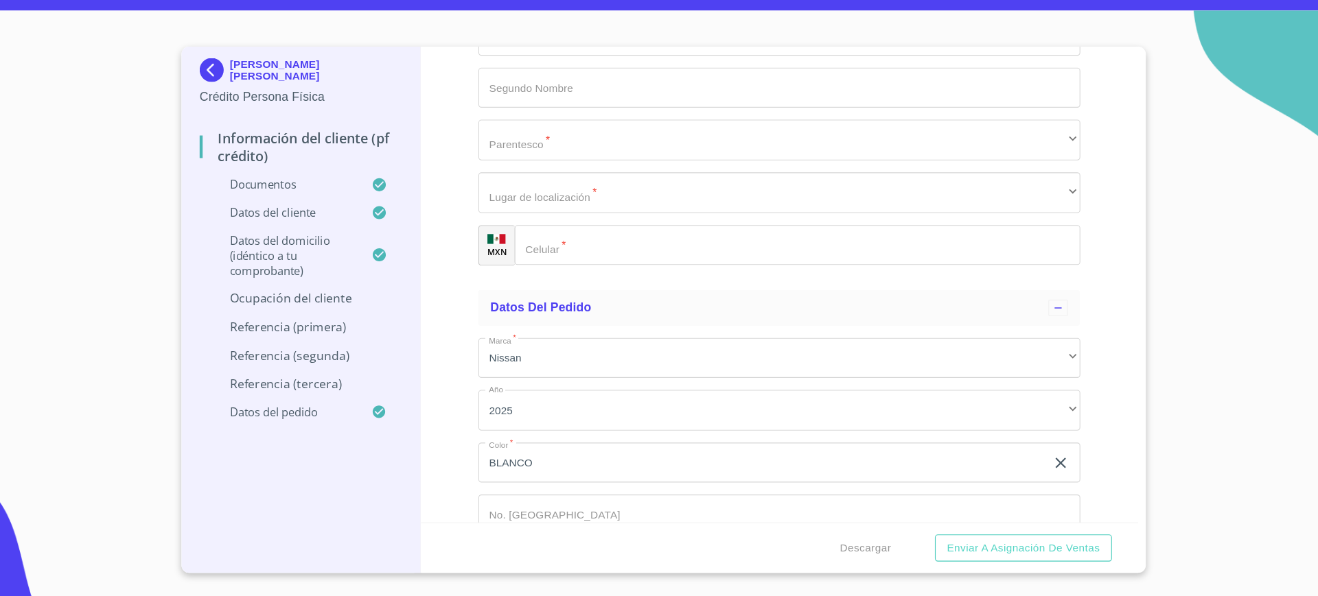
scroll to position [6343, 0]
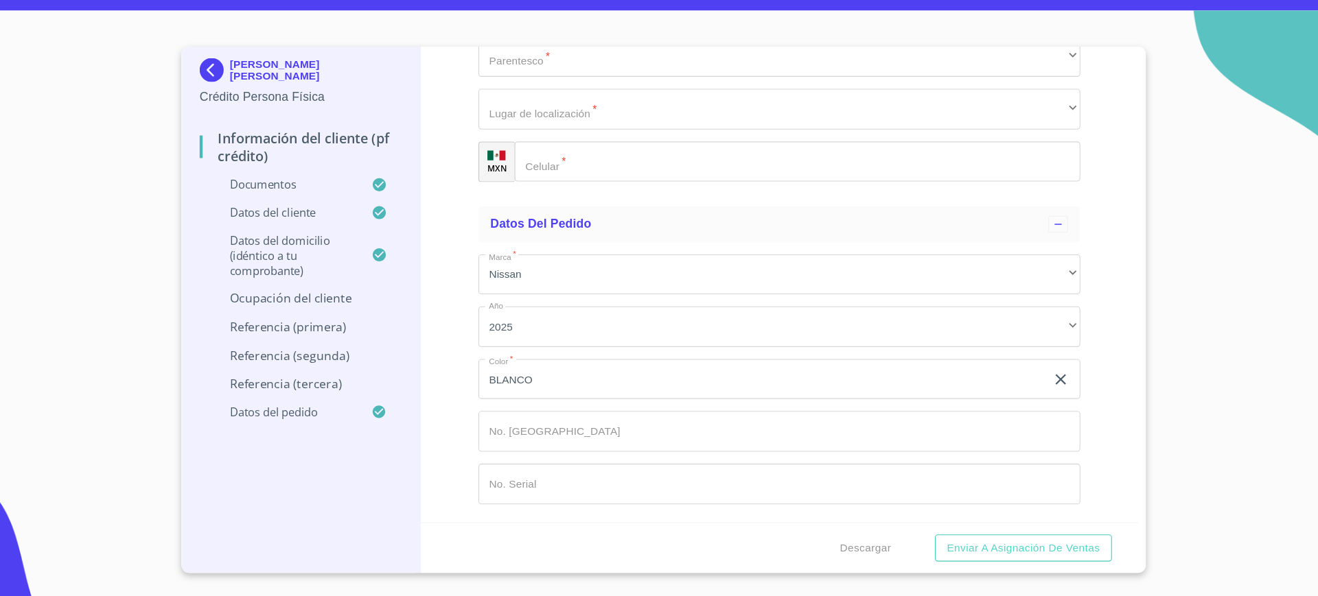
type input "DUEÑA"
type input "[PHONE_NUMBER]"
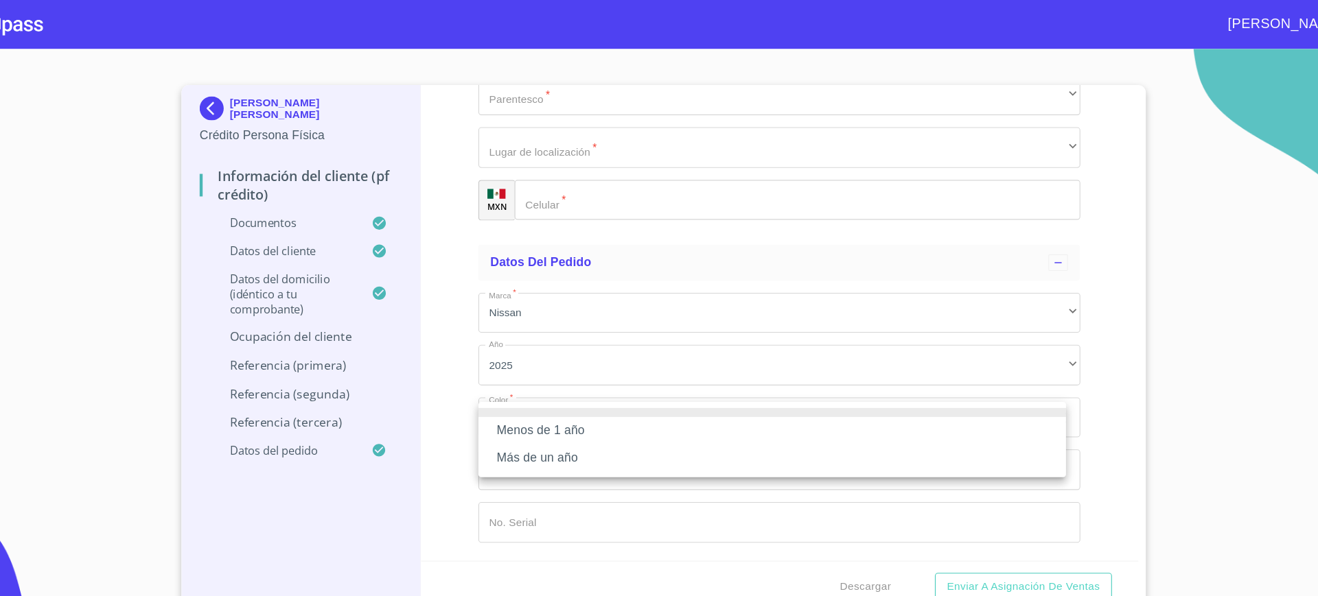
click at [591, 416] on li "Más de un año" at bounding box center [757, 417] width 535 height 25
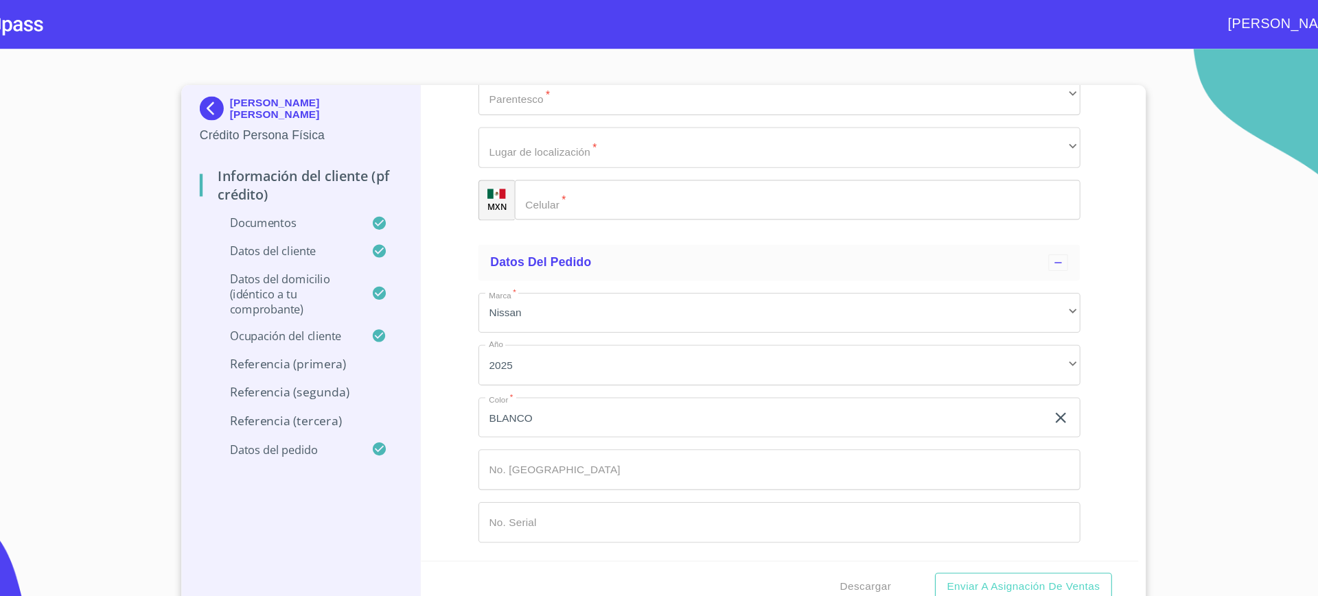
scroll to position [6527, 0]
type input "[PERSON_NAME]"
type input "BELEN"
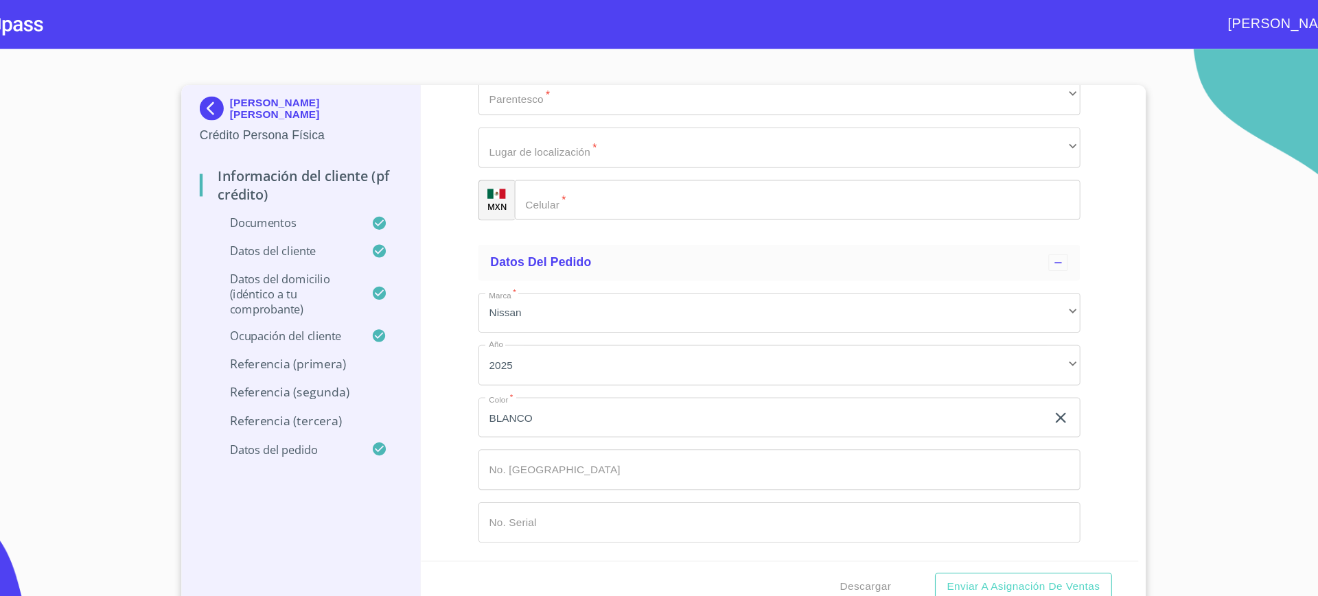
type input "."
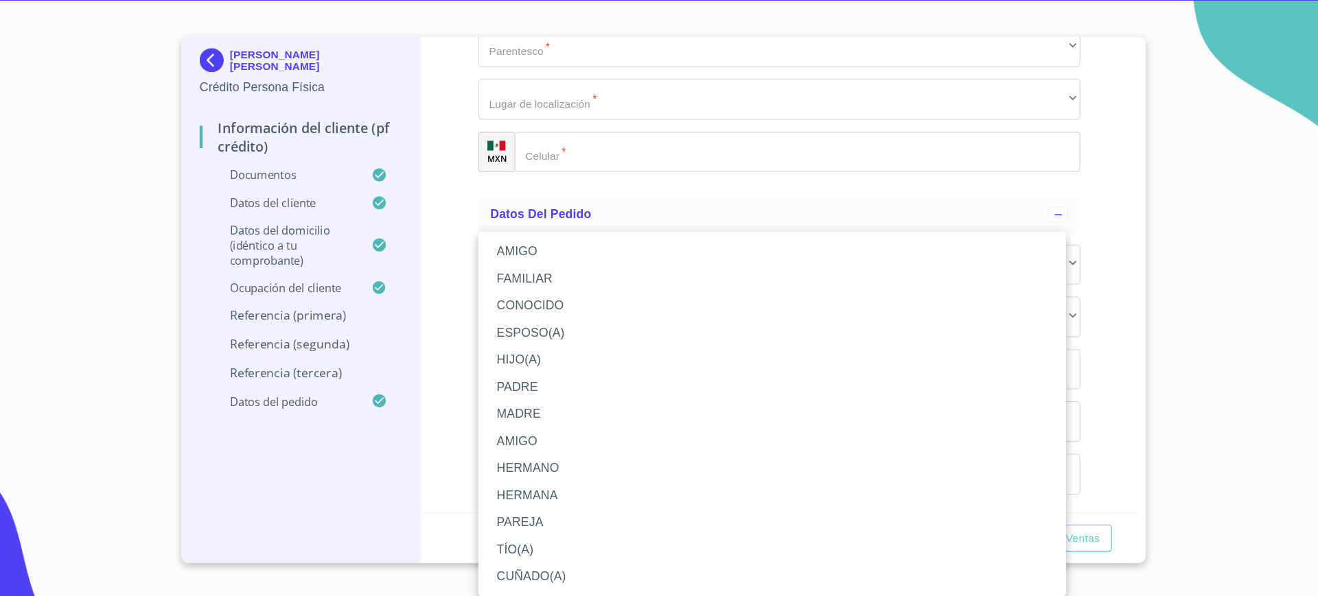
click at [574, 296] on div "AMIGO FAMILIAR CONOCIDO ESPOSO(A) HIJO(A) PADRE MADRE AMIGO HERMANO HERMANA PAR…" at bounding box center [659, 298] width 1318 height 596
click at [546, 266] on li "AMIGO" at bounding box center [757, 273] width 535 height 25
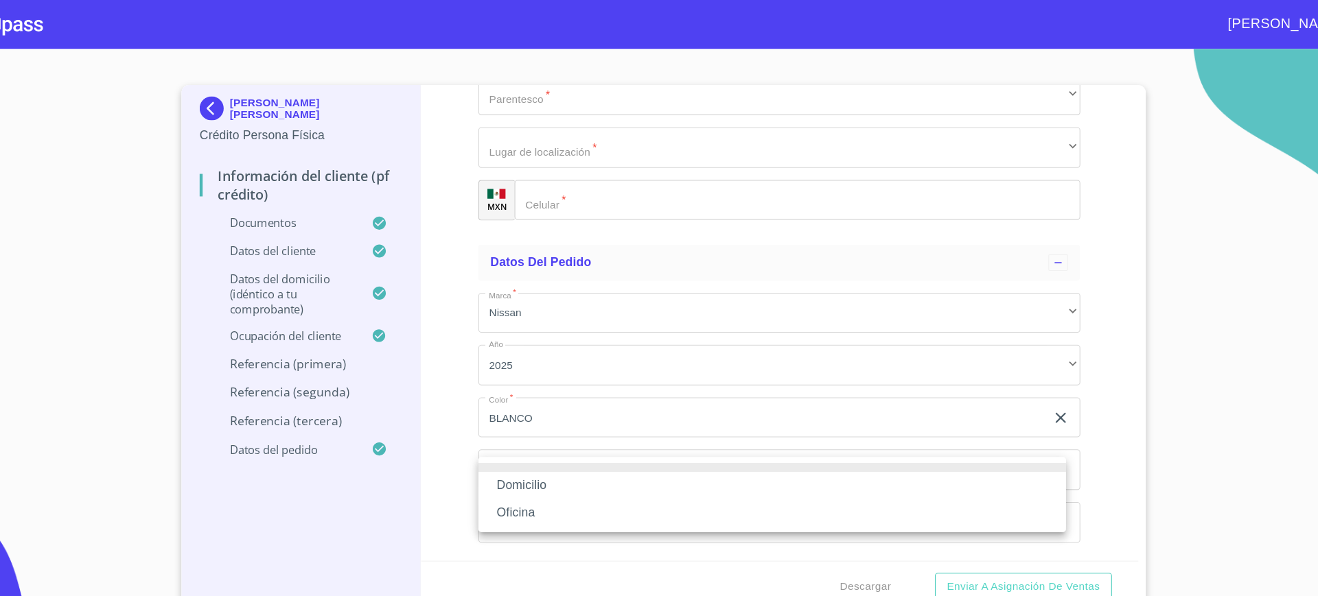
click at [570, 441] on li "Domicilio" at bounding box center [757, 442] width 535 height 25
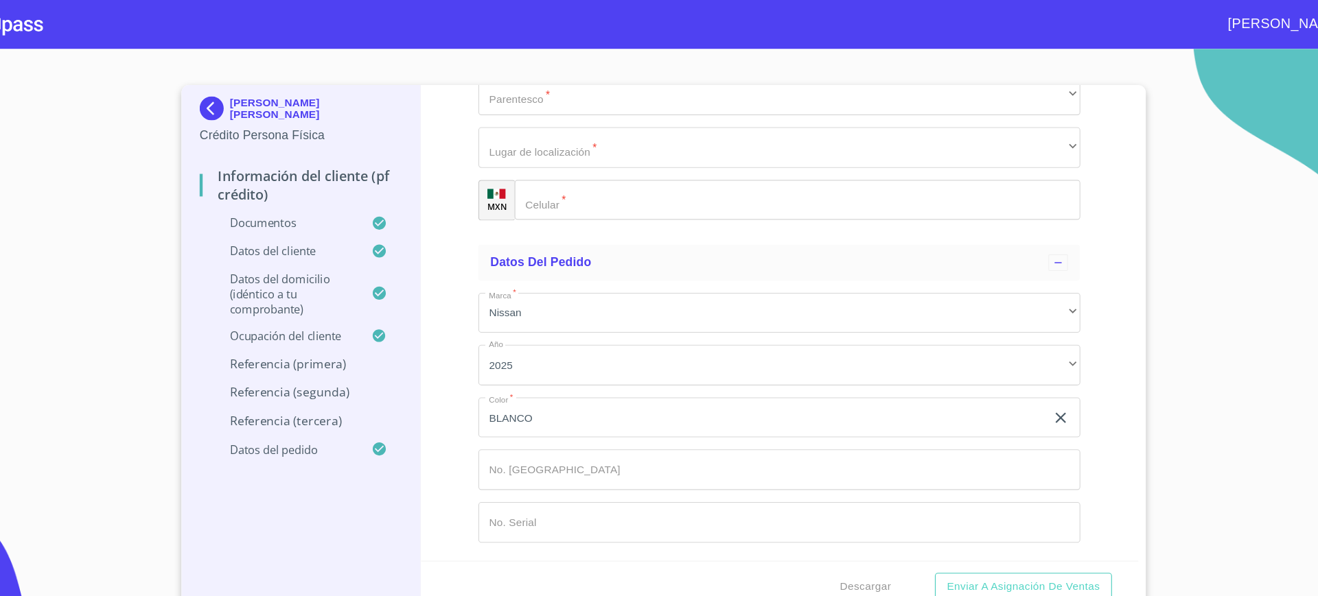
type input "[PHONE_NUMBER]"
type input "RAZO"
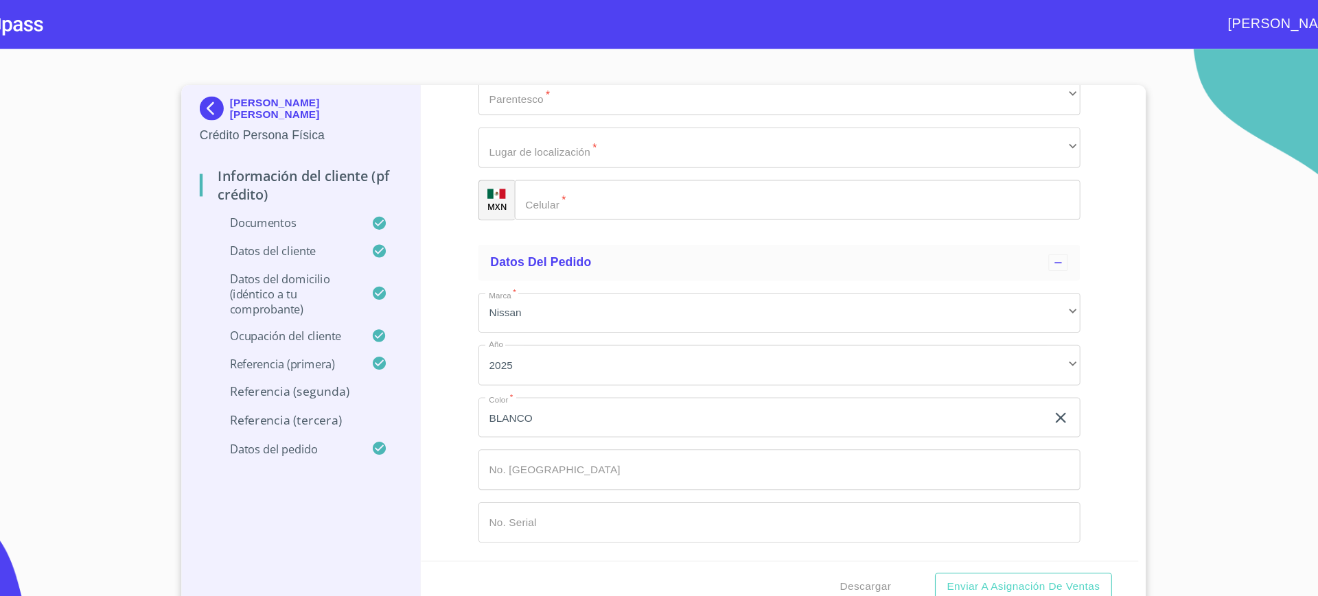
type input "."
type input "[PERSON_NAME]"
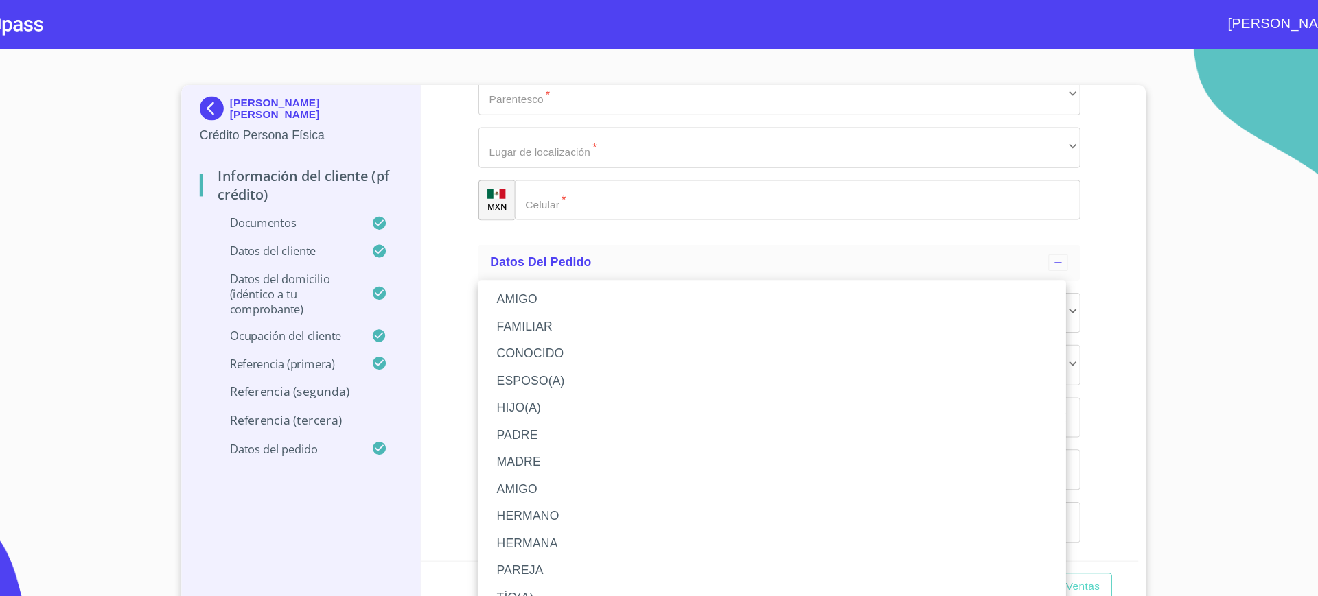
click at [578, 362] on li "HIJO(A)" at bounding box center [757, 372] width 535 height 25
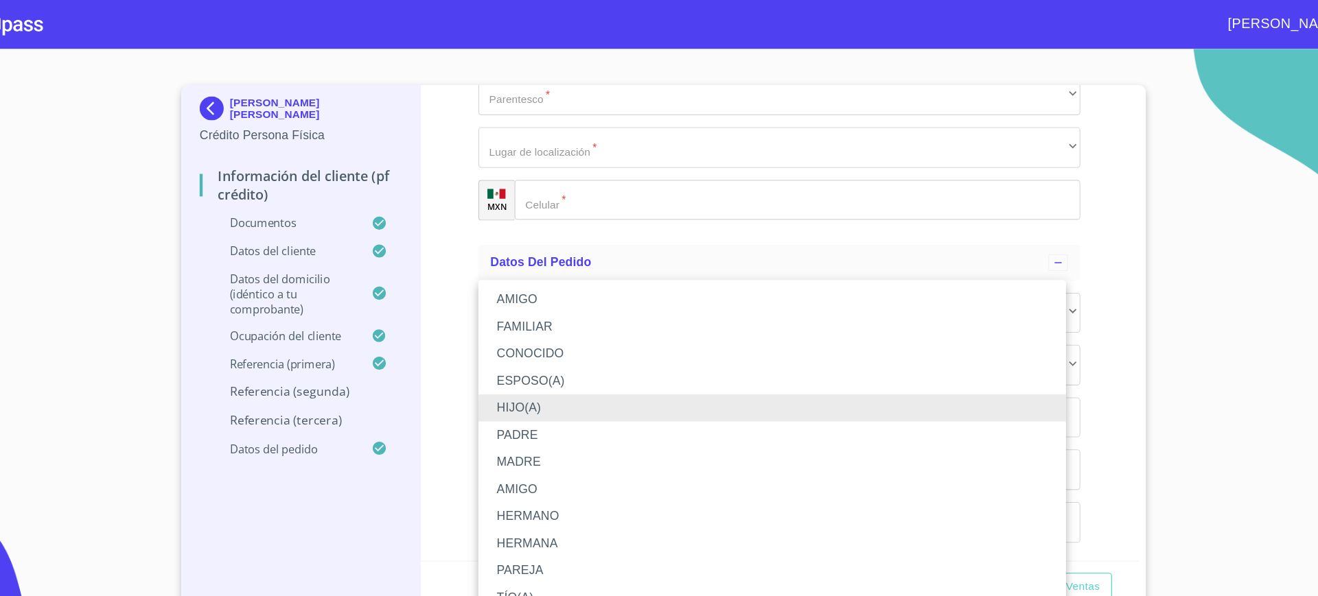
scroll to position [0, 0]
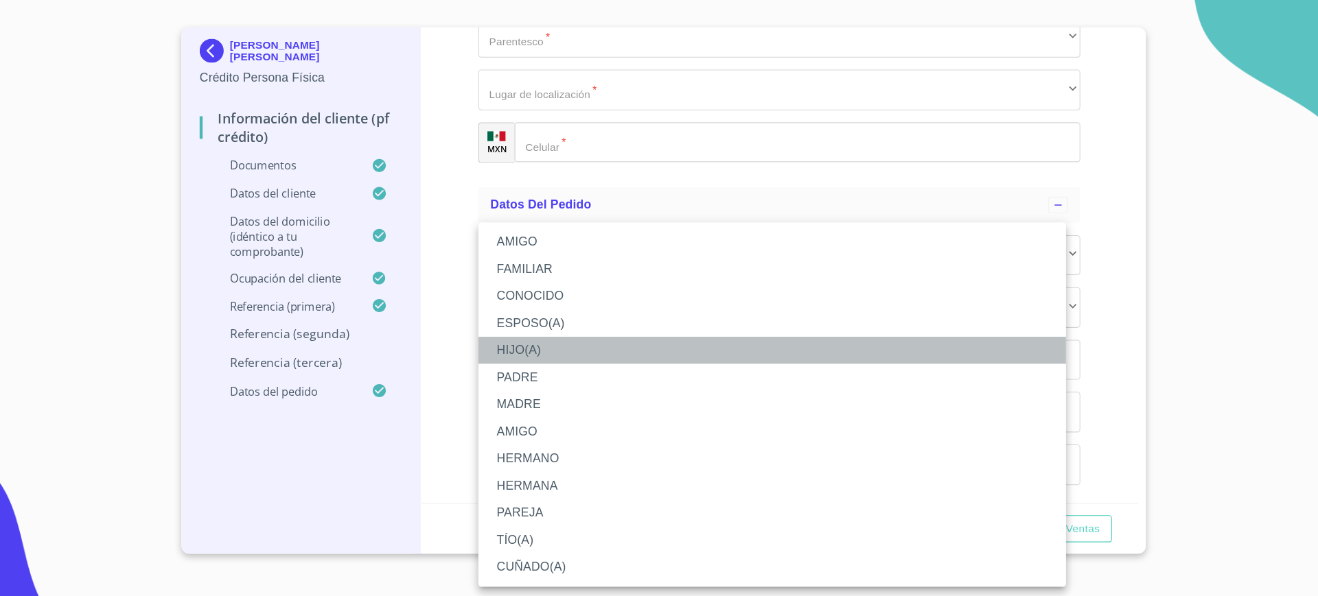
click at [575, 373] on li "HIJO(A)" at bounding box center [757, 372] width 535 height 25
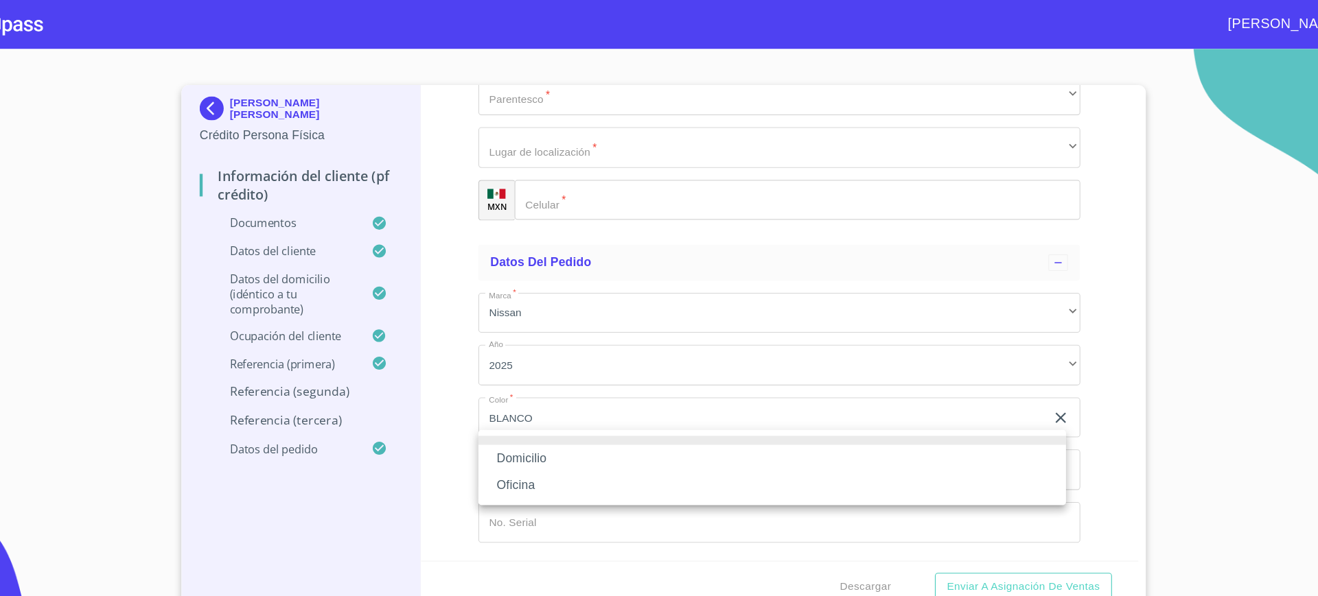
click at [545, 409] on li "Domicilio" at bounding box center [757, 418] width 535 height 25
type input "[PHONE_NUMBER]"
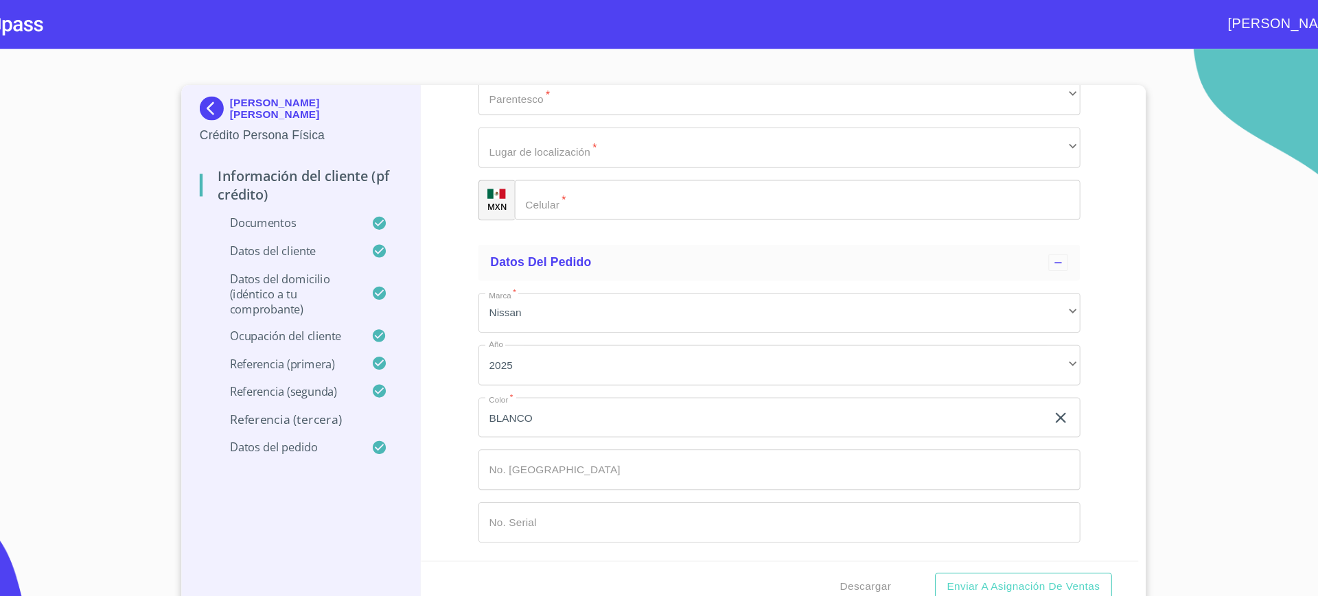
type input "[PERSON_NAME]"
type input "FRANCISCO"
click at [596, 58] on input "Documento de identificación.   *" at bounding box center [764, 39] width 548 height 37
type input "H"
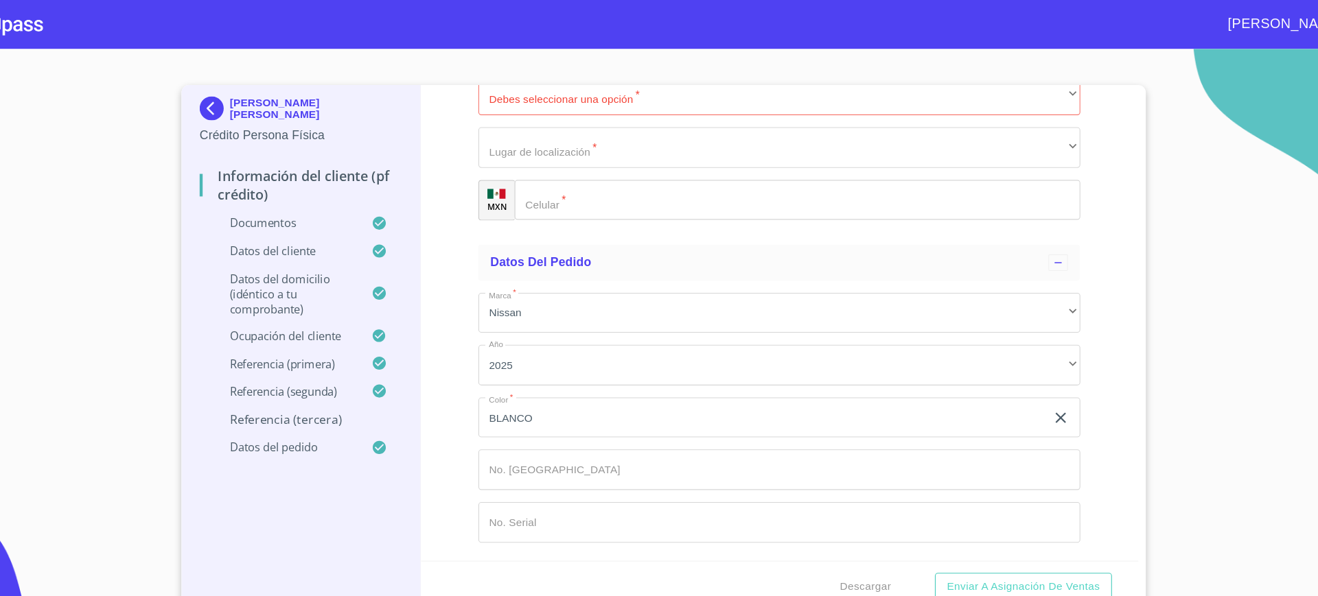
type input "[PERSON_NAME]"
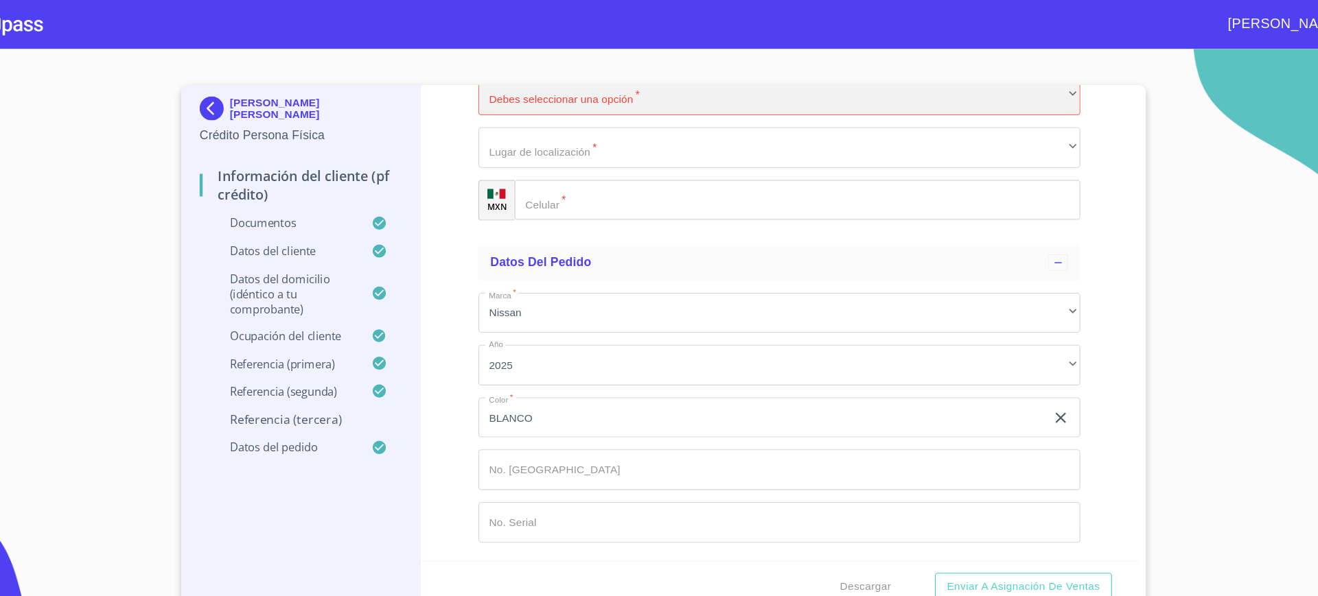
click at [590, 105] on div "​" at bounding box center [764, 86] width 548 height 37
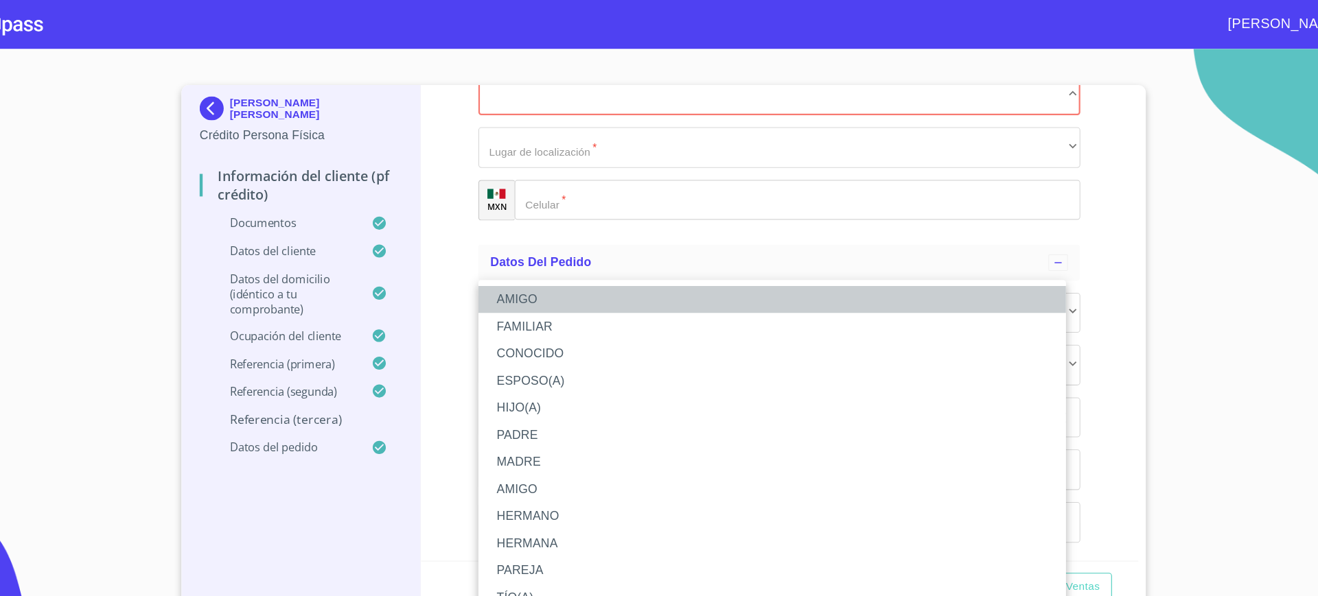
click at [568, 261] on li "AMIGO" at bounding box center [757, 273] width 535 height 25
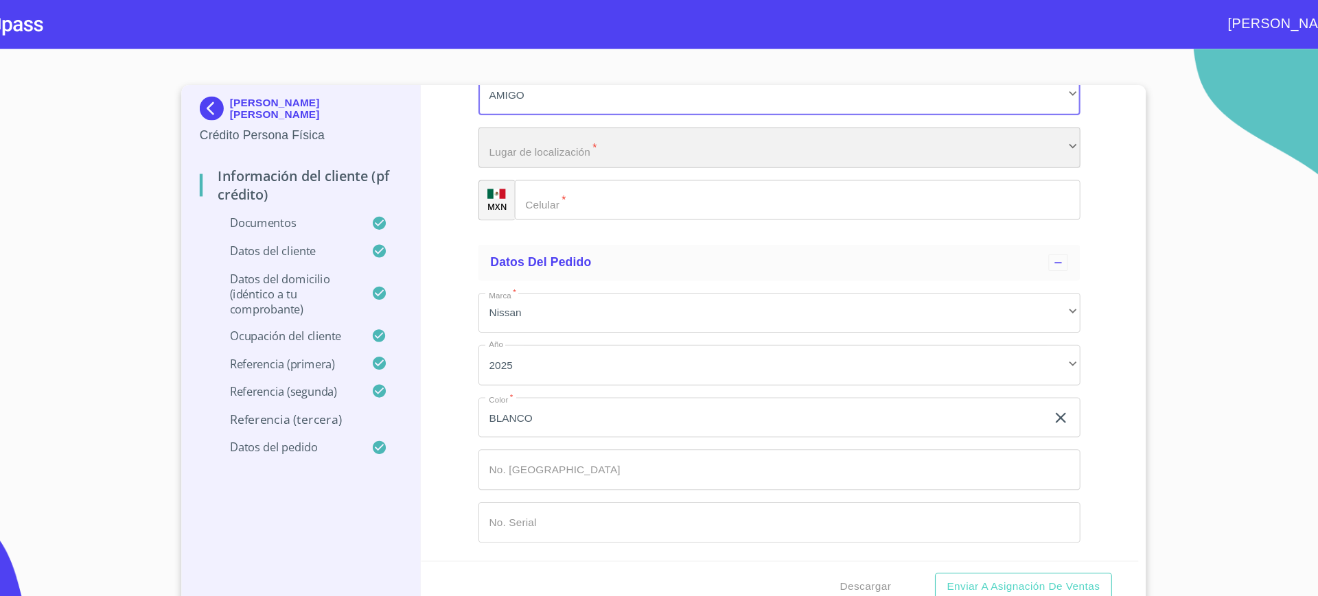
click at [585, 153] on div "​" at bounding box center [764, 134] width 548 height 37
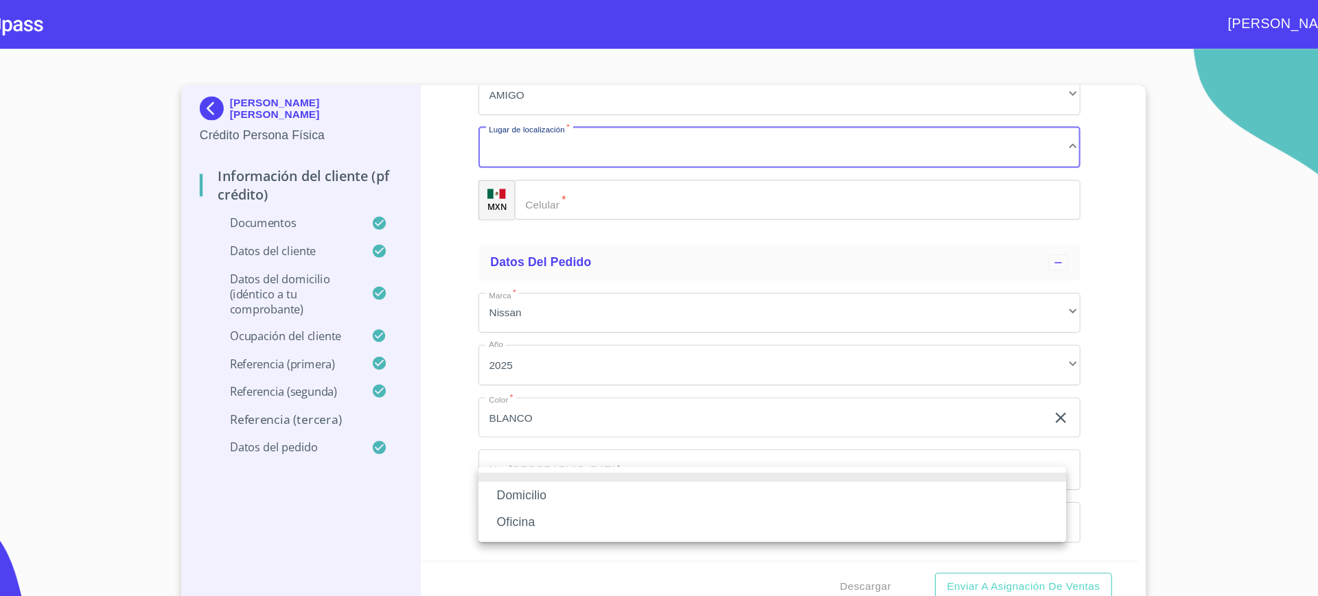
click at [539, 447] on li "Domicilio" at bounding box center [757, 451] width 535 height 25
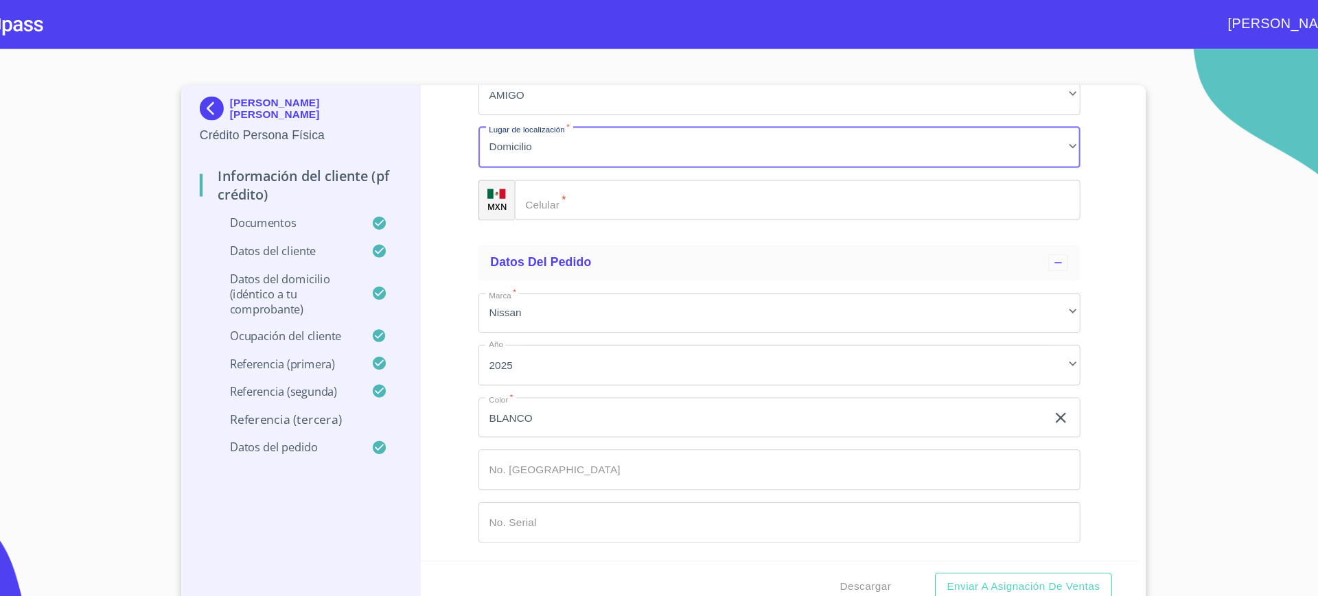
click at [584, 201] on input "Documento de identificación.   *" at bounding box center [780, 182] width 515 height 37
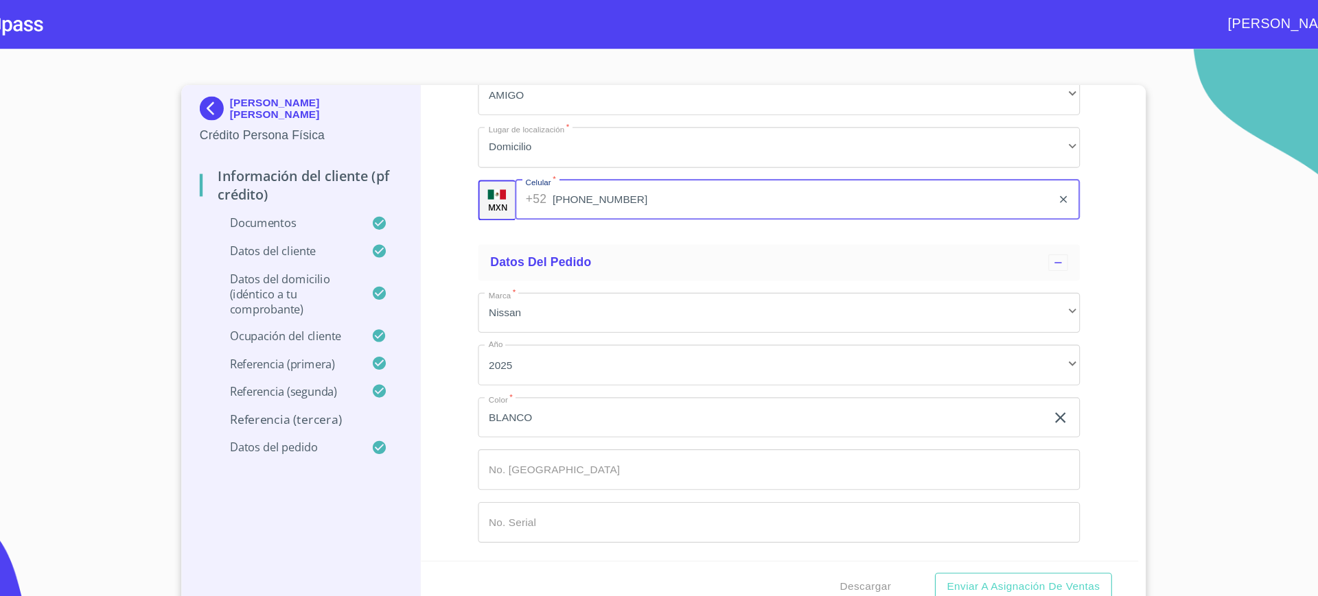
scroll to position [7713, 0]
type input "[PHONE_NUMBER]"
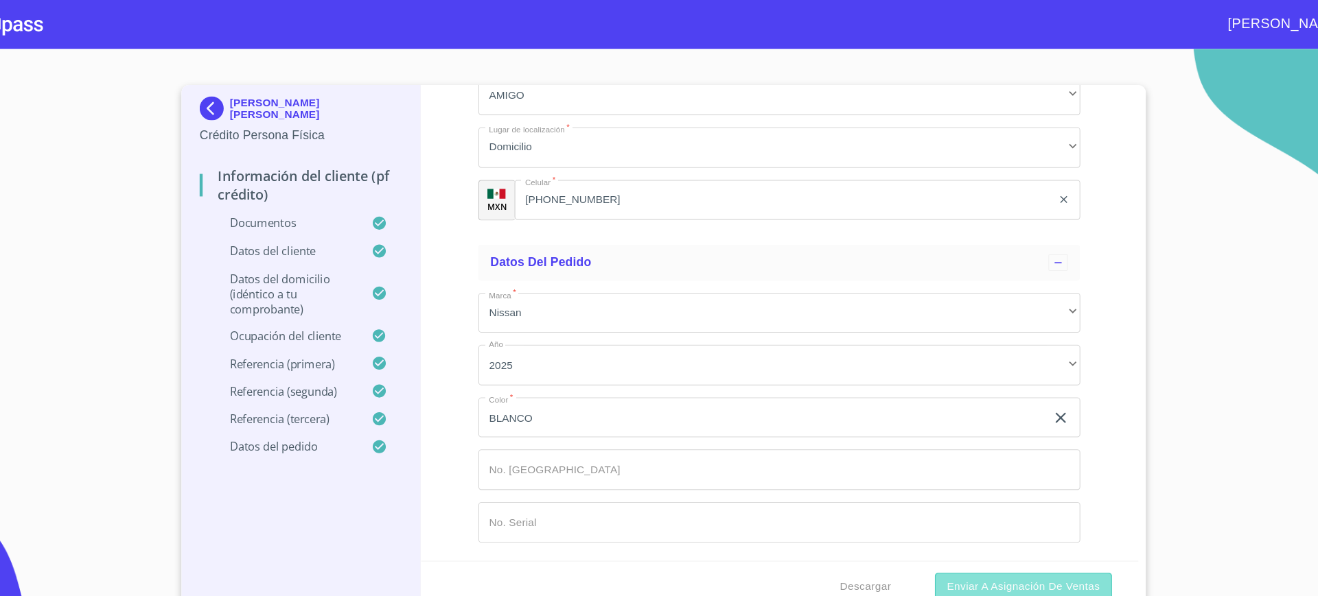
click at [1016, 533] on span "Enviar a Asignación de Ventas" at bounding box center [986, 534] width 139 height 17
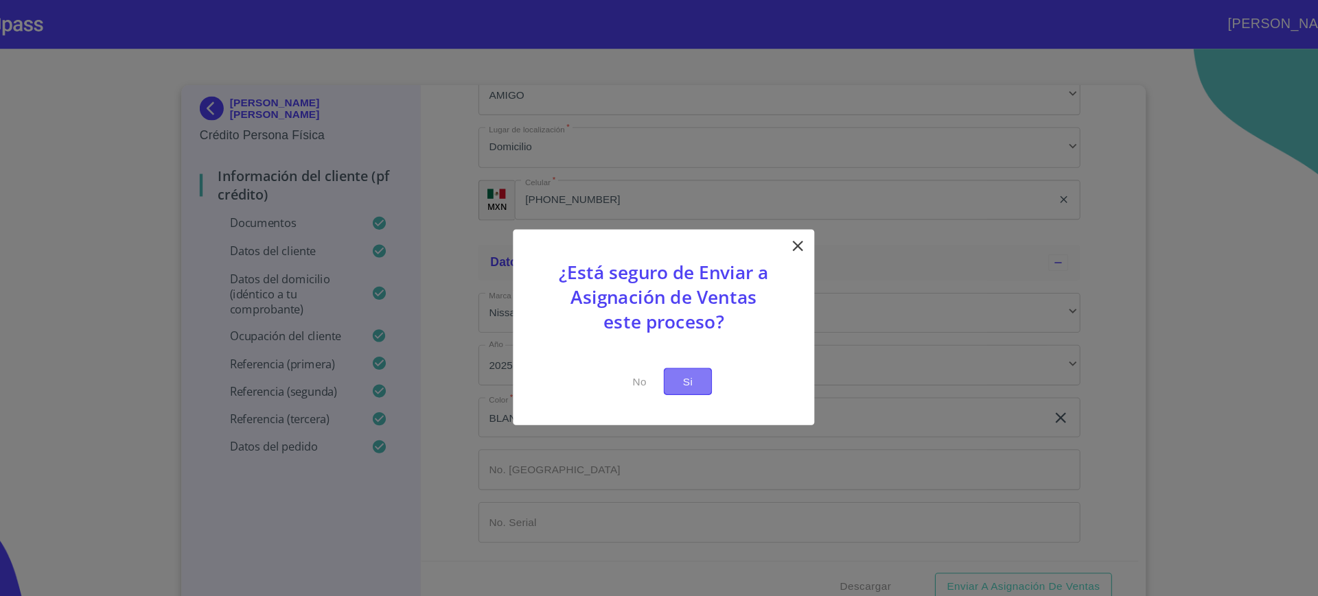
click at [681, 341] on span "Si" at bounding box center [681, 347] width 22 height 17
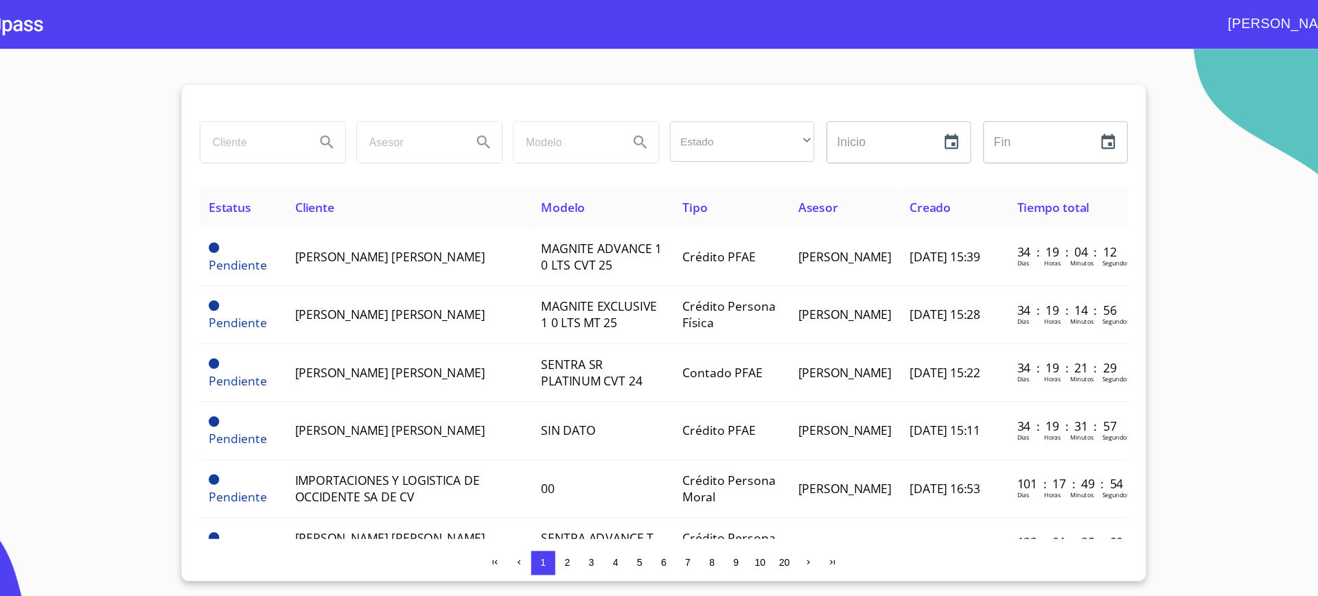
click at [299, 95] on div at bounding box center [659, 94] width 846 height 33
click at [294, 136] on input "search" at bounding box center [283, 129] width 93 height 37
type input "[PERSON_NAME]"
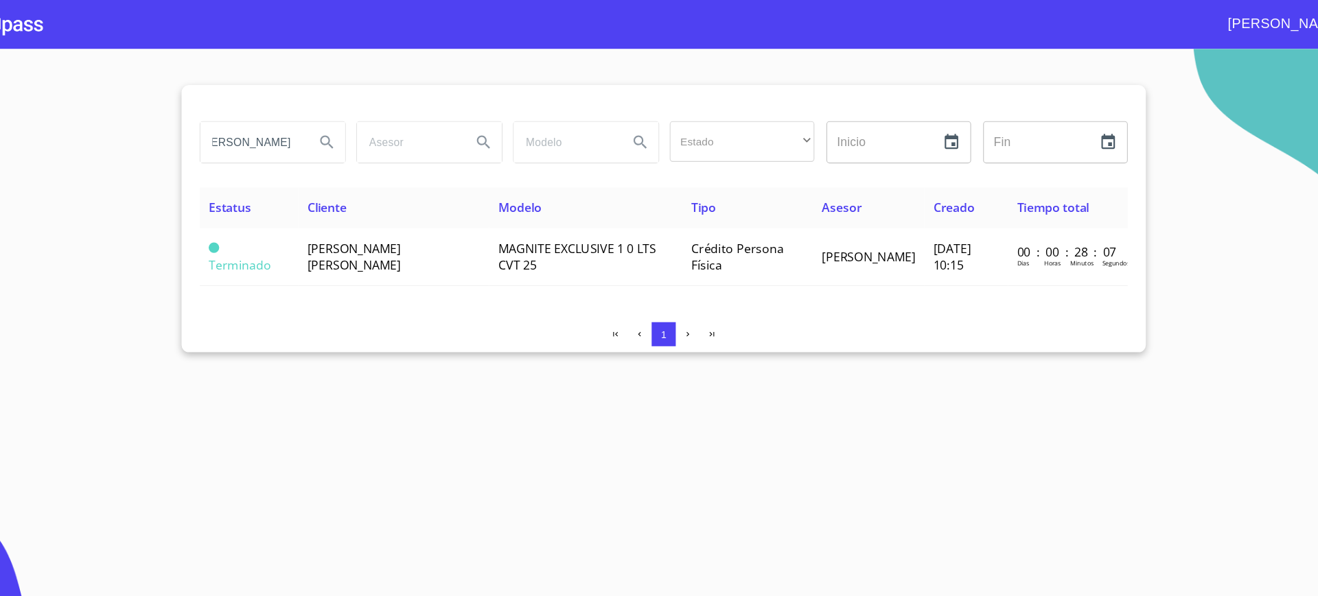
scroll to position [0, 0]
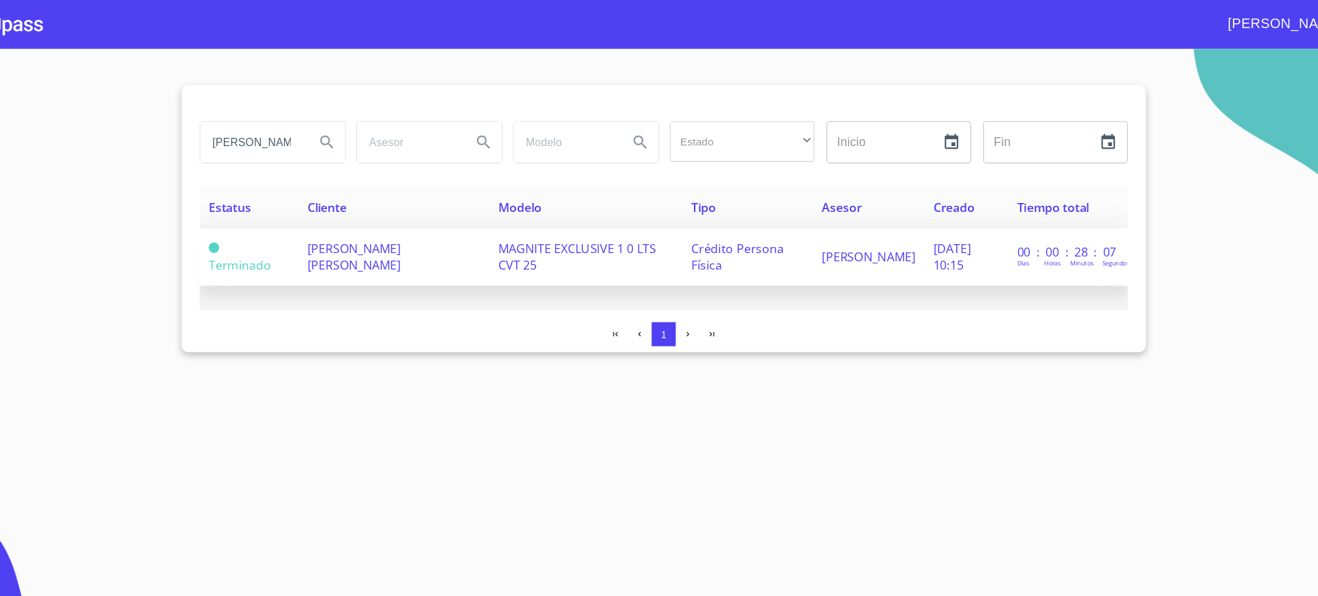
click at [368, 237] on span "[PERSON_NAME] [PERSON_NAME]" at bounding box center [376, 234] width 85 height 30
